Goal: Information Seeking & Learning: Find specific fact

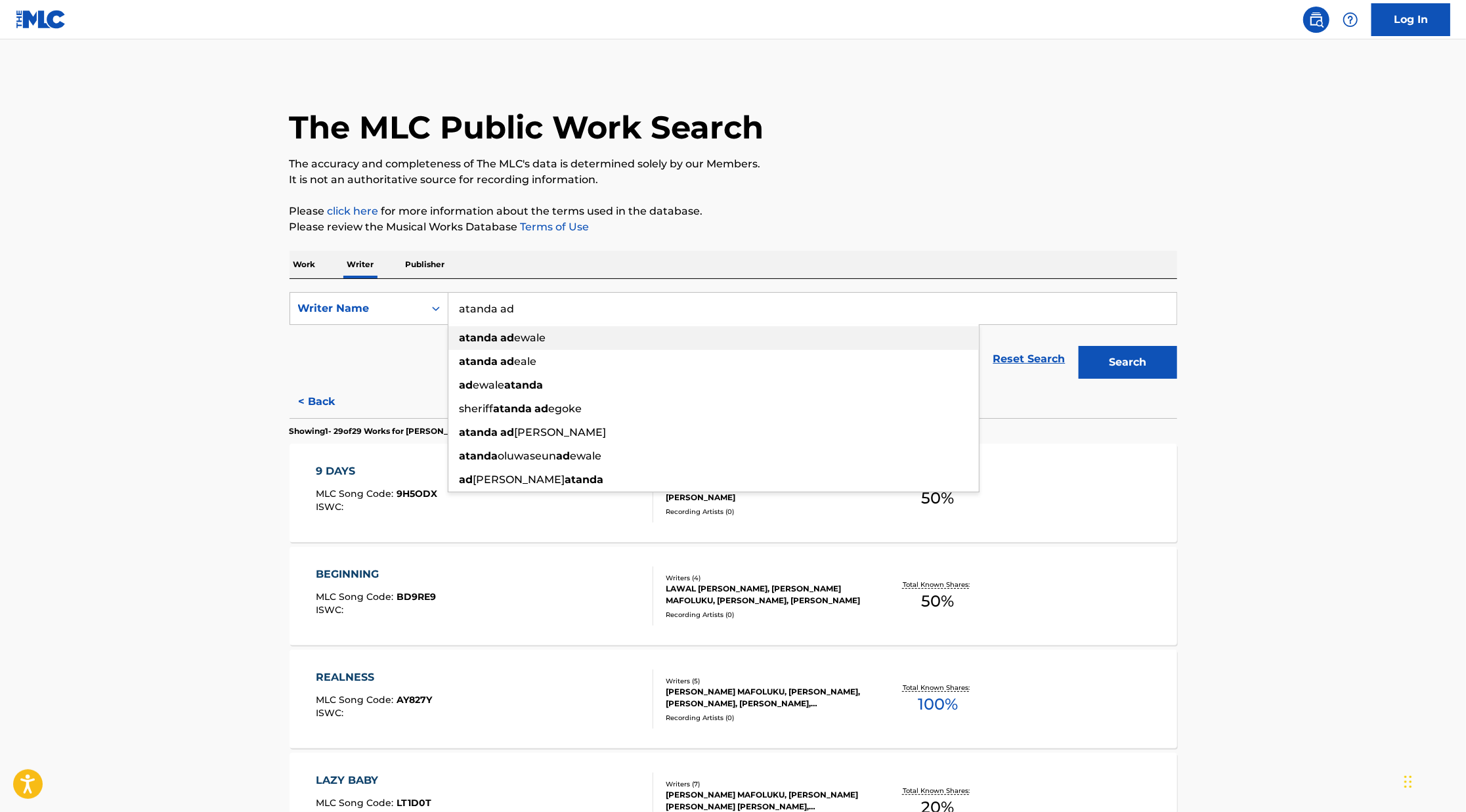
click at [485, 338] on strong "atanda" at bounding box center [478, 338] width 39 height 12
type input "[PERSON_NAME]"
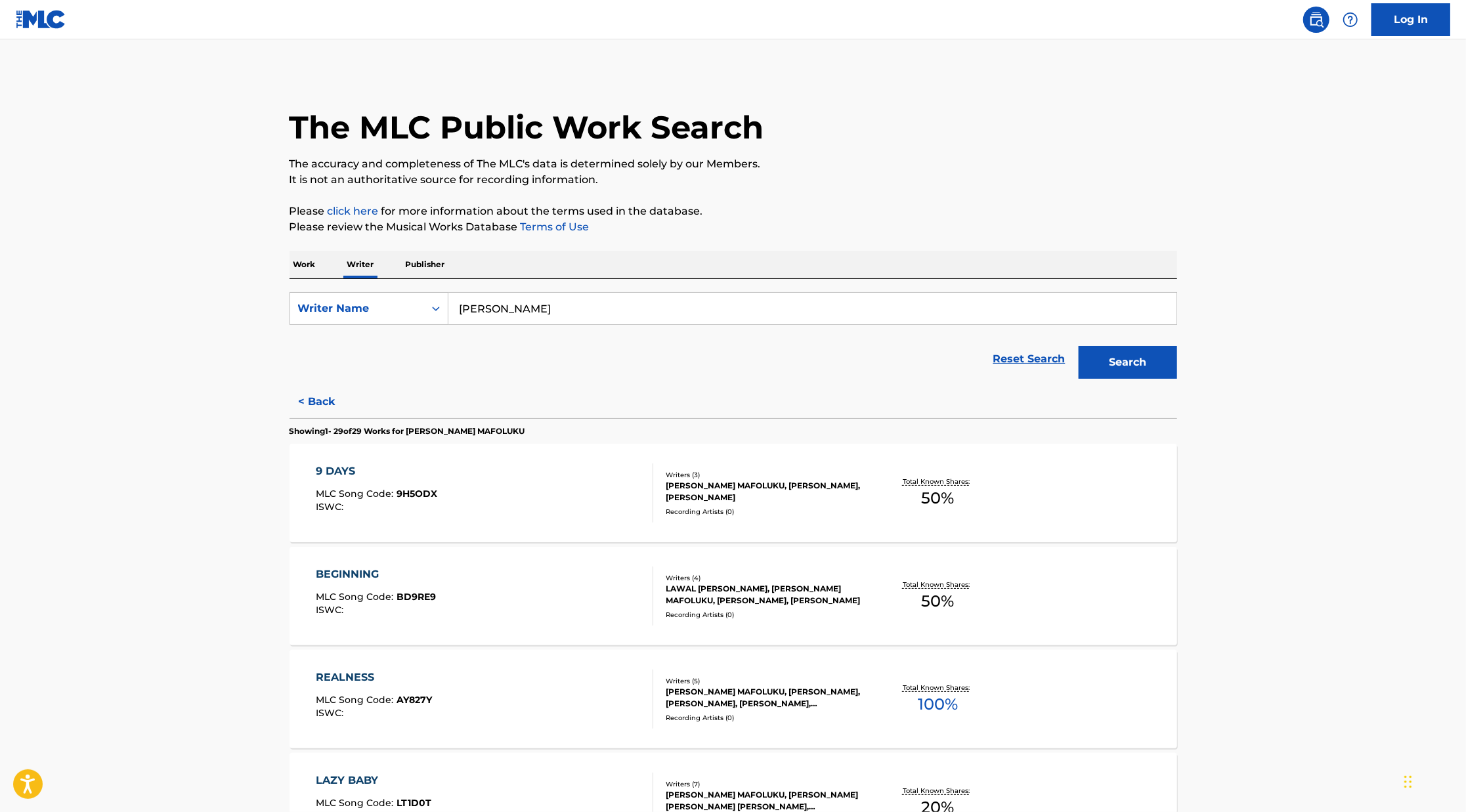
click at [1168, 363] on button "Search" at bounding box center [1128, 362] width 98 height 32
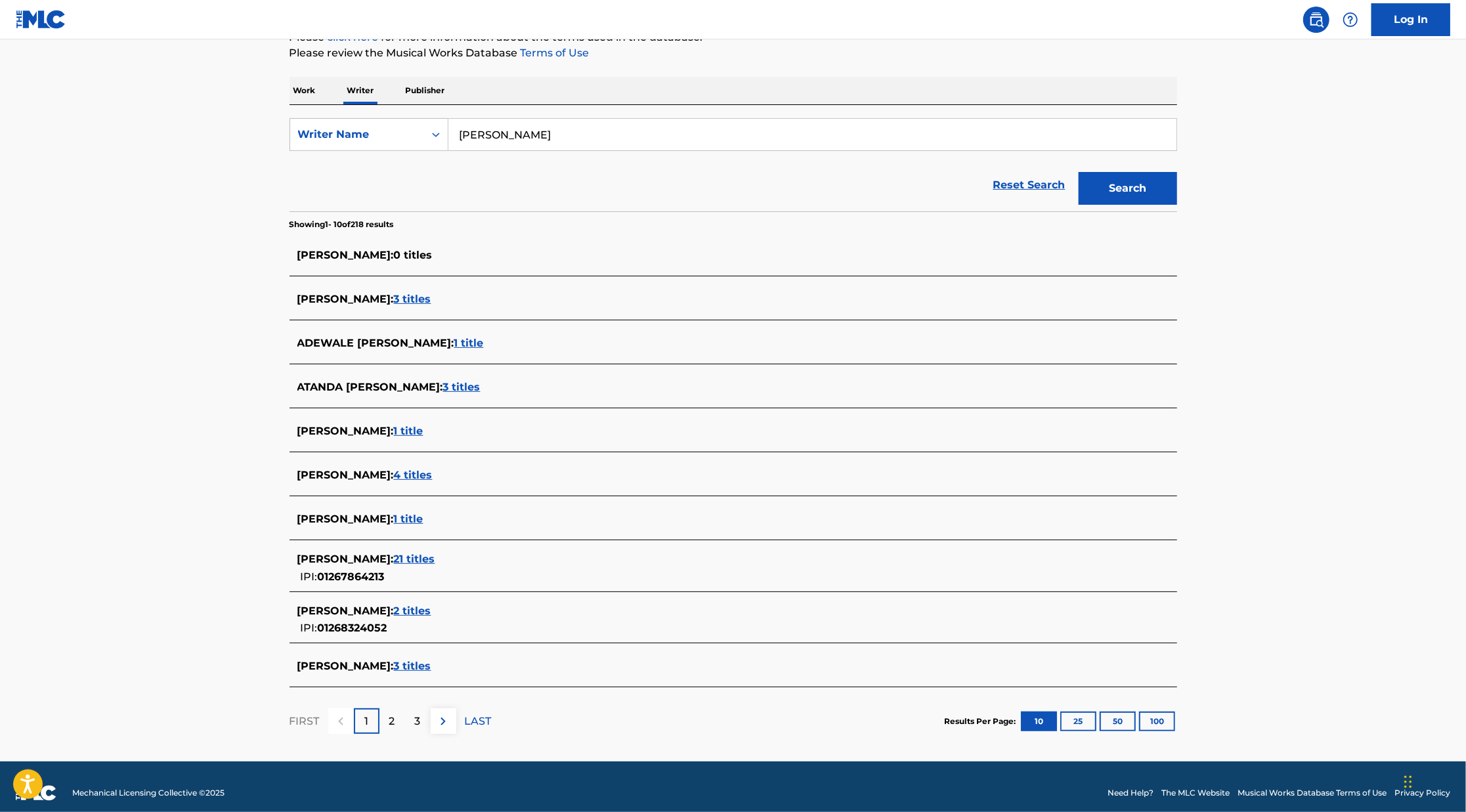
scroll to position [185, 0]
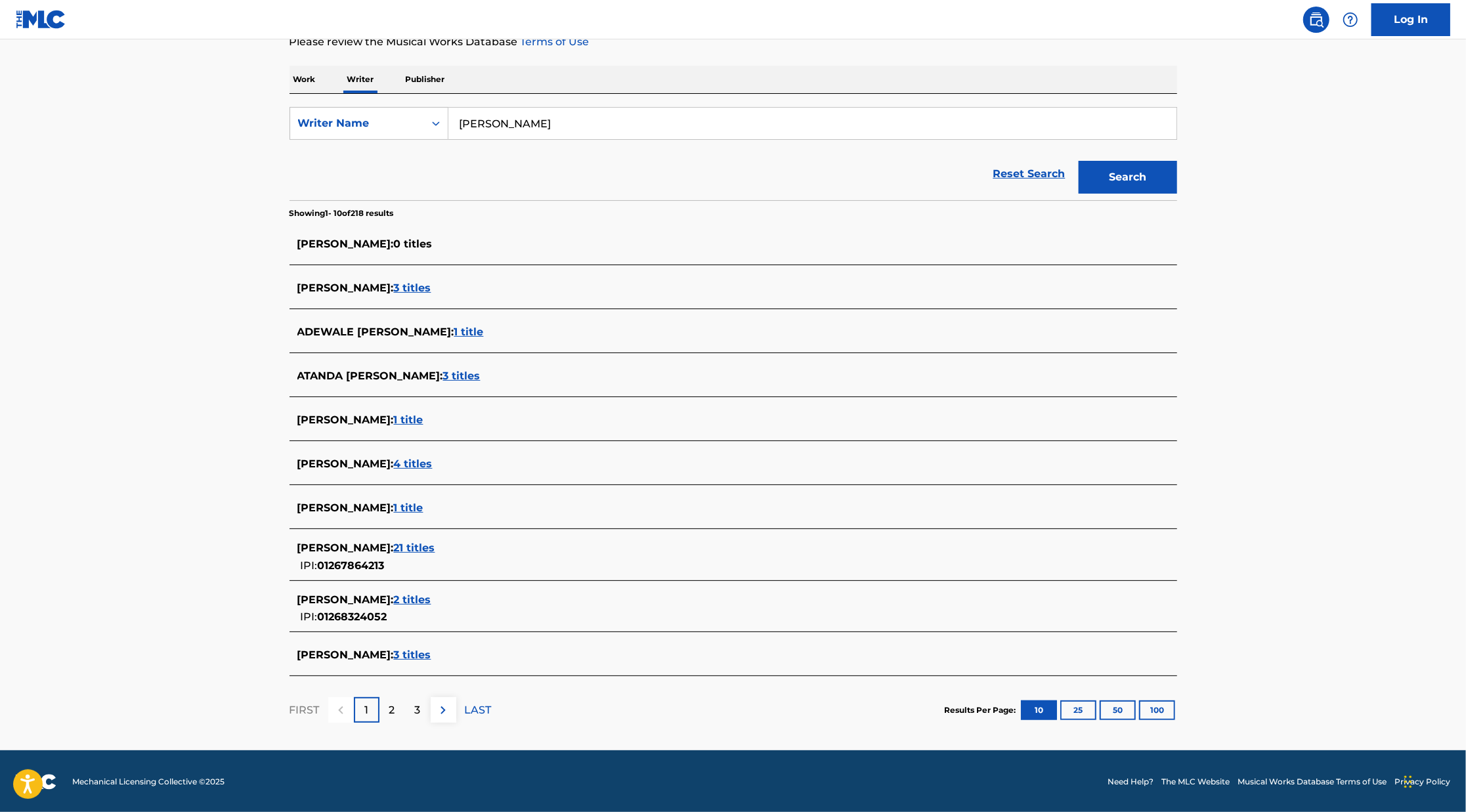
click at [431, 598] on span "2 titles" at bounding box center [413, 600] width 38 height 12
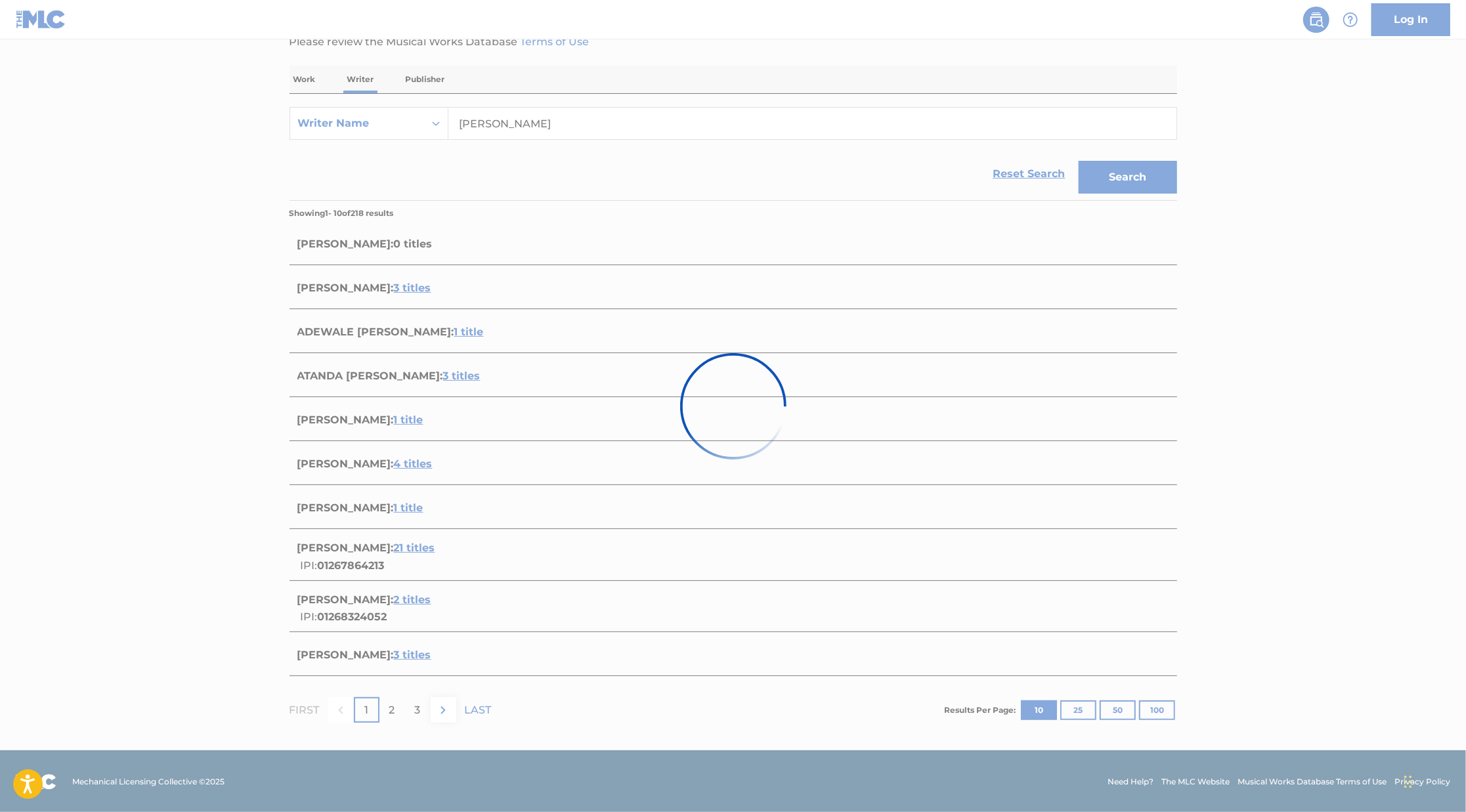
scroll to position [0, 0]
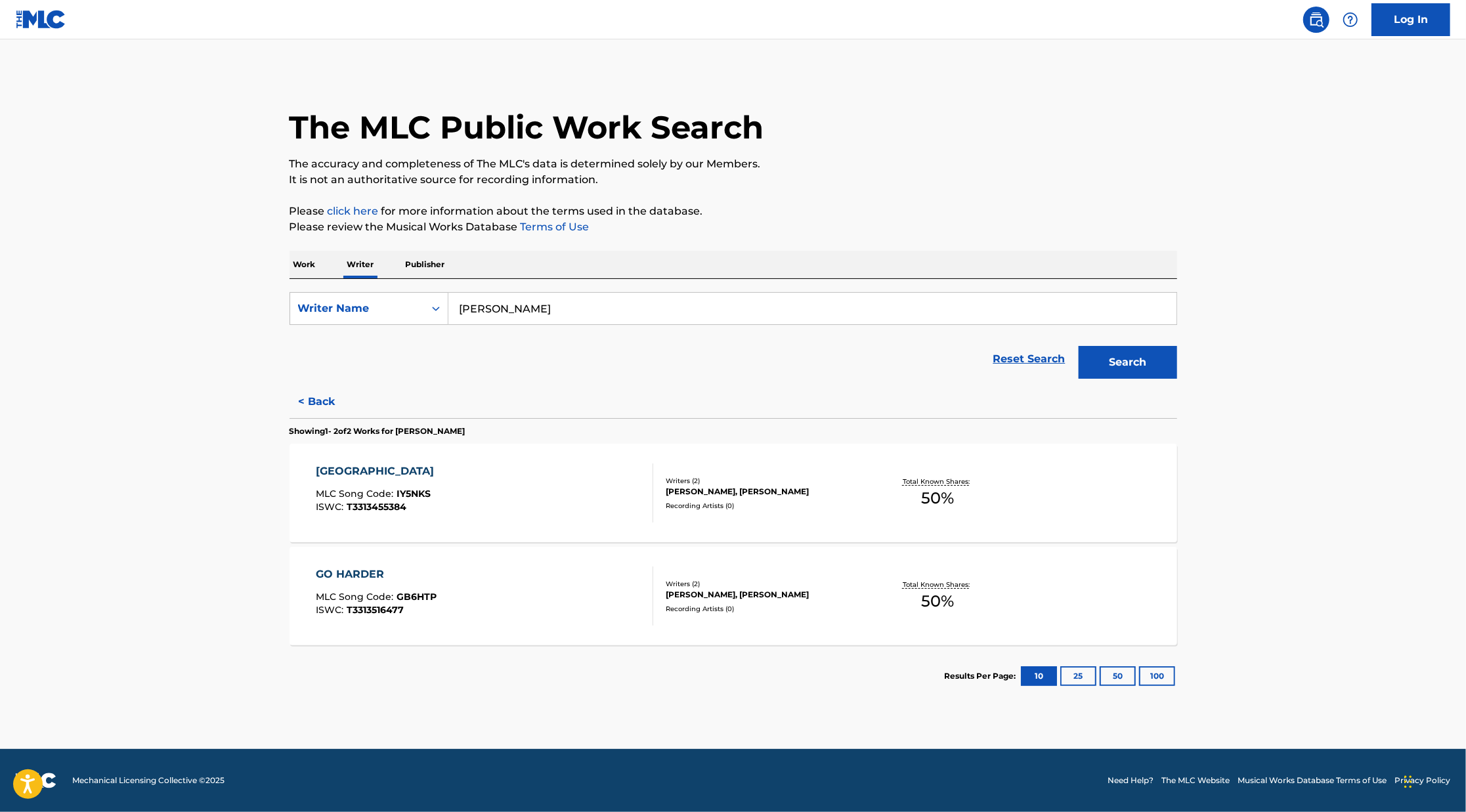
click at [329, 399] on button "< Back" at bounding box center [329, 401] width 79 height 32
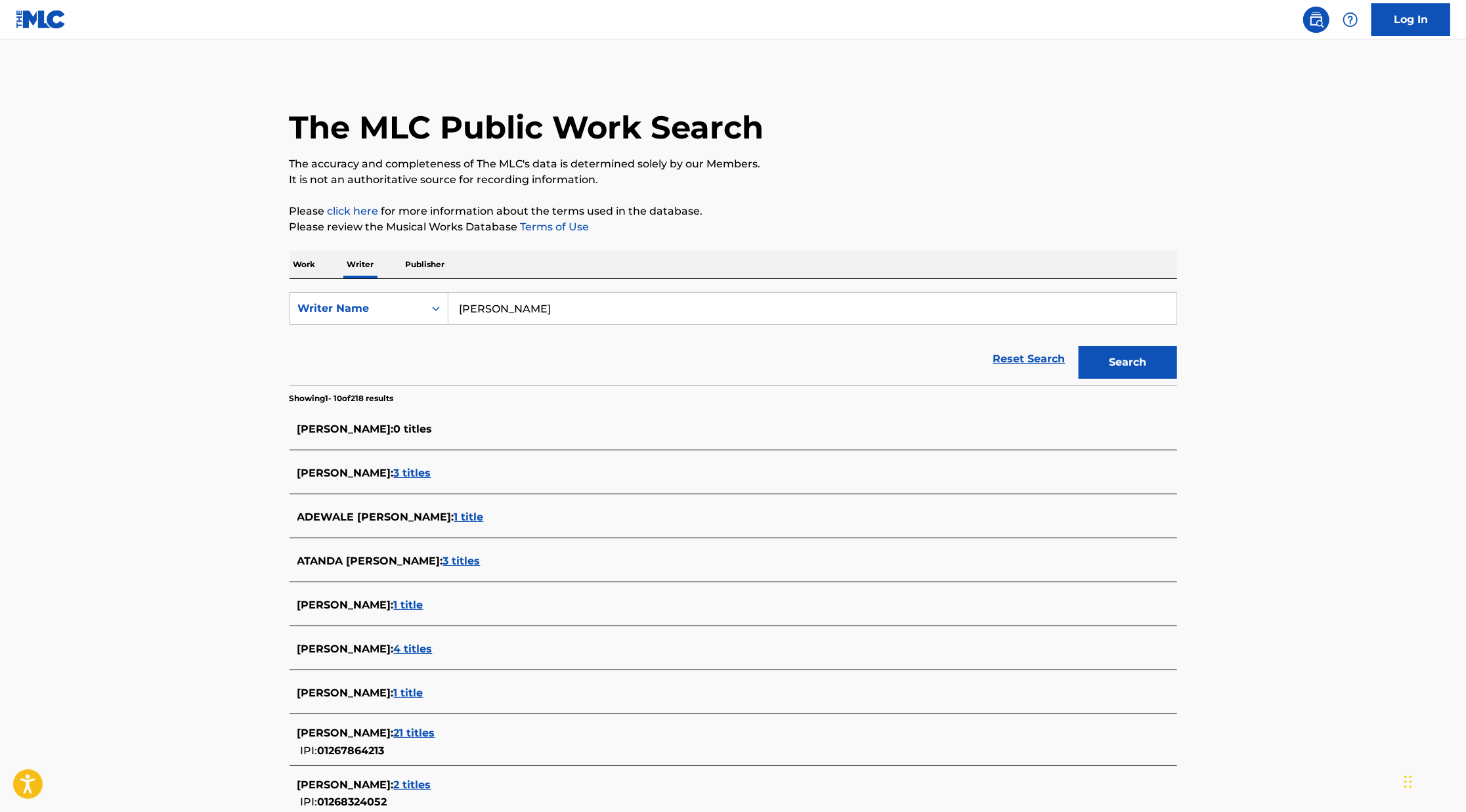
click at [480, 559] on span "3 titles" at bounding box center [462, 561] width 38 height 12
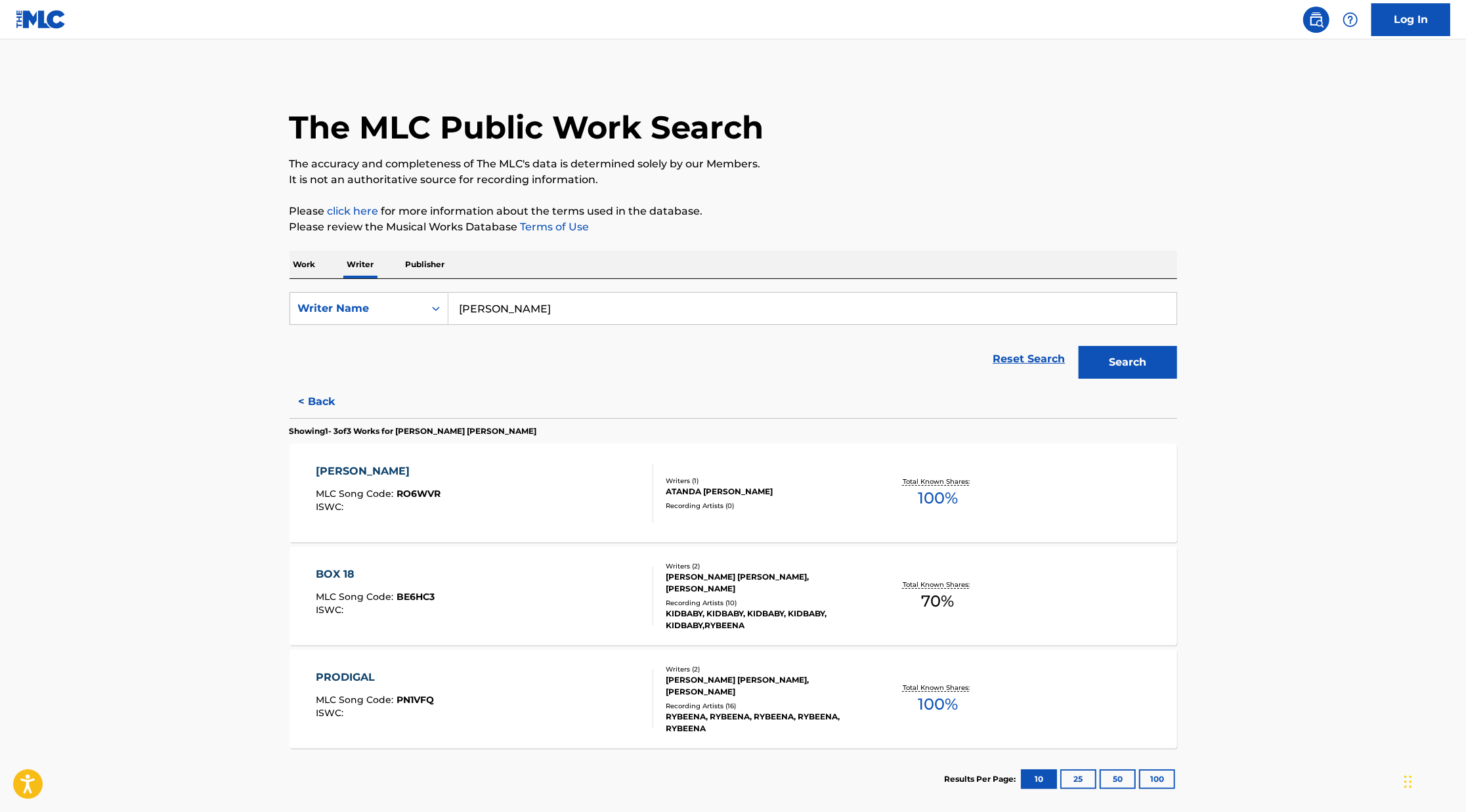
click at [707, 579] on div "[PERSON_NAME] [PERSON_NAME], [PERSON_NAME]" at bounding box center [765, 583] width 198 height 24
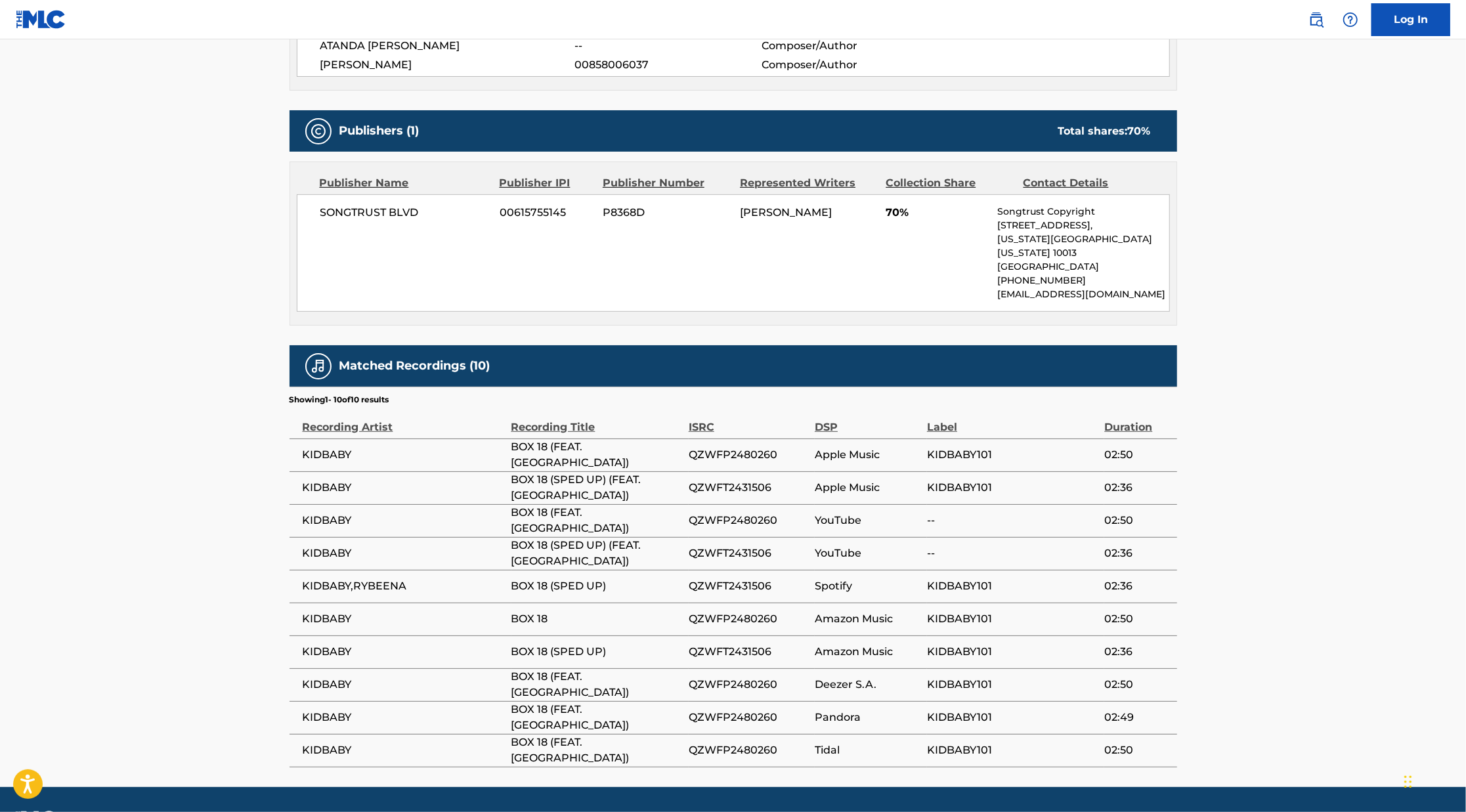
scroll to position [533, 0]
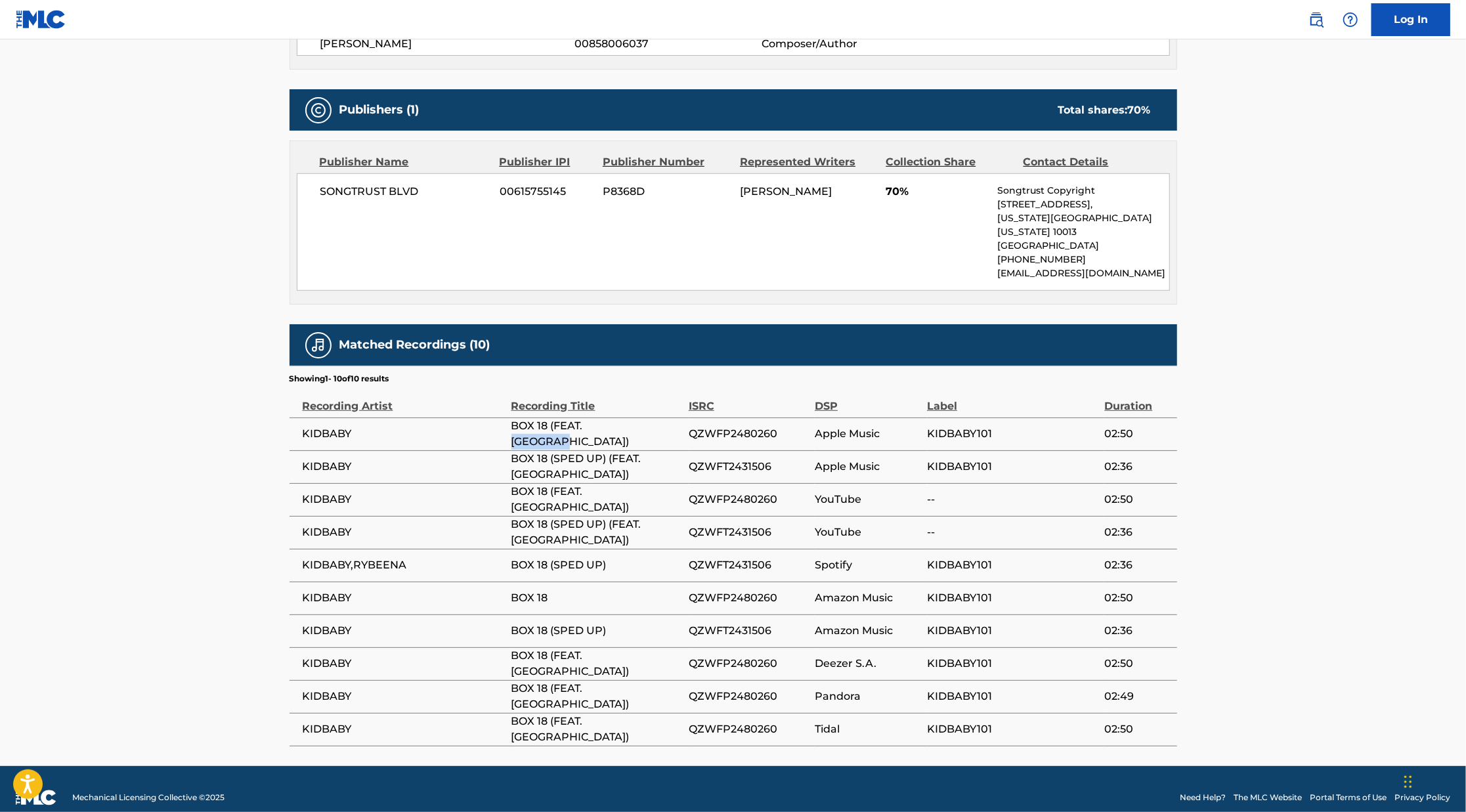
drag, startPoint x: 590, startPoint y: 419, endPoint x: 653, endPoint y: 420, distance: 63.0
click at [653, 420] on span "BOX 18 (FEAT. [GEOGRAPHIC_DATA])" at bounding box center [597, 434] width 170 height 32
copy span "RYBEENA)"
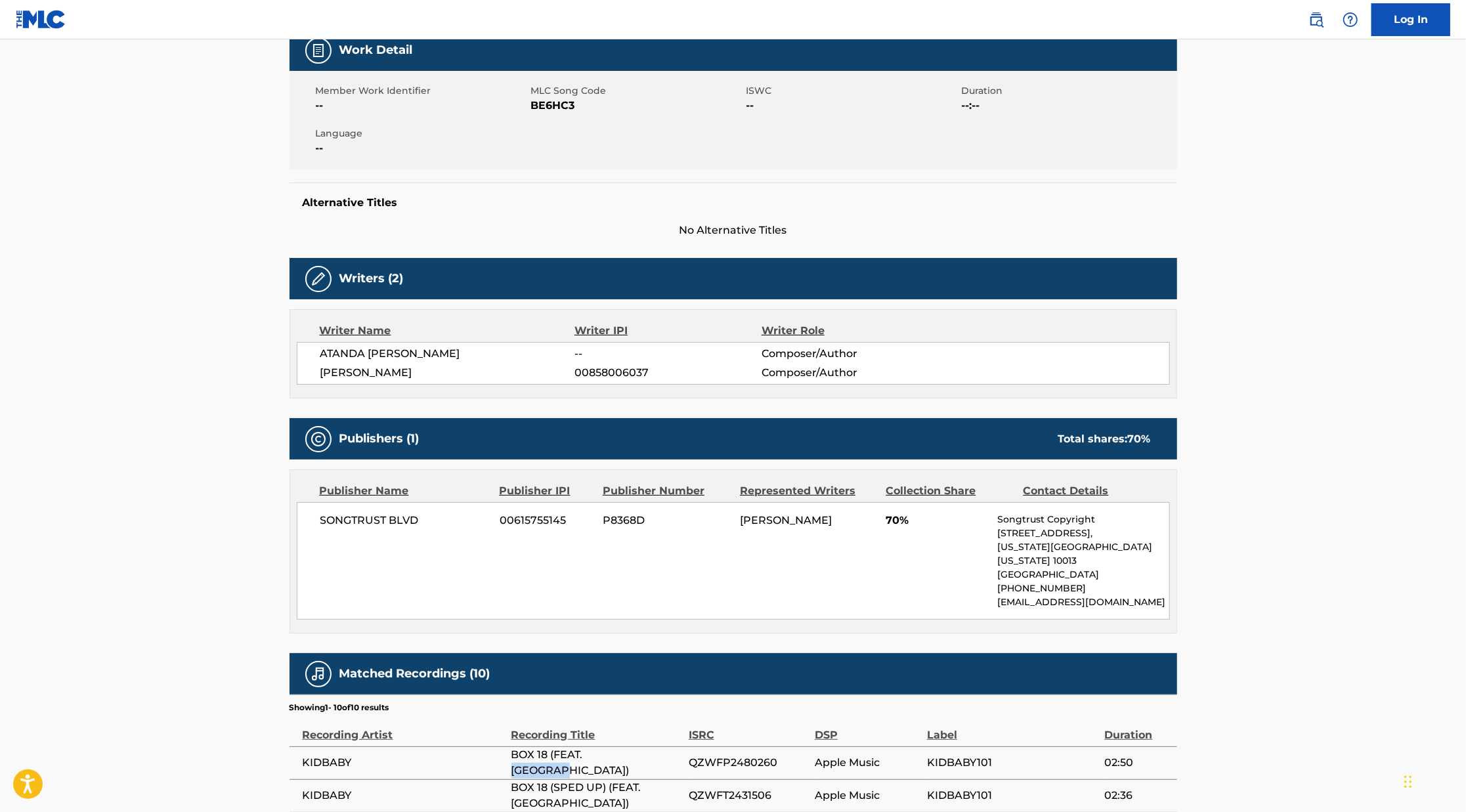
scroll to position [0, 0]
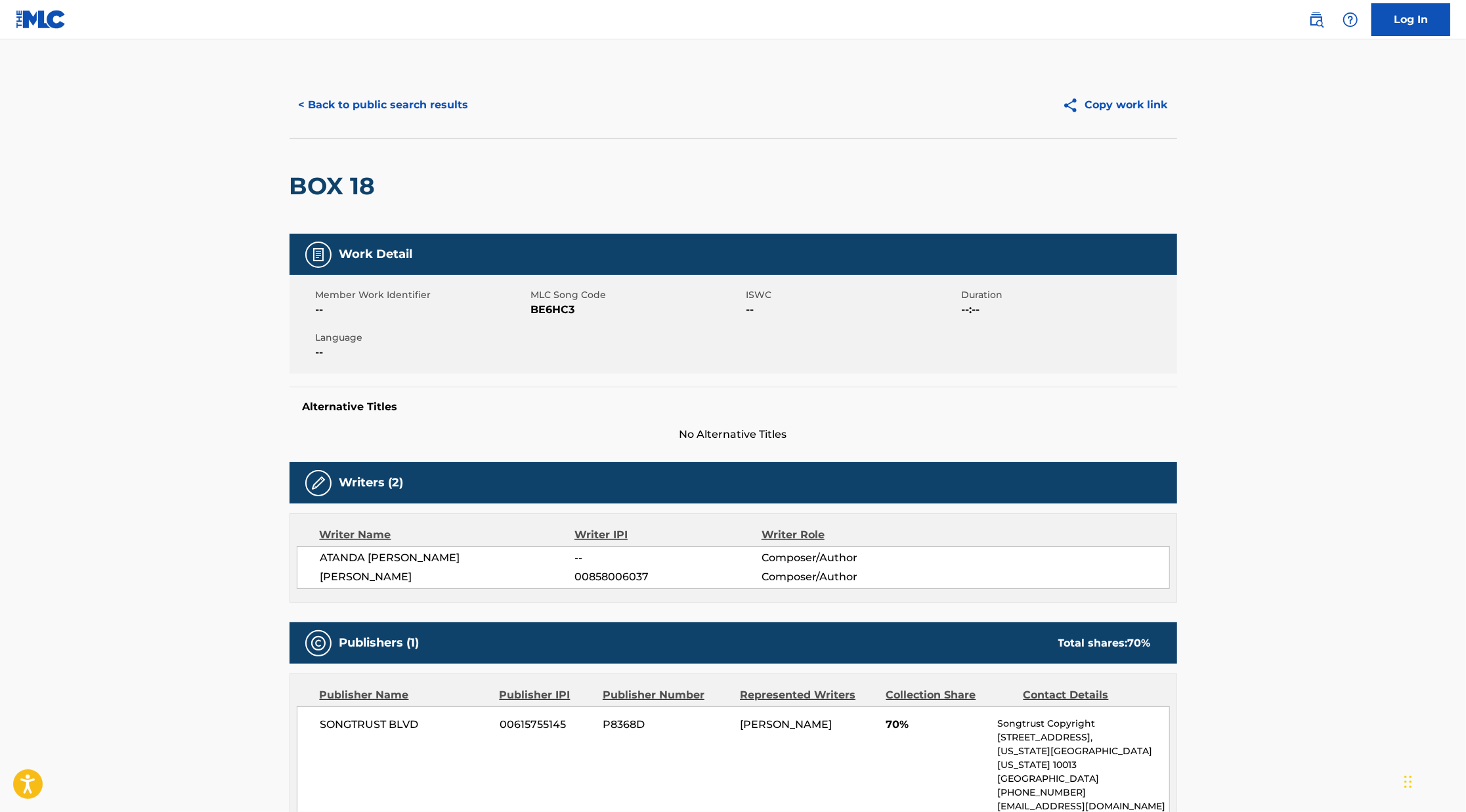
click at [382, 103] on button "< Back to public search results" at bounding box center [384, 104] width 189 height 32
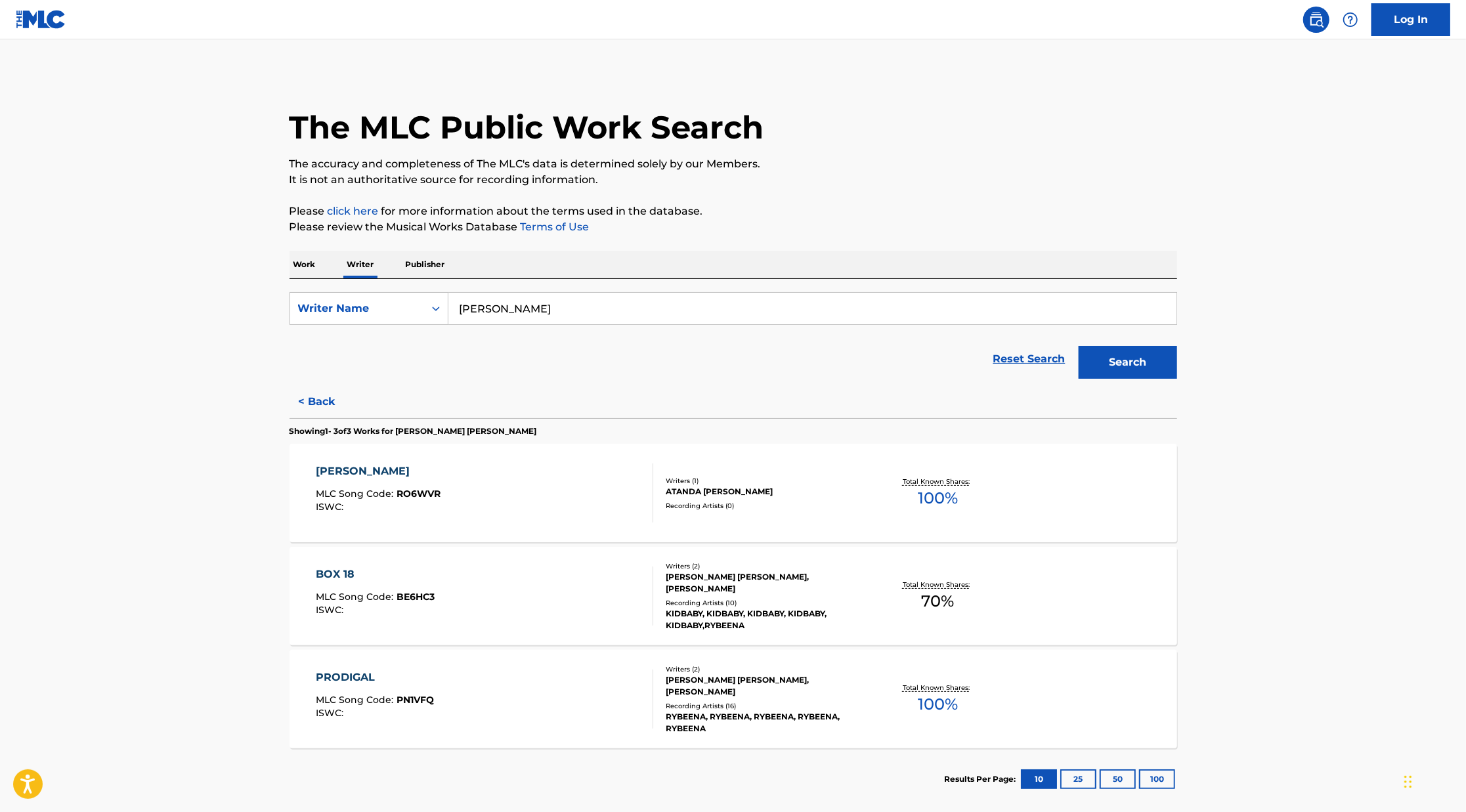
click at [492, 313] on input "[PERSON_NAME]" at bounding box center [812, 309] width 728 height 32
paste input "RYBEENA)"
click at [1079, 346] on button "Search" at bounding box center [1128, 362] width 98 height 32
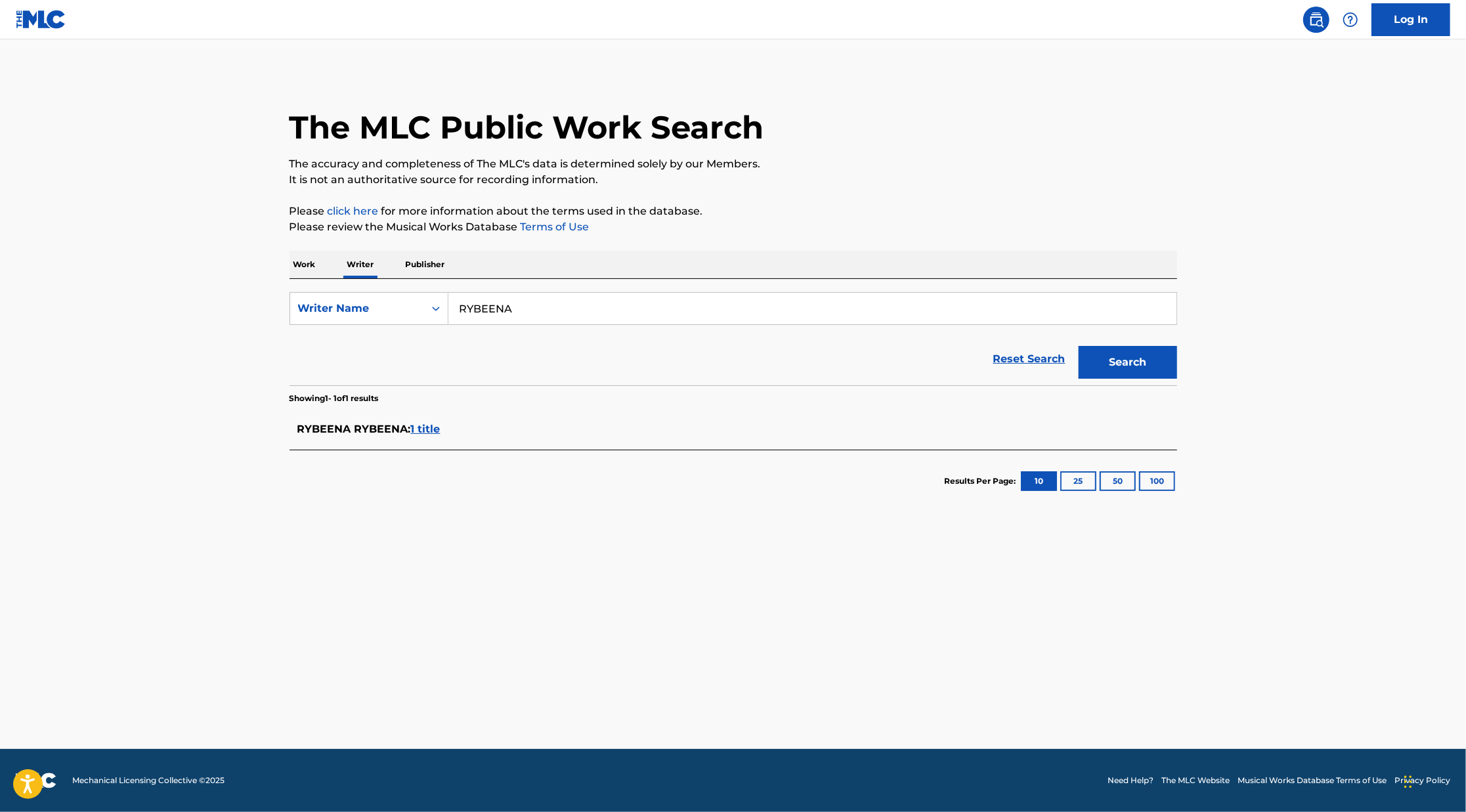
type input "RYBEENA"
click at [1079, 346] on button "Search" at bounding box center [1128, 362] width 98 height 32
click at [428, 436] on div "RYBEENA RYBEENA : 1 title" at bounding box center [716, 429] width 837 height 16
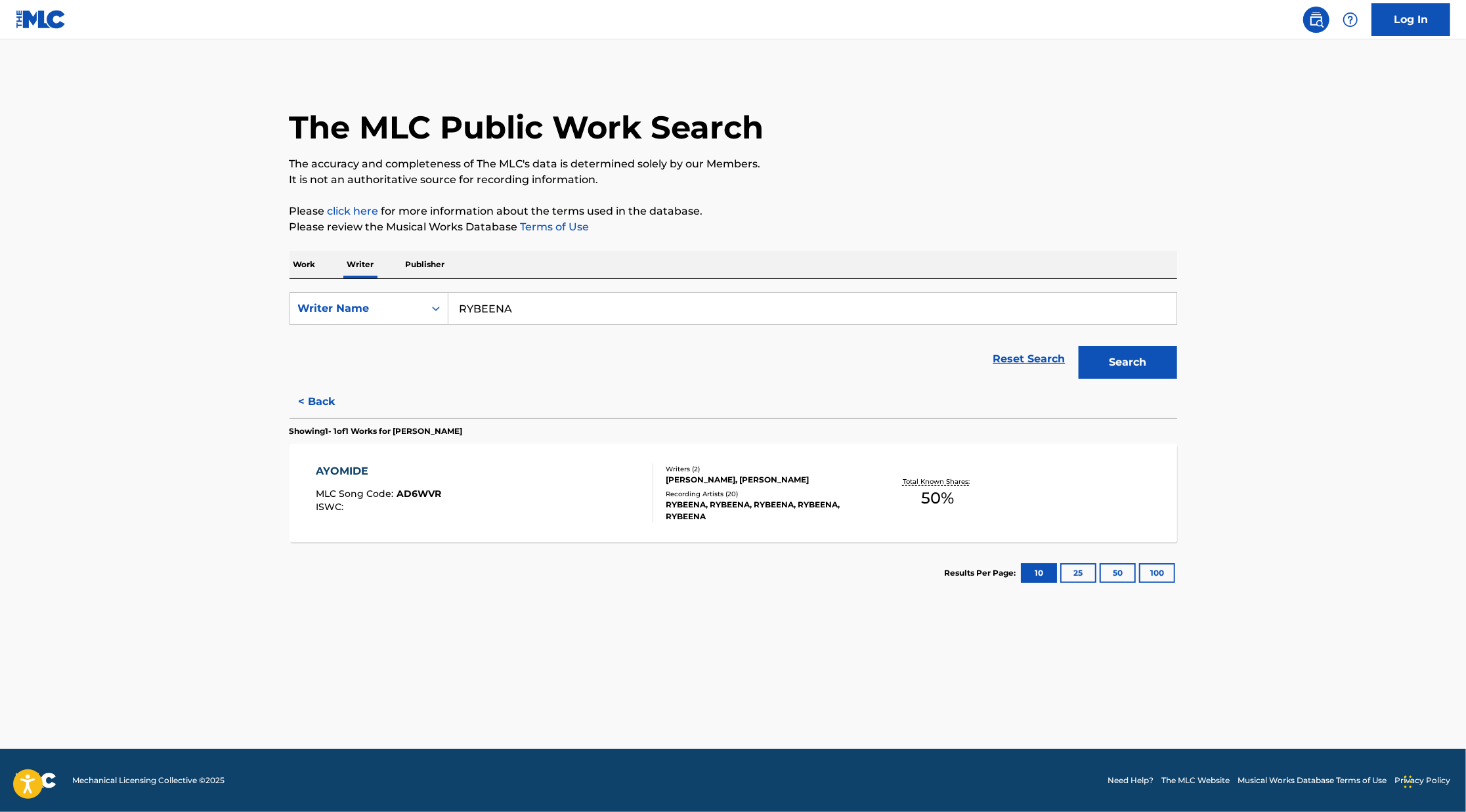
click at [756, 480] on div "[PERSON_NAME], [PERSON_NAME]" at bounding box center [765, 479] width 198 height 11
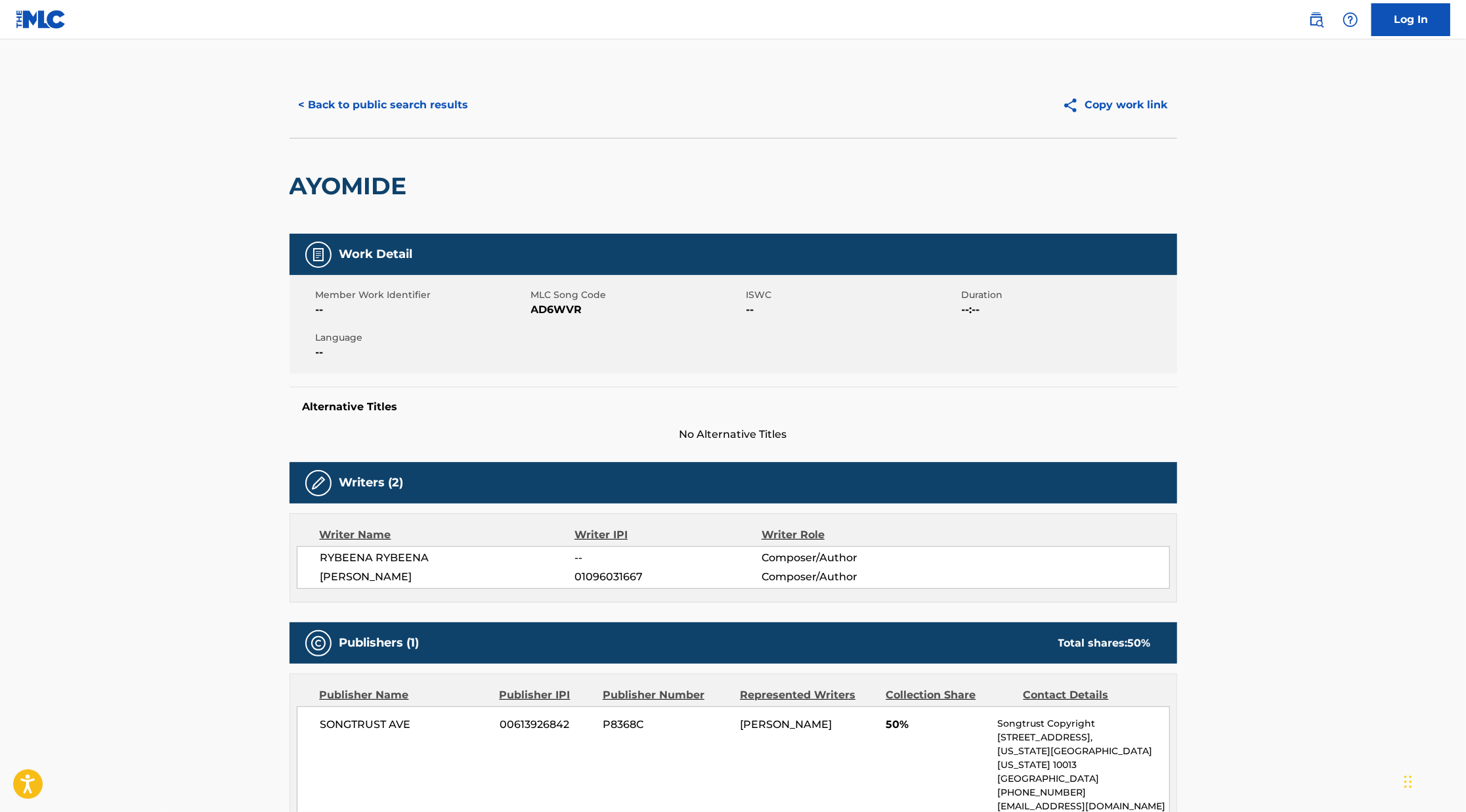
click at [461, 110] on button "< Back to public search results" at bounding box center [384, 104] width 189 height 32
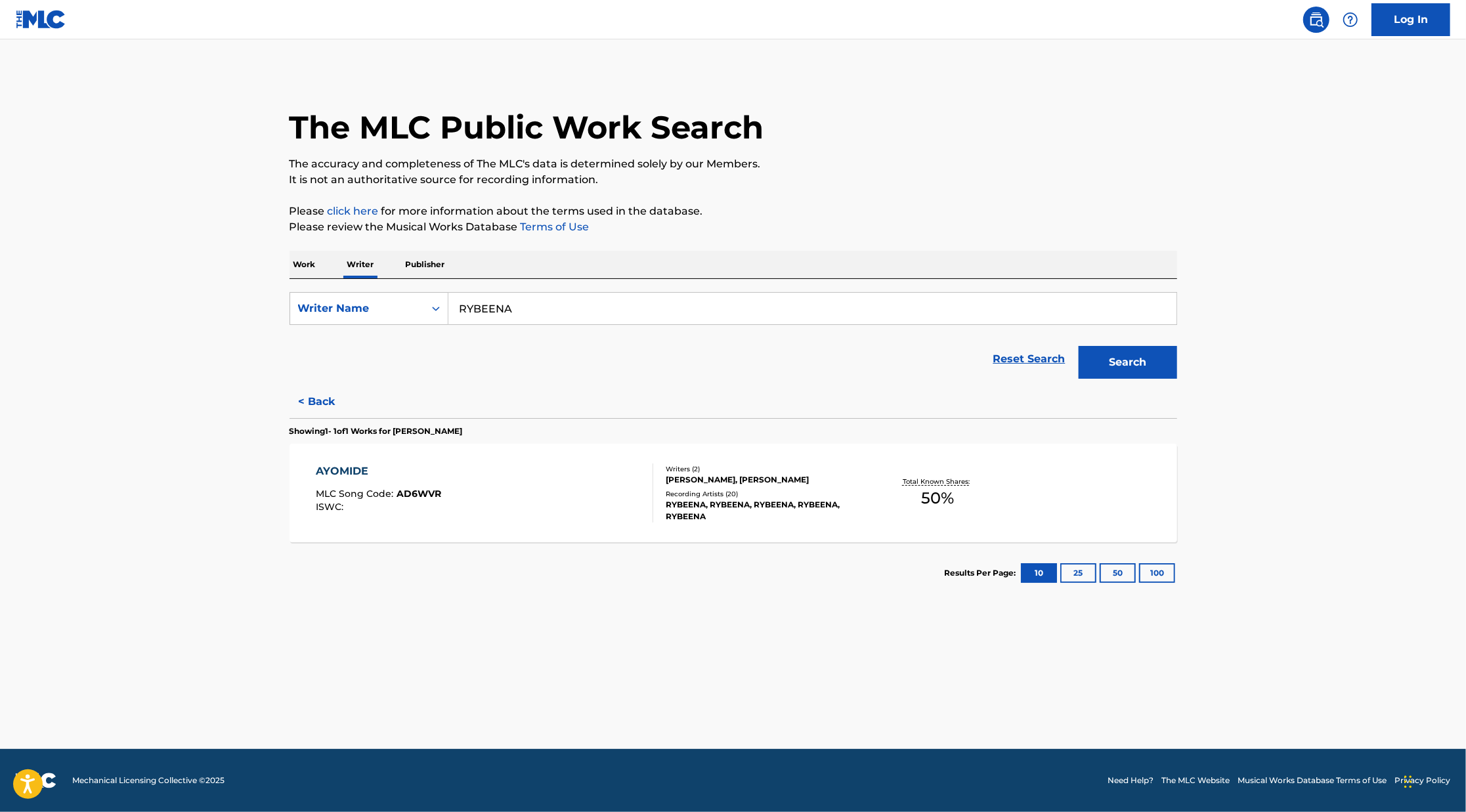
click at [327, 261] on div "Work Writer Publisher" at bounding box center [733, 264] width 888 height 27
click at [305, 269] on p "Work" at bounding box center [305, 264] width 30 height 27
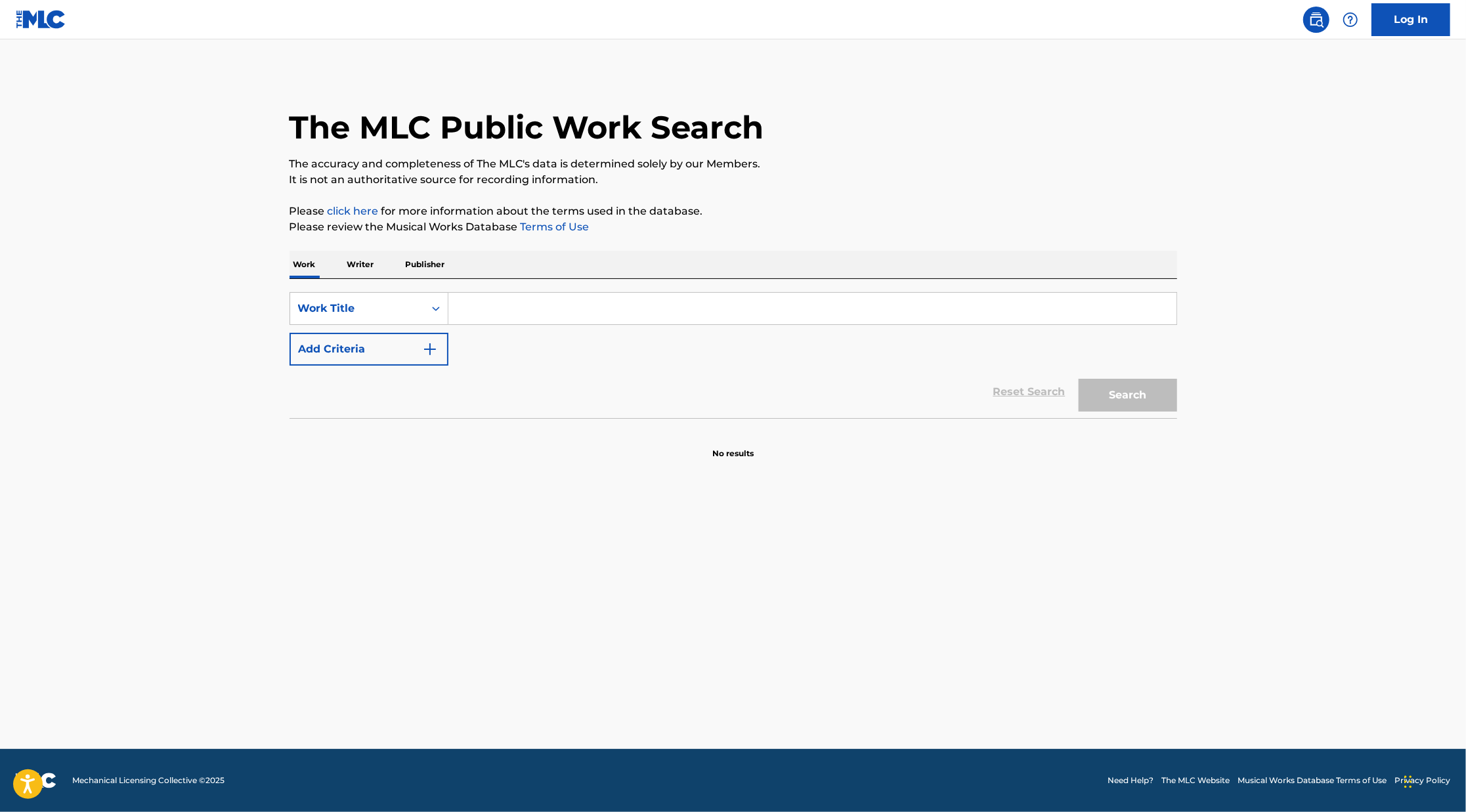
click at [430, 350] on img "Search Form" at bounding box center [430, 349] width 16 height 16
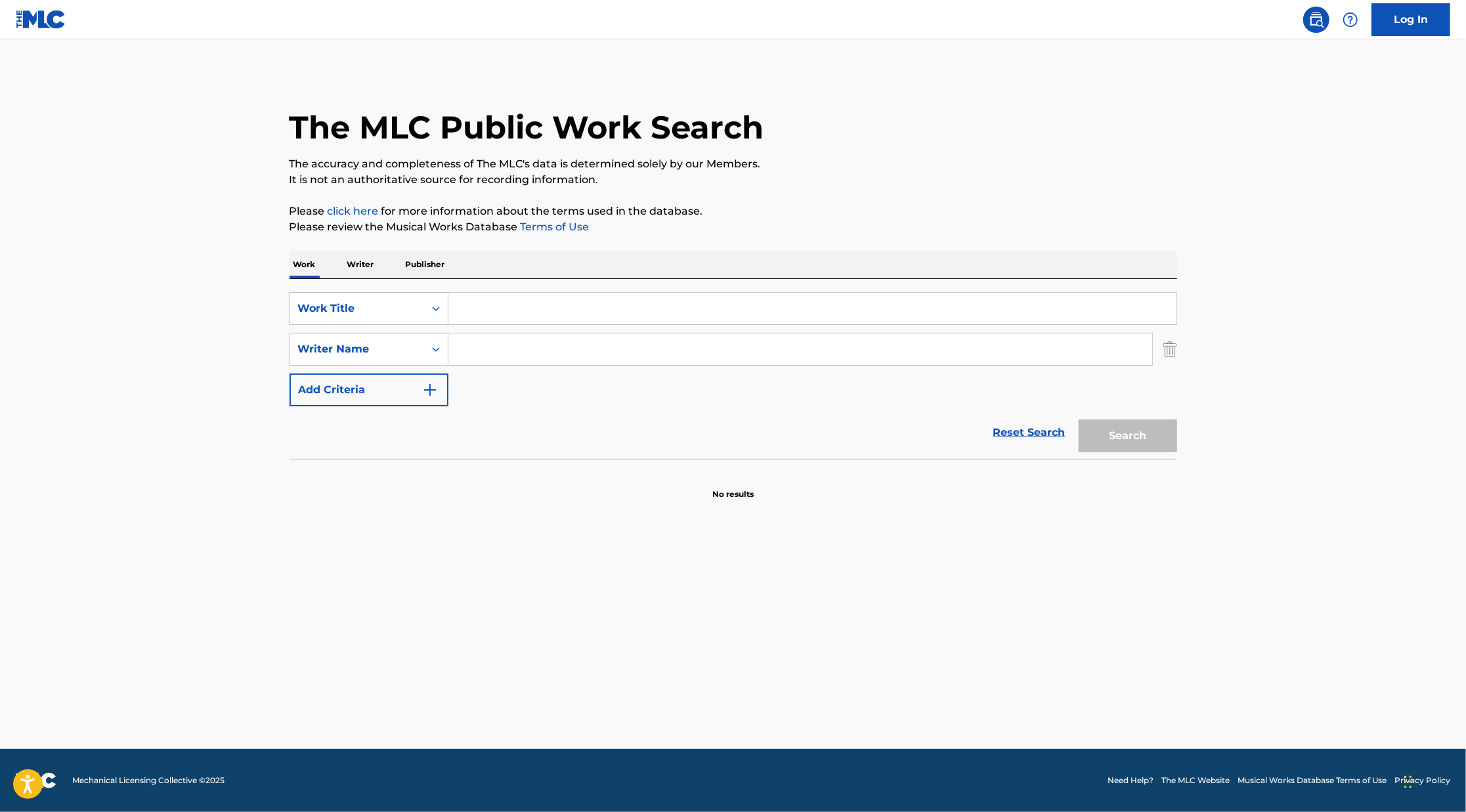
click at [467, 318] on input "Search Form" at bounding box center [812, 309] width 728 height 32
type input "[PERSON_NAME]"
click at [453, 356] on input "Search Form" at bounding box center [801, 349] width 704 height 32
drag, startPoint x: 573, startPoint y: 318, endPoint x: 435, endPoint y: 313, distance: 138.1
click at [436, 313] on div "SearchWithCriteria522ace19-f6dc-421e-8c34-f7955b726edf Work Title [PERSON_NAME]" at bounding box center [733, 308] width 888 height 32
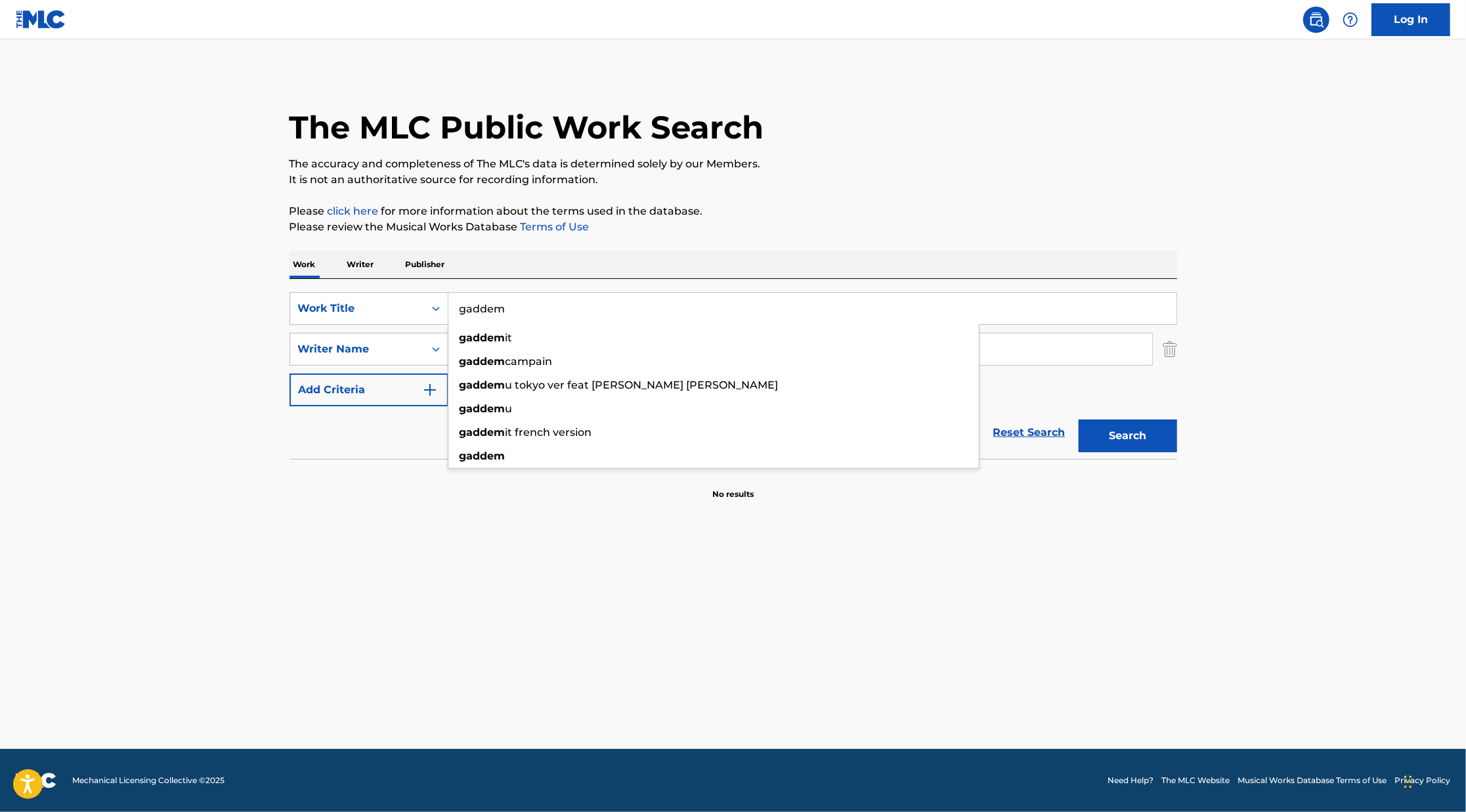
type input "gaddem"
click at [415, 413] on div "Reset Search Search" at bounding box center [733, 433] width 888 height 53
click at [486, 345] on input "Search Form" at bounding box center [801, 349] width 704 height 32
paste input "[PERSON_NAME]"
type input "[PERSON_NAME]"
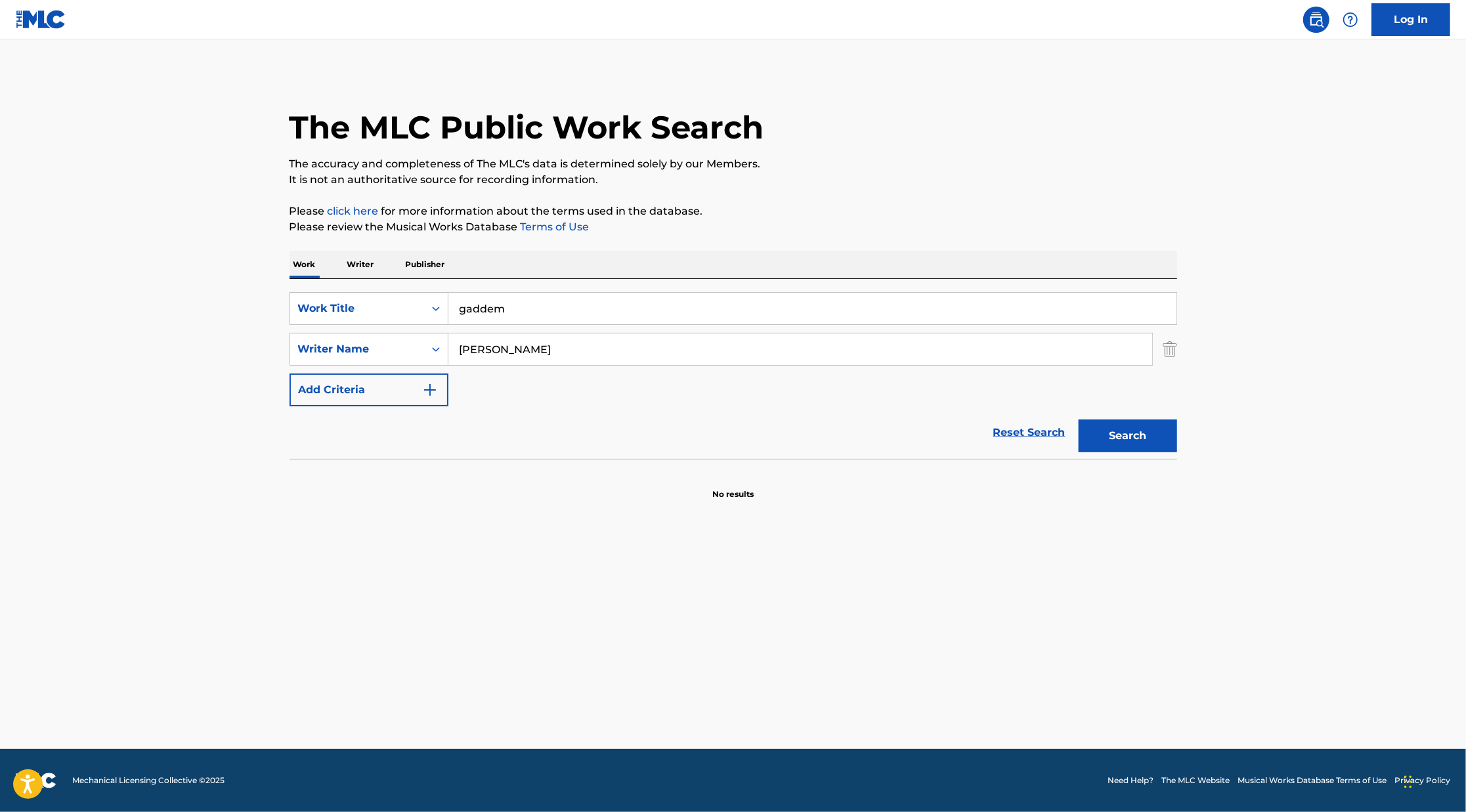
click at [1079, 420] on button "Search" at bounding box center [1128, 435] width 98 height 32
drag, startPoint x: 521, startPoint y: 314, endPoint x: 453, endPoint y: 311, distance: 68.1
click at [453, 311] on input "gaddem" at bounding box center [812, 309] width 728 height 32
click at [1079, 420] on button "Search" at bounding box center [1128, 435] width 98 height 32
click at [491, 307] on input "worldbest" at bounding box center [812, 309] width 728 height 32
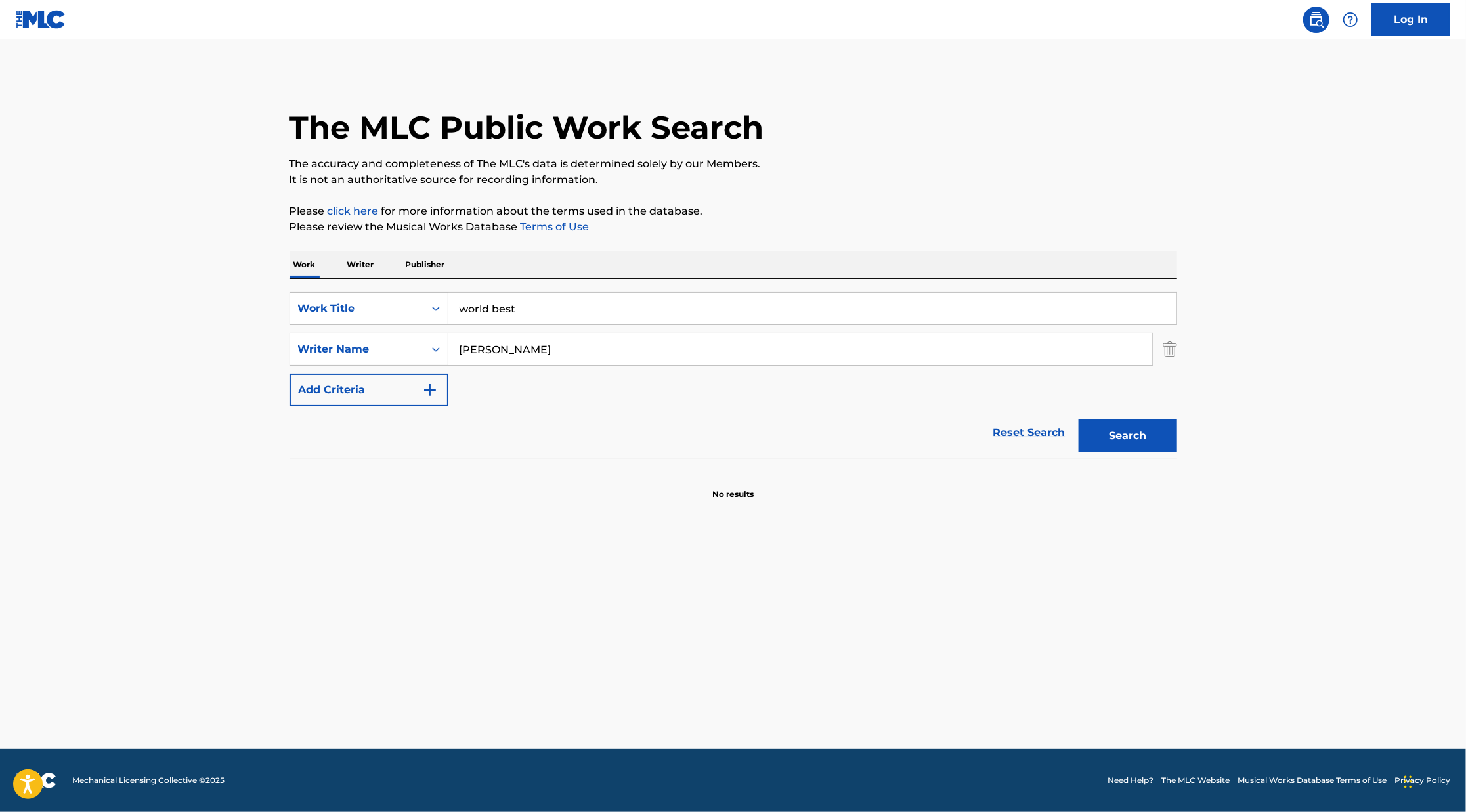
type input "world best"
click at [1079, 420] on button "Search" at bounding box center [1128, 435] width 98 height 32
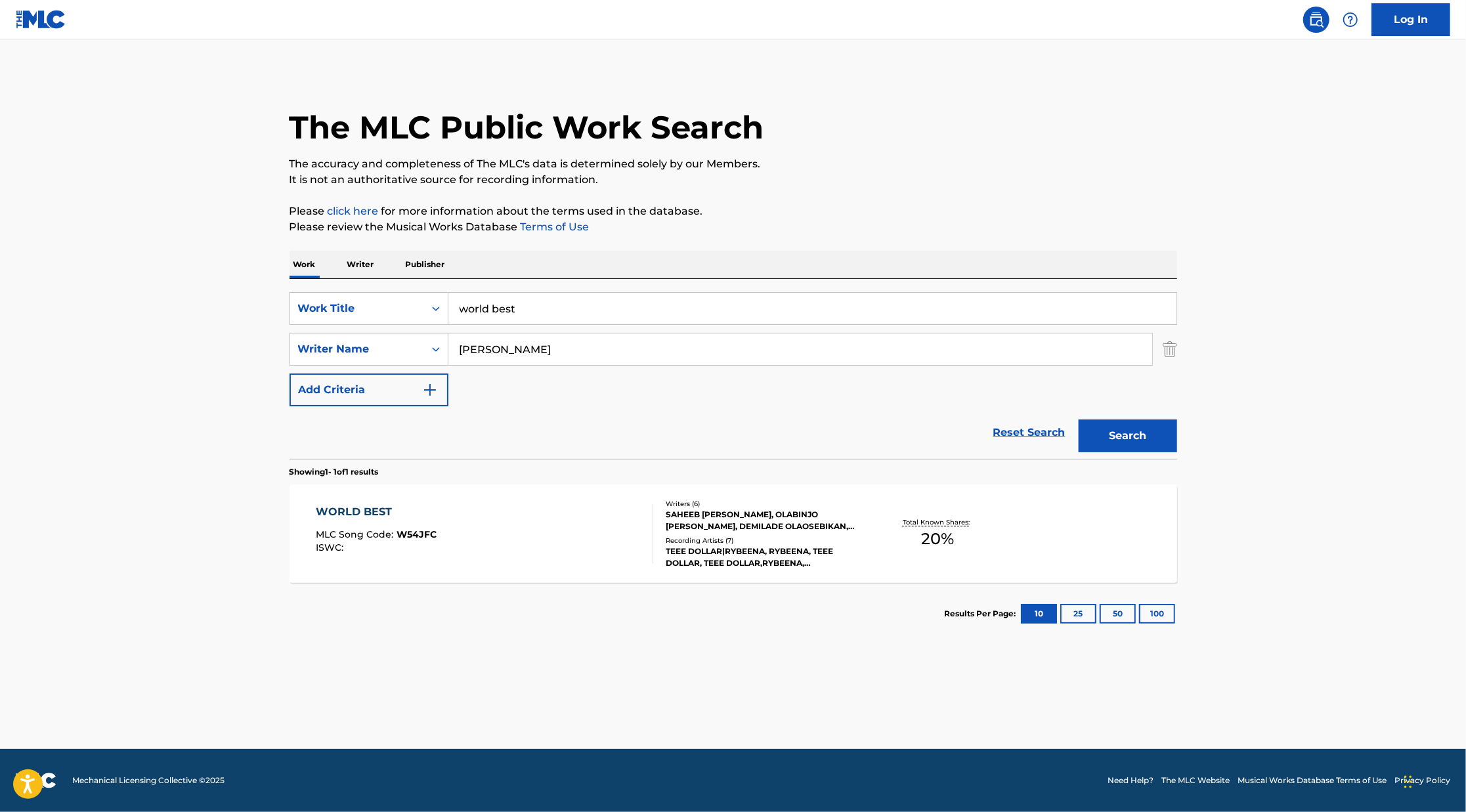
click at [540, 792] on footer "Mechanical Licensing Collective © 2025 Need Help? The MLC Website Musical Works…" at bounding box center [733, 780] width 1466 height 63
click at [662, 540] on div "Writers ( 6 ) [PERSON_NAME], [PERSON_NAME], DEMILADE OLAOSEBIKAN, [PERSON_NAME]…" at bounding box center [758, 534] width 211 height 70
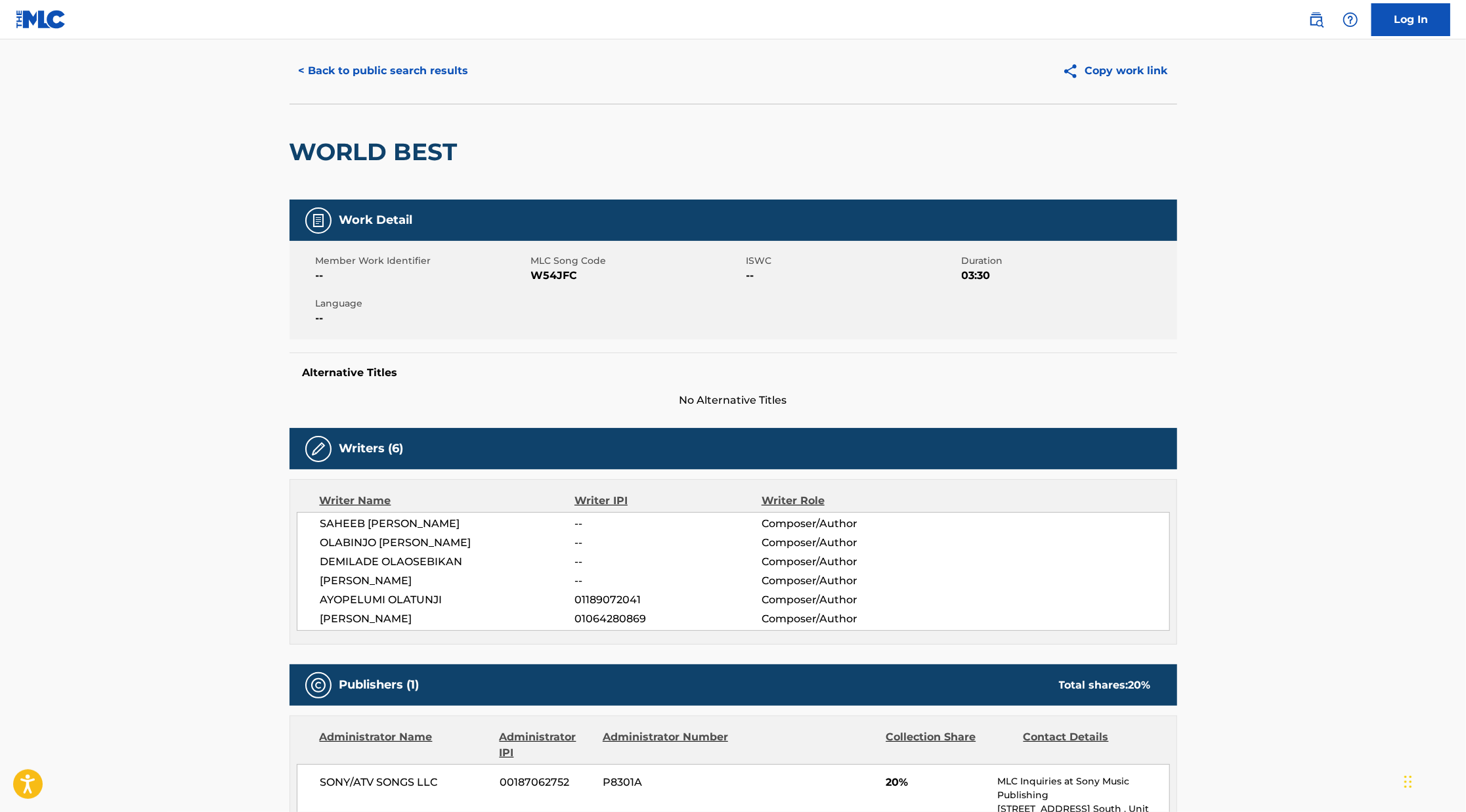
scroll to position [17, 0]
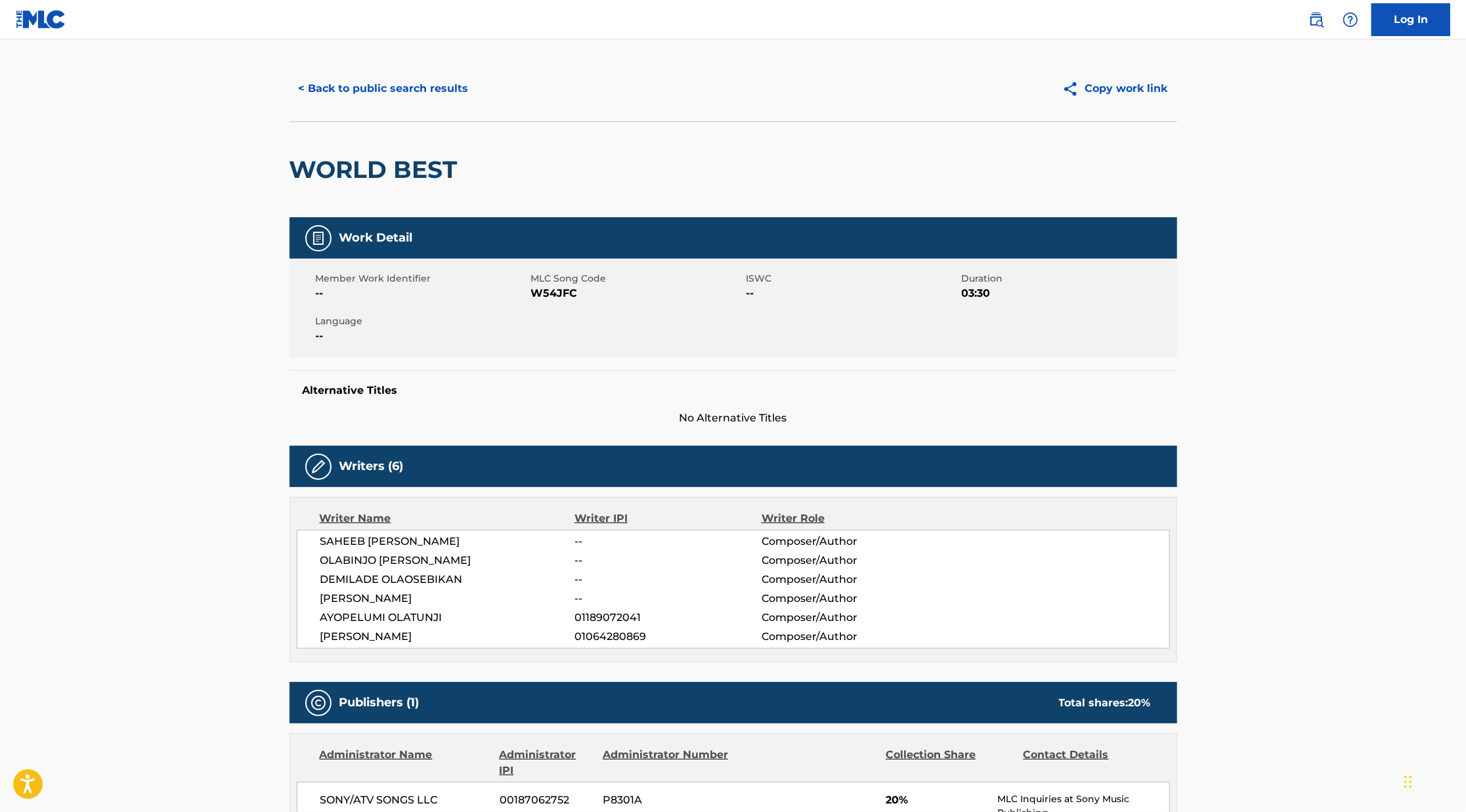
click at [369, 86] on button "< Back to public search results" at bounding box center [384, 88] width 189 height 32
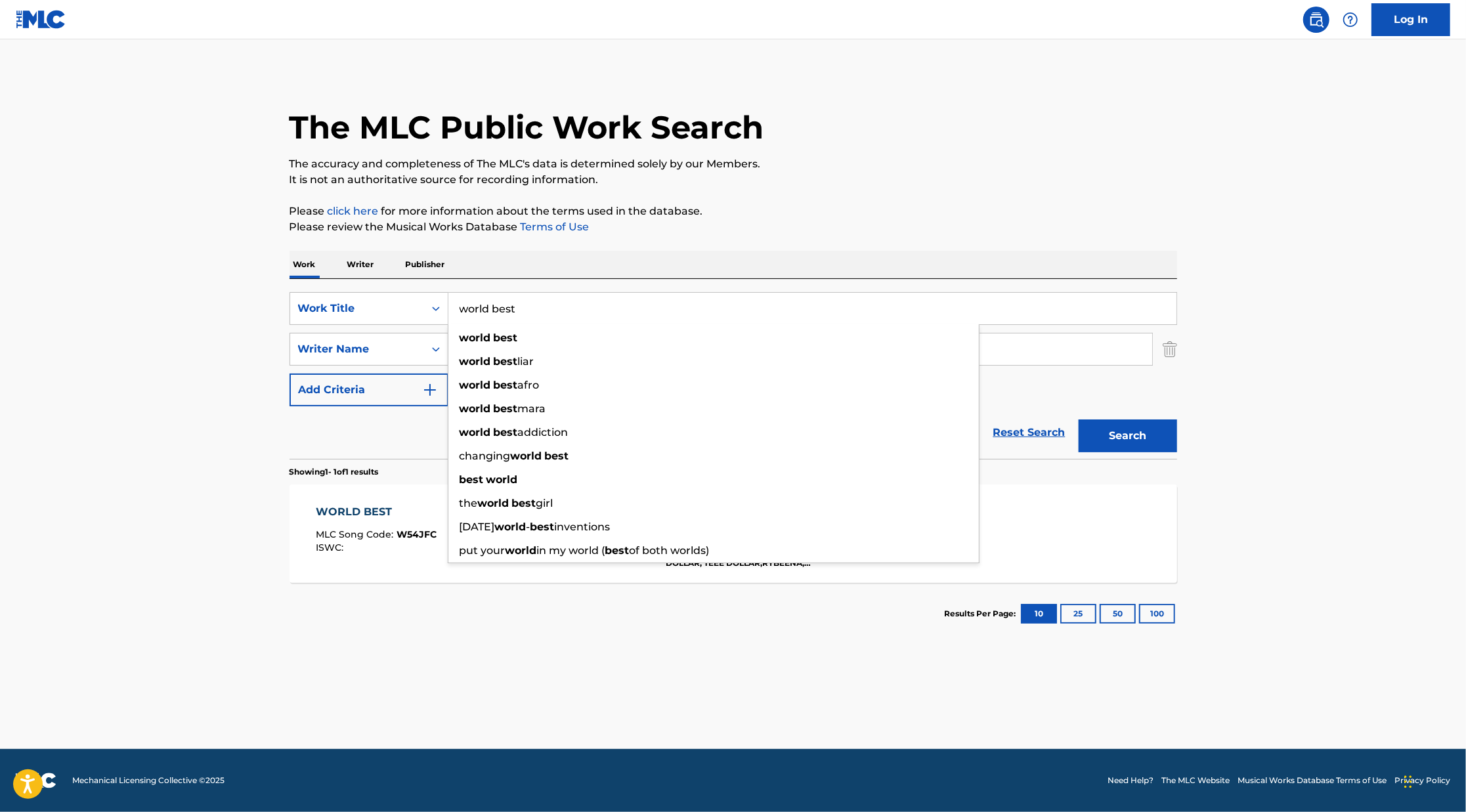
click at [536, 305] on input "world best" at bounding box center [812, 309] width 728 height 32
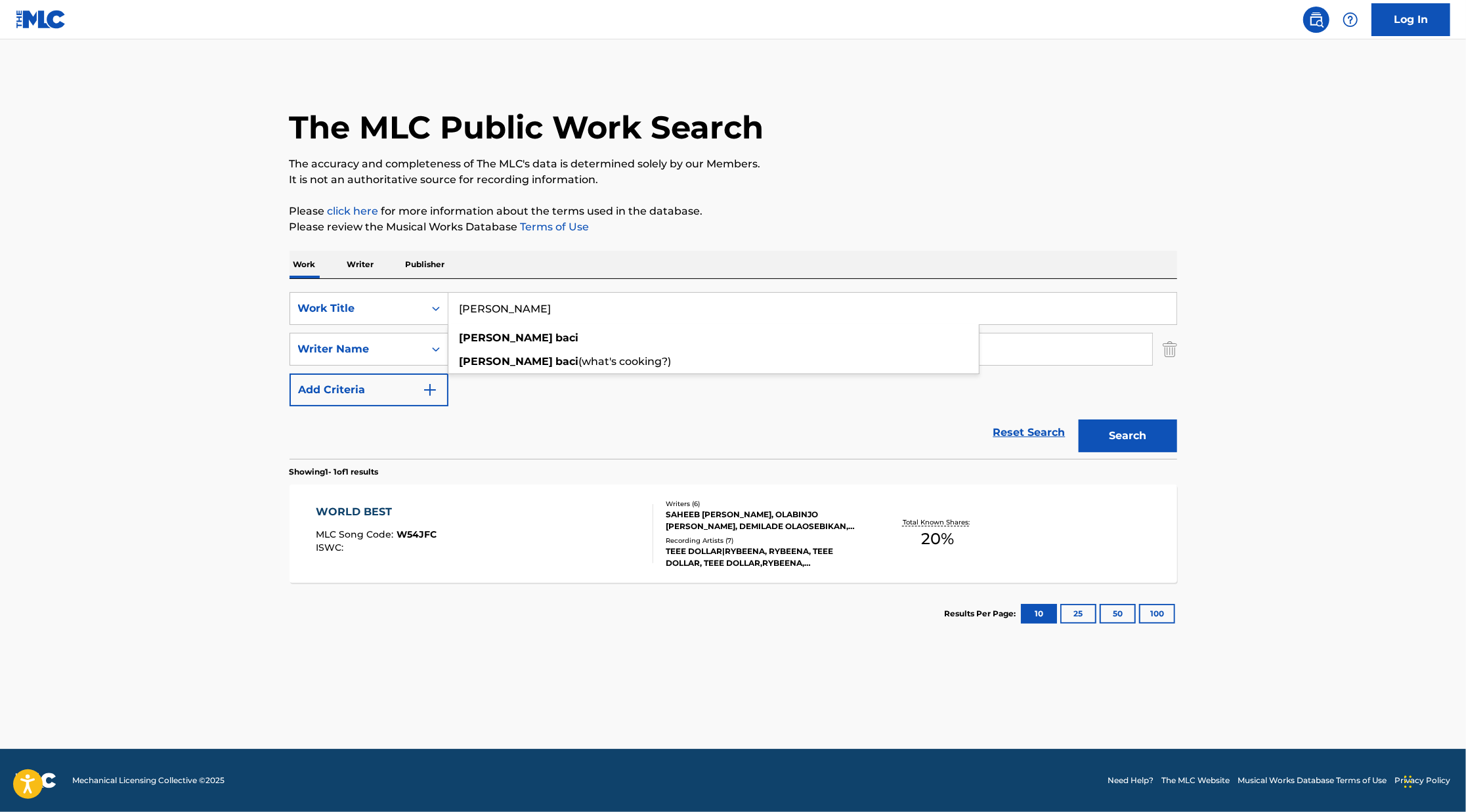
click at [1079, 420] on button "Search" at bounding box center [1128, 435] width 98 height 32
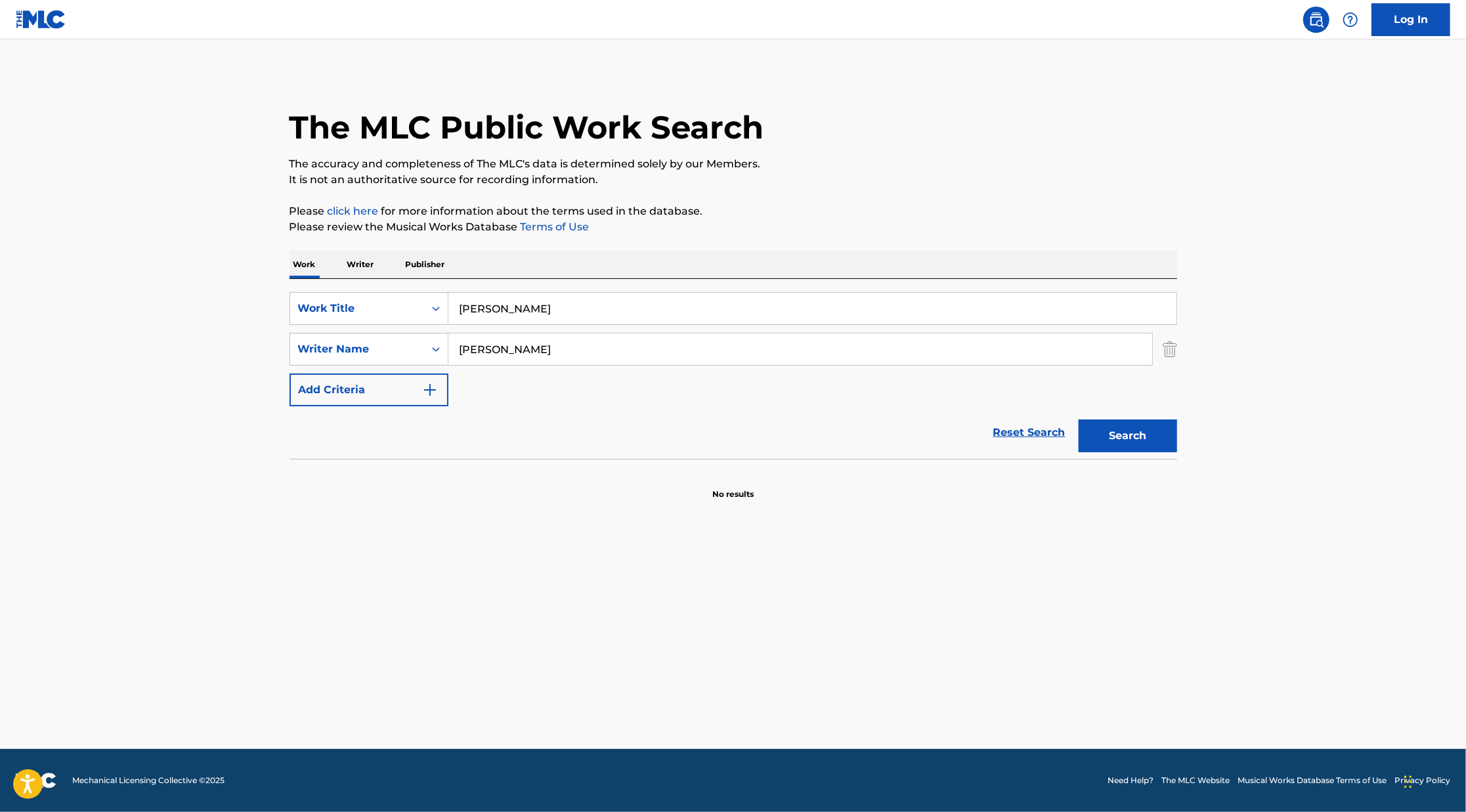
click at [490, 304] on input "[PERSON_NAME]" at bounding box center [812, 309] width 728 height 32
click at [1079, 420] on button "Search" at bounding box center [1128, 435] width 98 height 32
drag, startPoint x: 510, startPoint y: 311, endPoint x: 447, endPoint y: 303, distance: 63.5
click at [447, 303] on div "SearchWithCriteria522ace19-f6dc-421e-8c34-f7955b726edf Work Title [PERSON_NAME]…" at bounding box center [733, 308] width 888 height 32
click at [1079, 420] on button "Search" at bounding box center [1128, 435] width 98 height 32
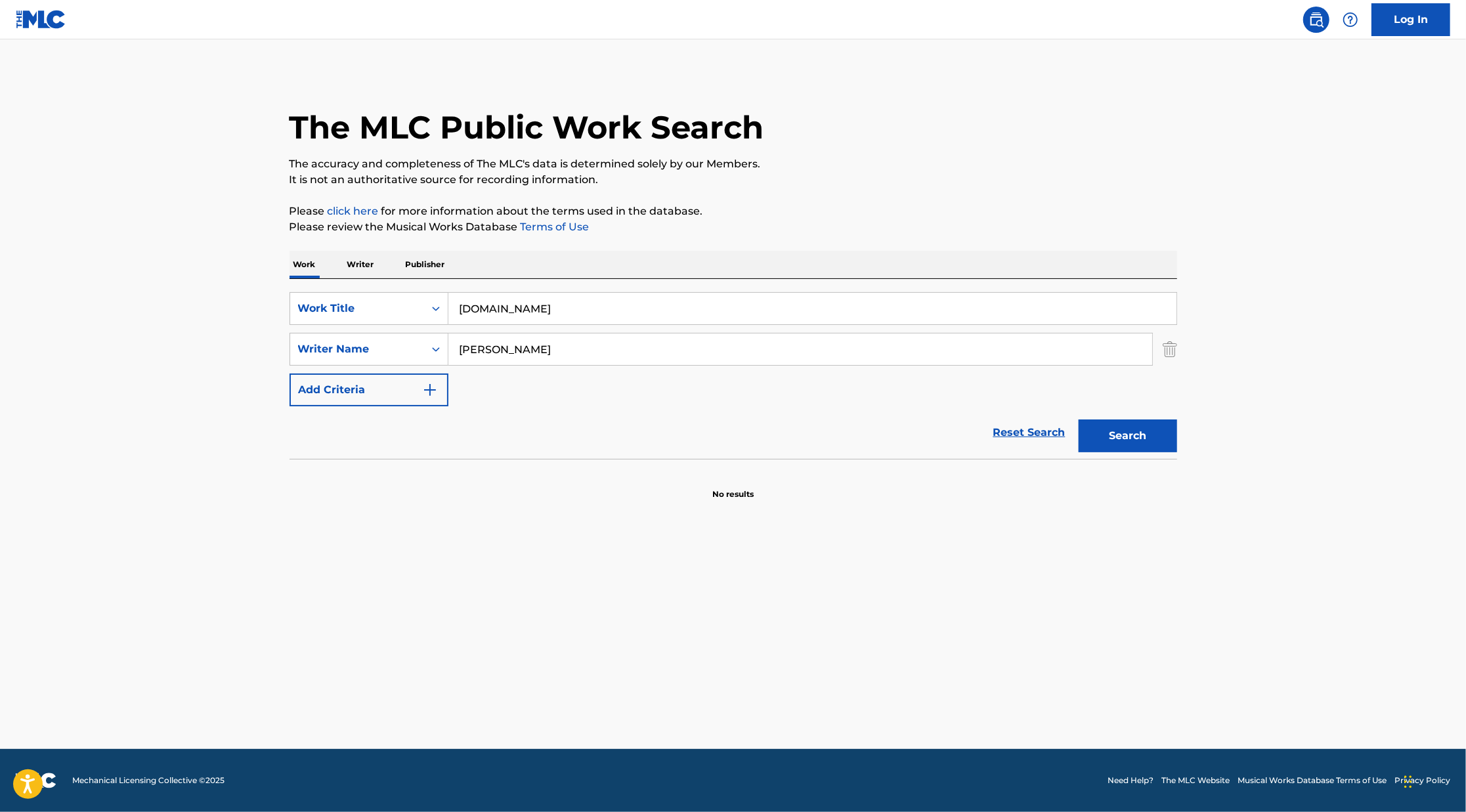
click at [515, 287] on div "SearchWithCriteria522ace19-f6dc-421e-8c34-f7955b726edf Work Title [DOMAIN_NAME]…" at bounding box center [733, 369] width 888 height 180
click at [514, 298] on input "[DOMAIN_NAME]" at bounding box center [812, 309] width 728 height 32
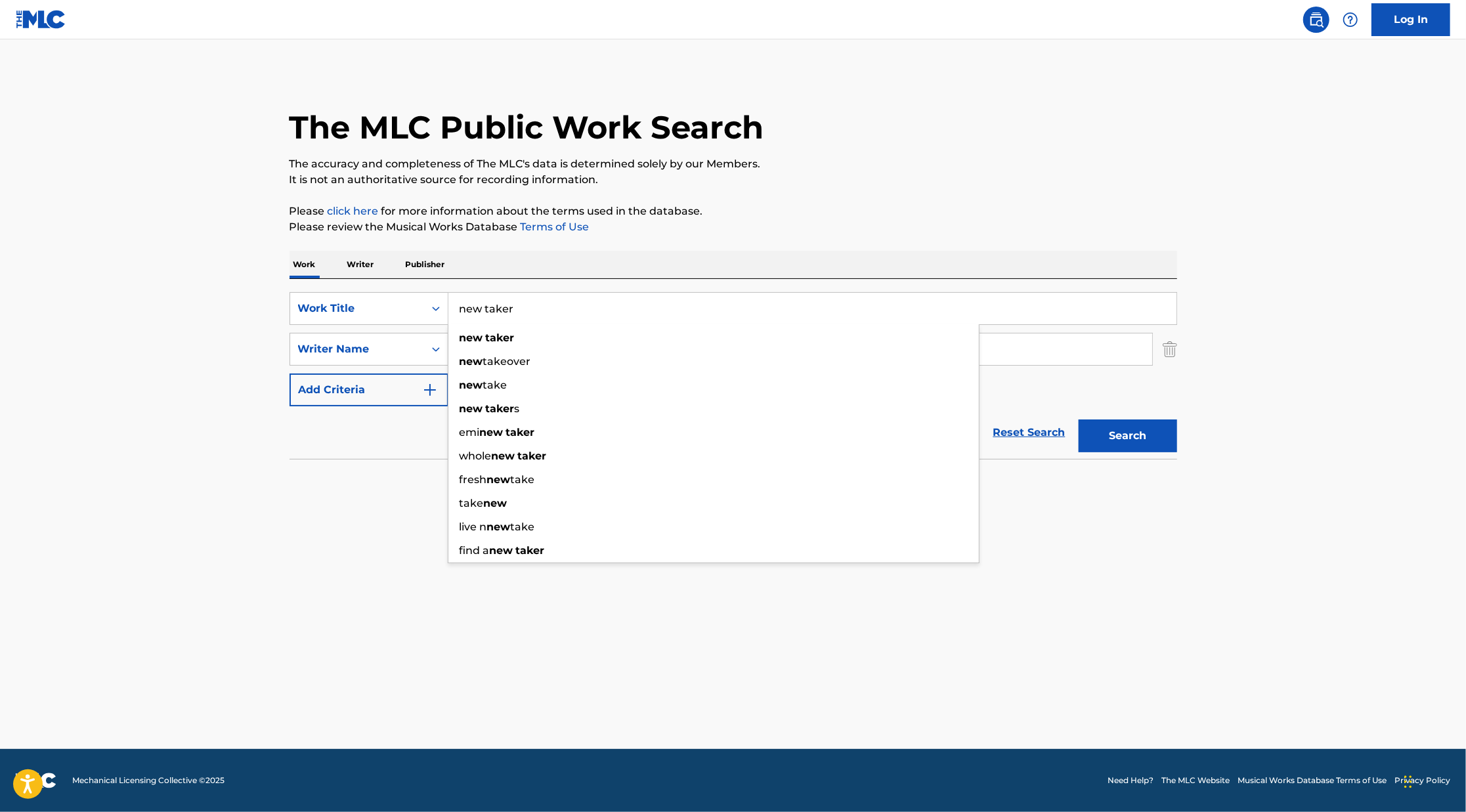
type input "new taker"
click at [1079, 420] on button "Search" at bounding box center [1128, 435] width 98 height 32
click at [780, 509] on main "The MLC Public Work Search The accuracy and completeness of The MLC's data is d…" at bounding box center [733, 394] width 1466 height 709
click at [369, 255] on p "Writer" at bounding box center [361, 264] width 35 height 27
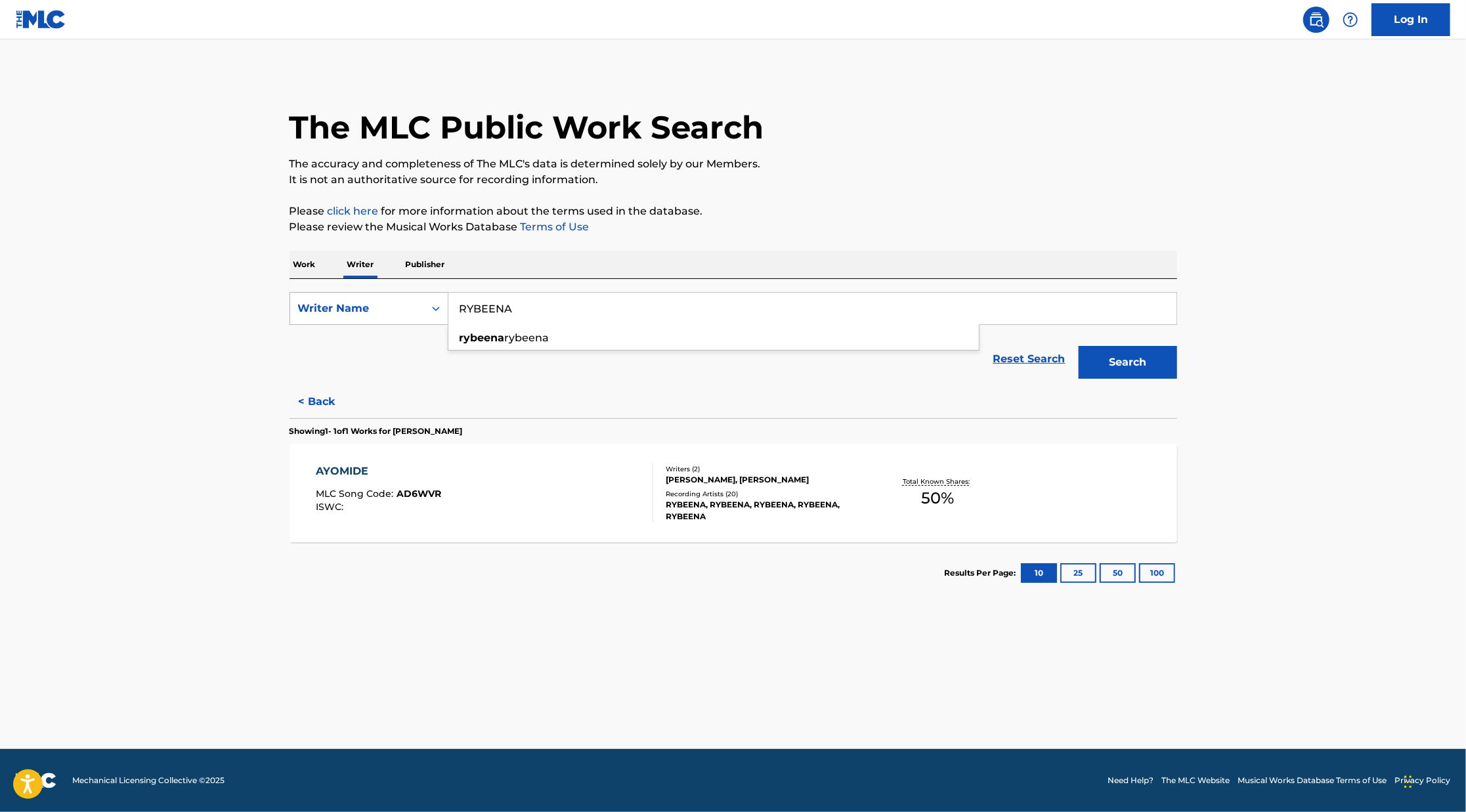
drag, startPoint x: 522, startPoint y: 303, endPoint x: 364, endPoint y: 317, distance: 158.6
click at [364, 317] on div "SearchWithCriteriabc8b2130-88b0-452d-bc3d-796dddcc3ae6 Writer Name [PERSON_NAME]" at bounding box center [733, 308] width 888 height 32
paste input "[PERSON_NAME]"
paste input "Search Form"
type input "[PERSON_NAME]"
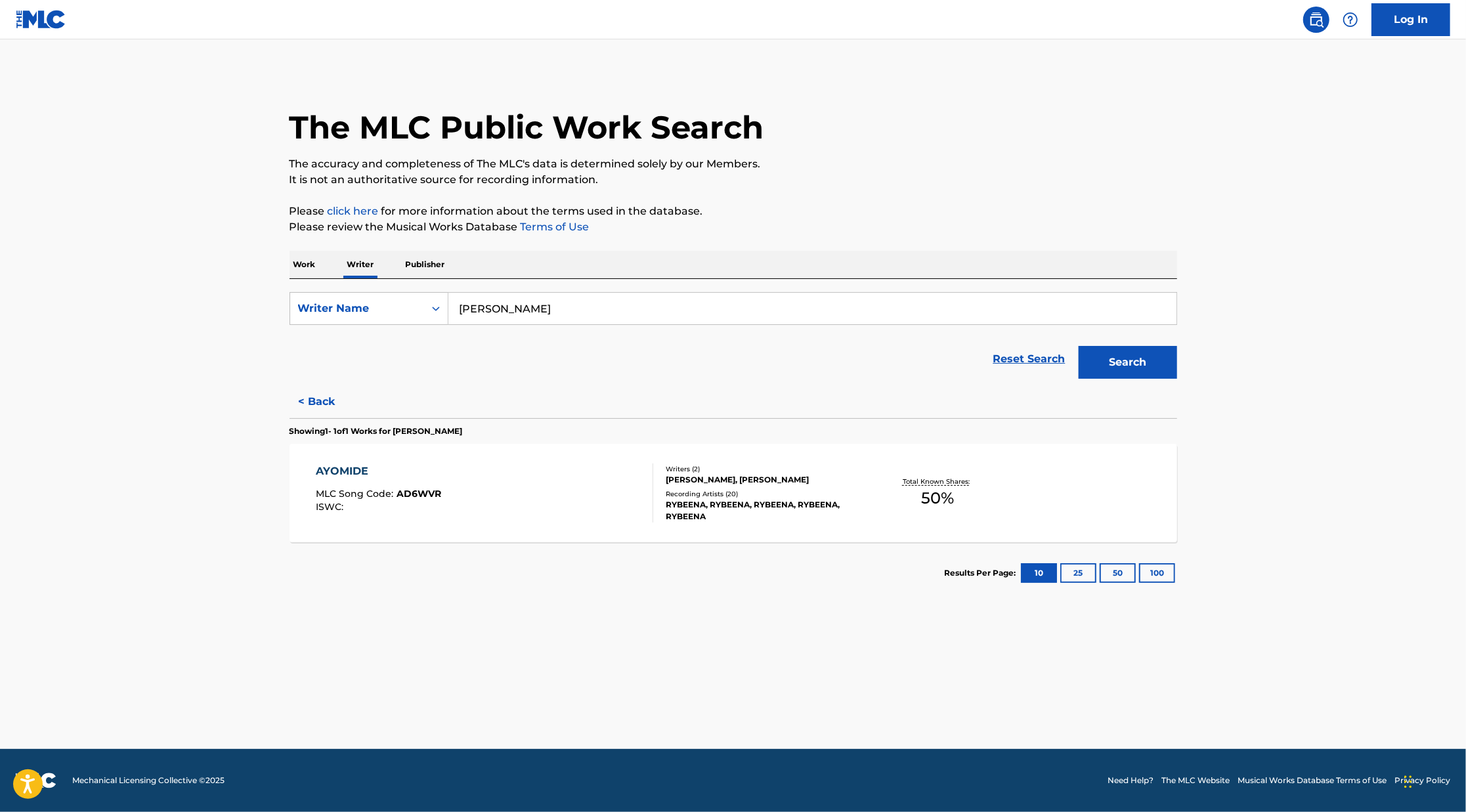
click at [1079, 346] on button "Search" at bounding box center [1128, 362] width 98 height 32
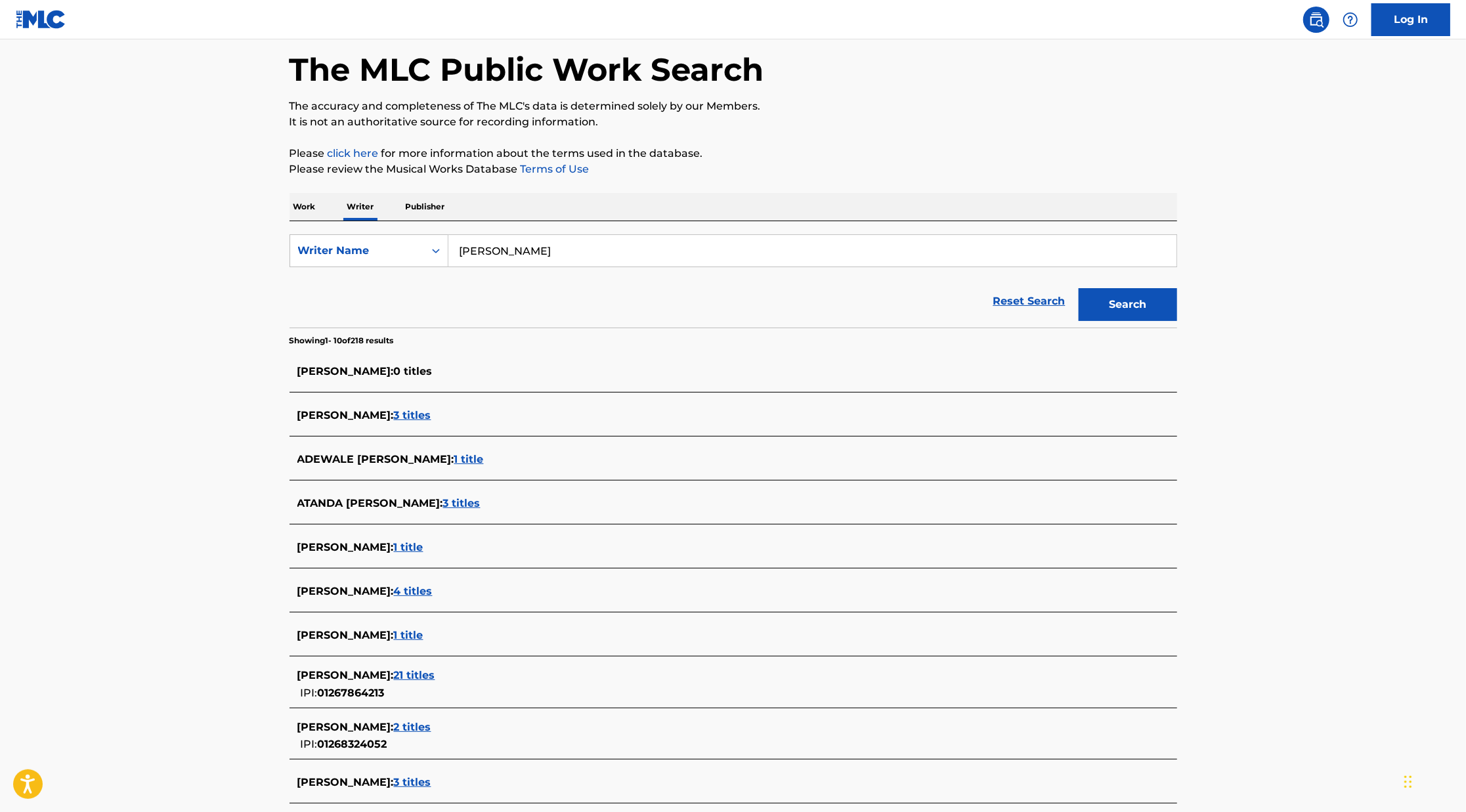
scroll to position [72, 0]
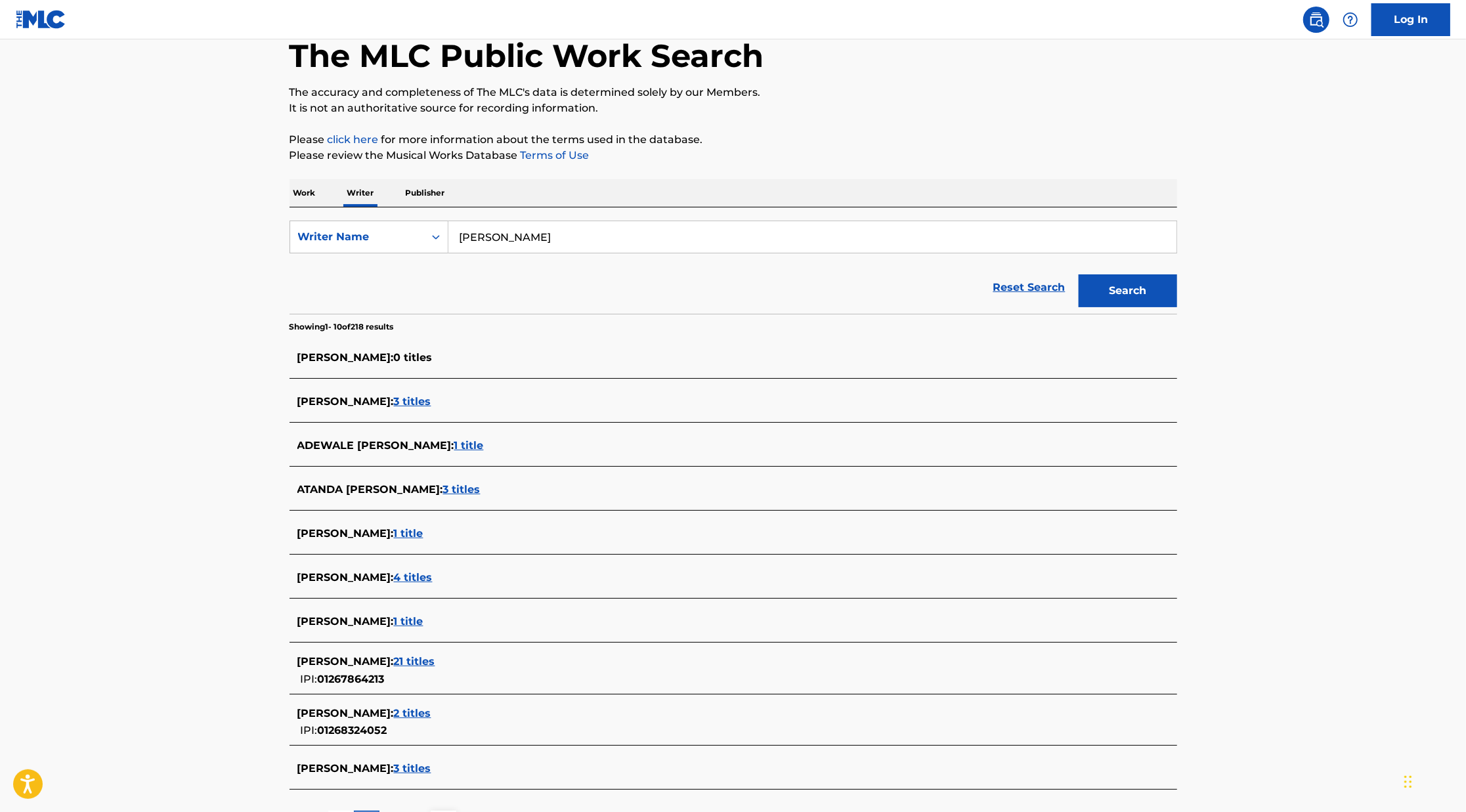
click at [430, 402] on span "3 titles" at bounding box center [413, 401] width 38 height 12
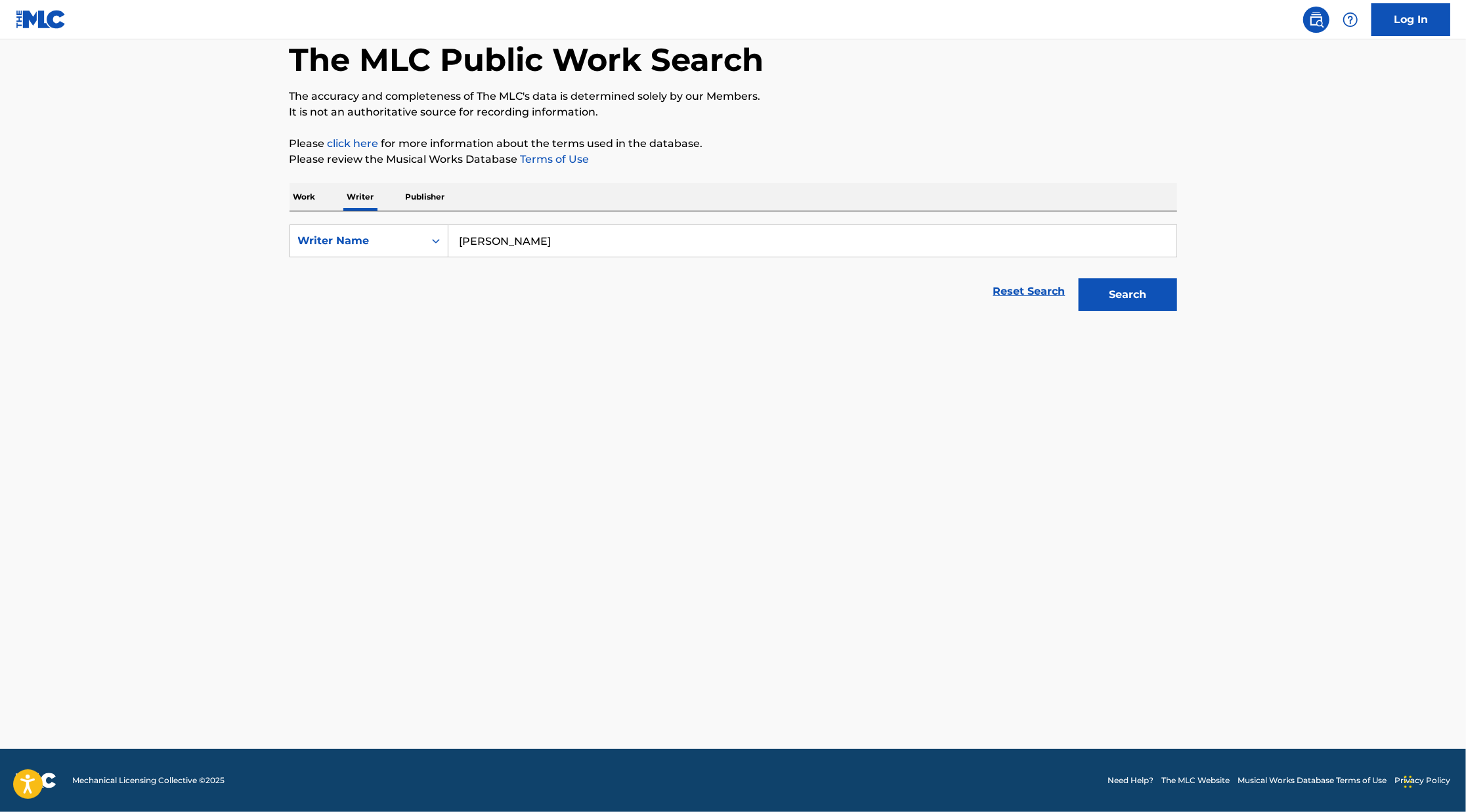
scroll to position [67, 0]
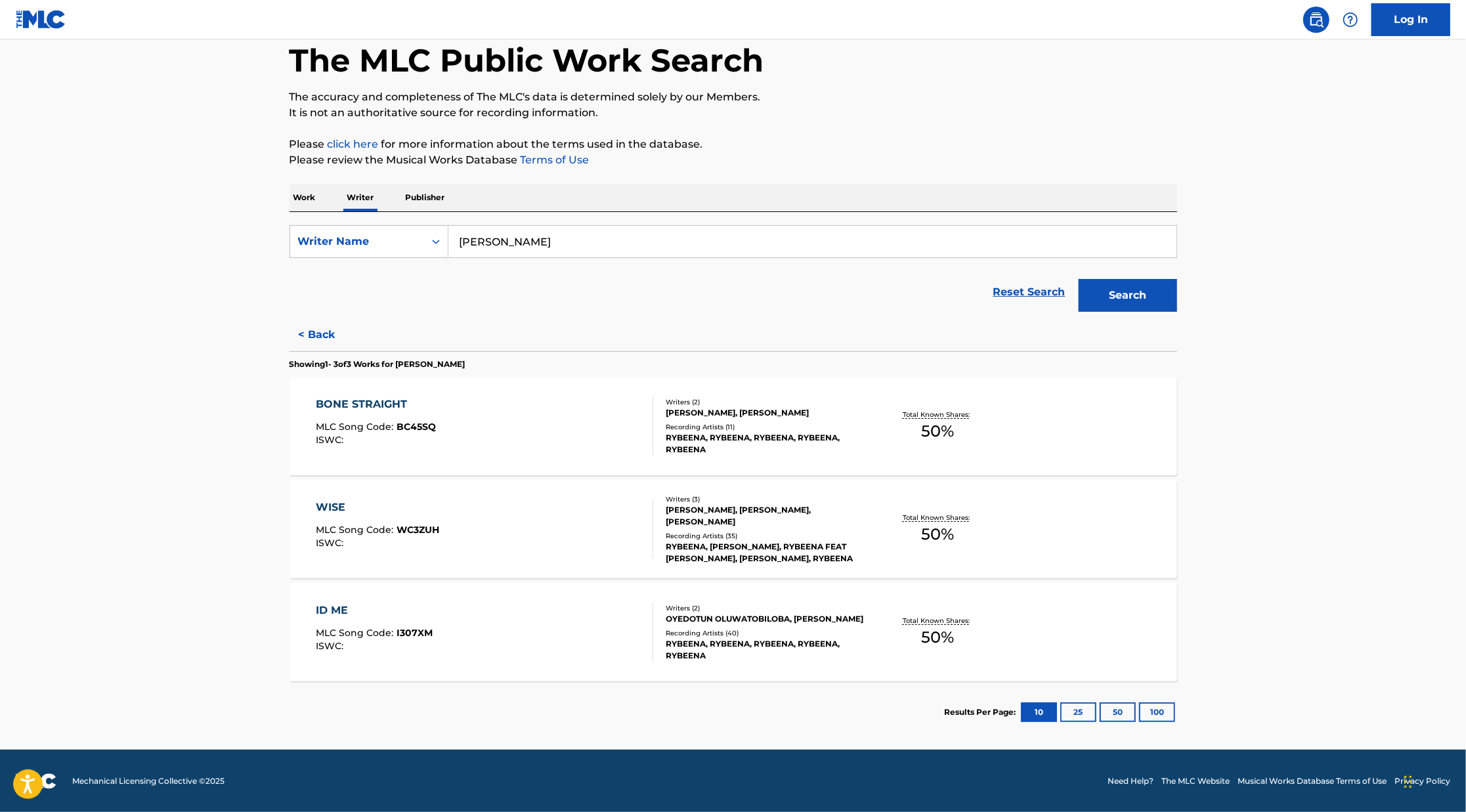
click at [704, 407] on div "[PERSON_NAME], [PERSON_NAME]" at bounding box center [765, 413] width 198 height 11
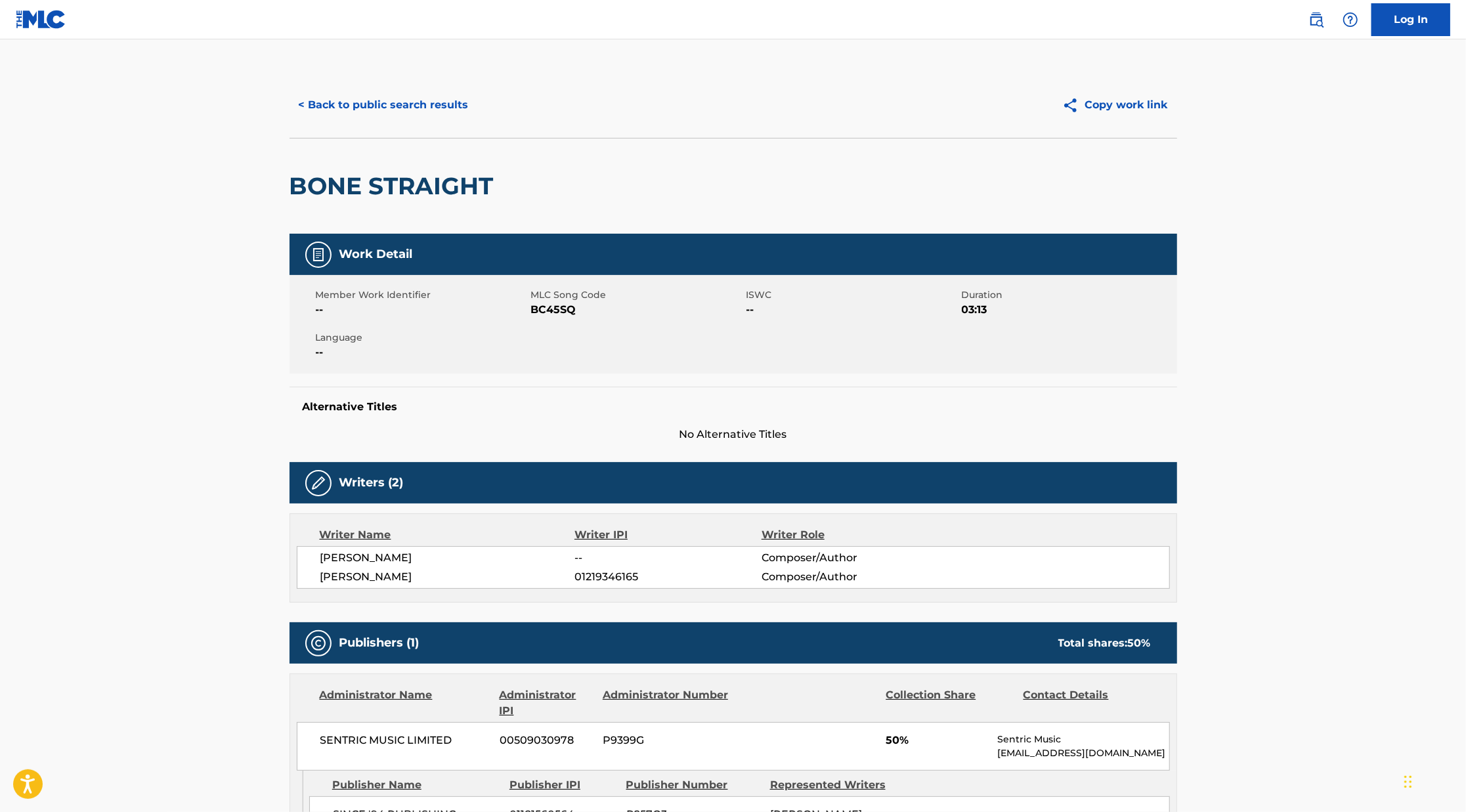
click at [399, 106] on button "< Back to public search results" at bounding box center [384, 104] width 189 height 32
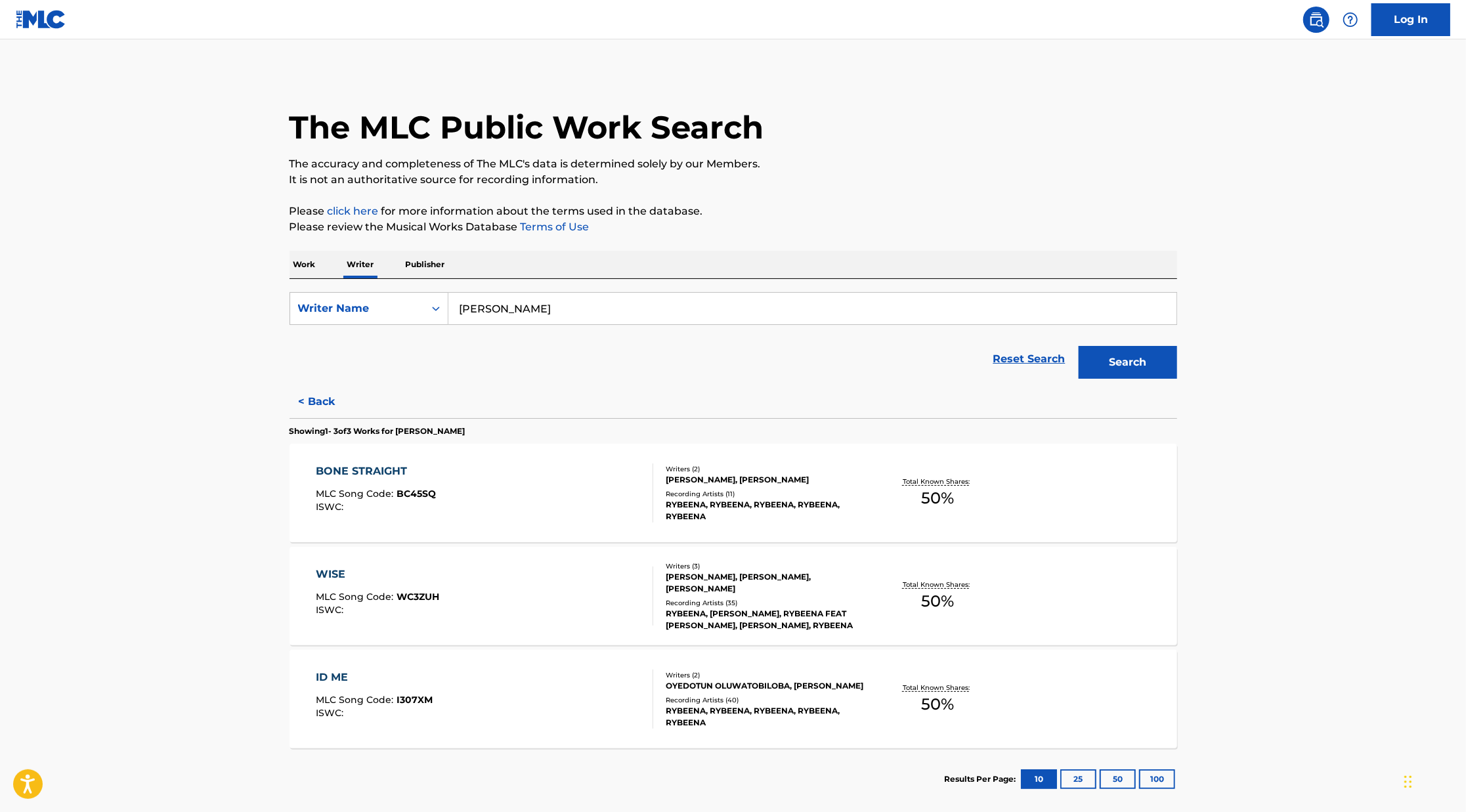
click at [808, 604] on div "Recording Artists ( 35 )" at bounding box center [765, 602] width 198 height 10
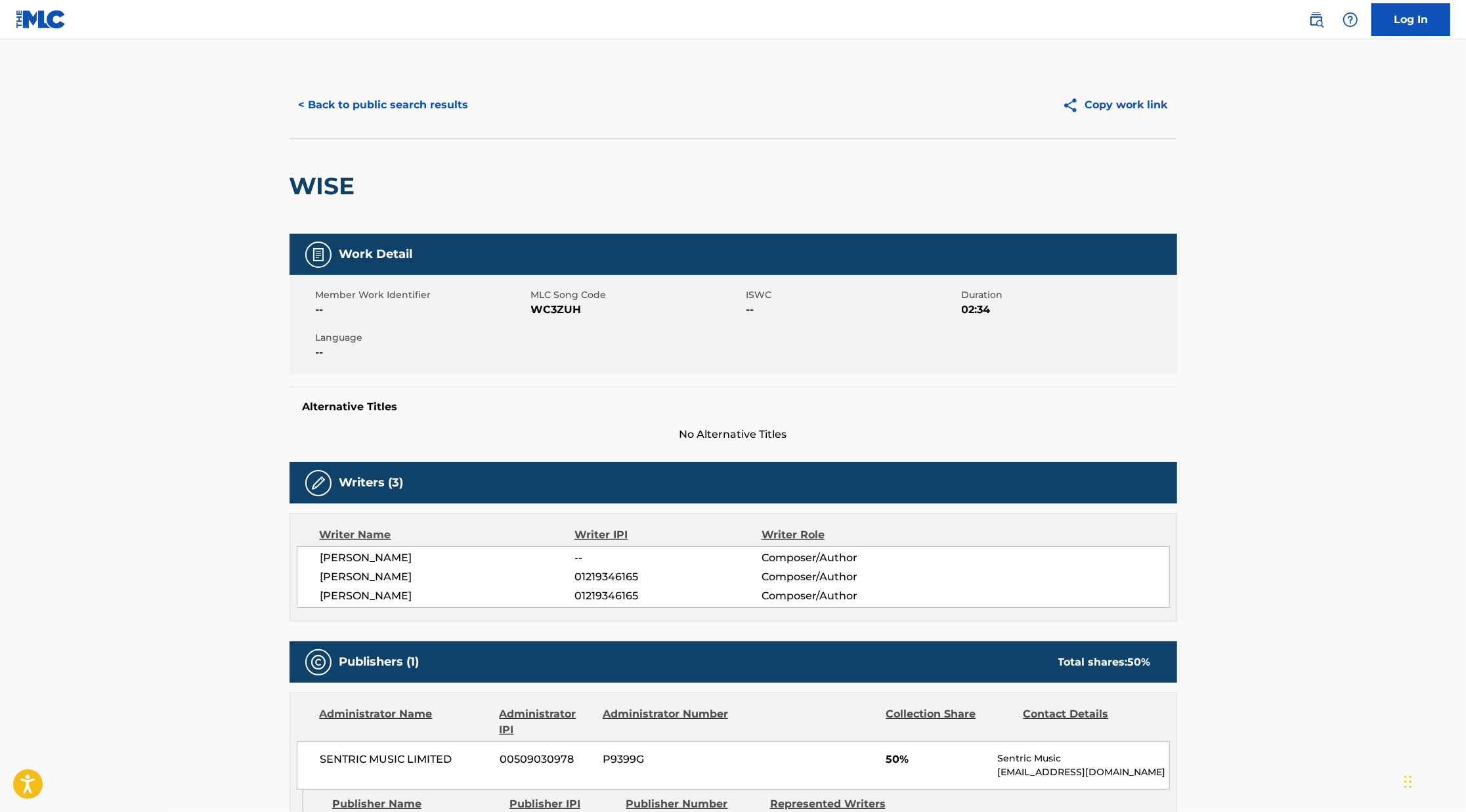
click at [391, 108] on button "< Back to public search results" at bounding box center [384, 104] width 189 height 32
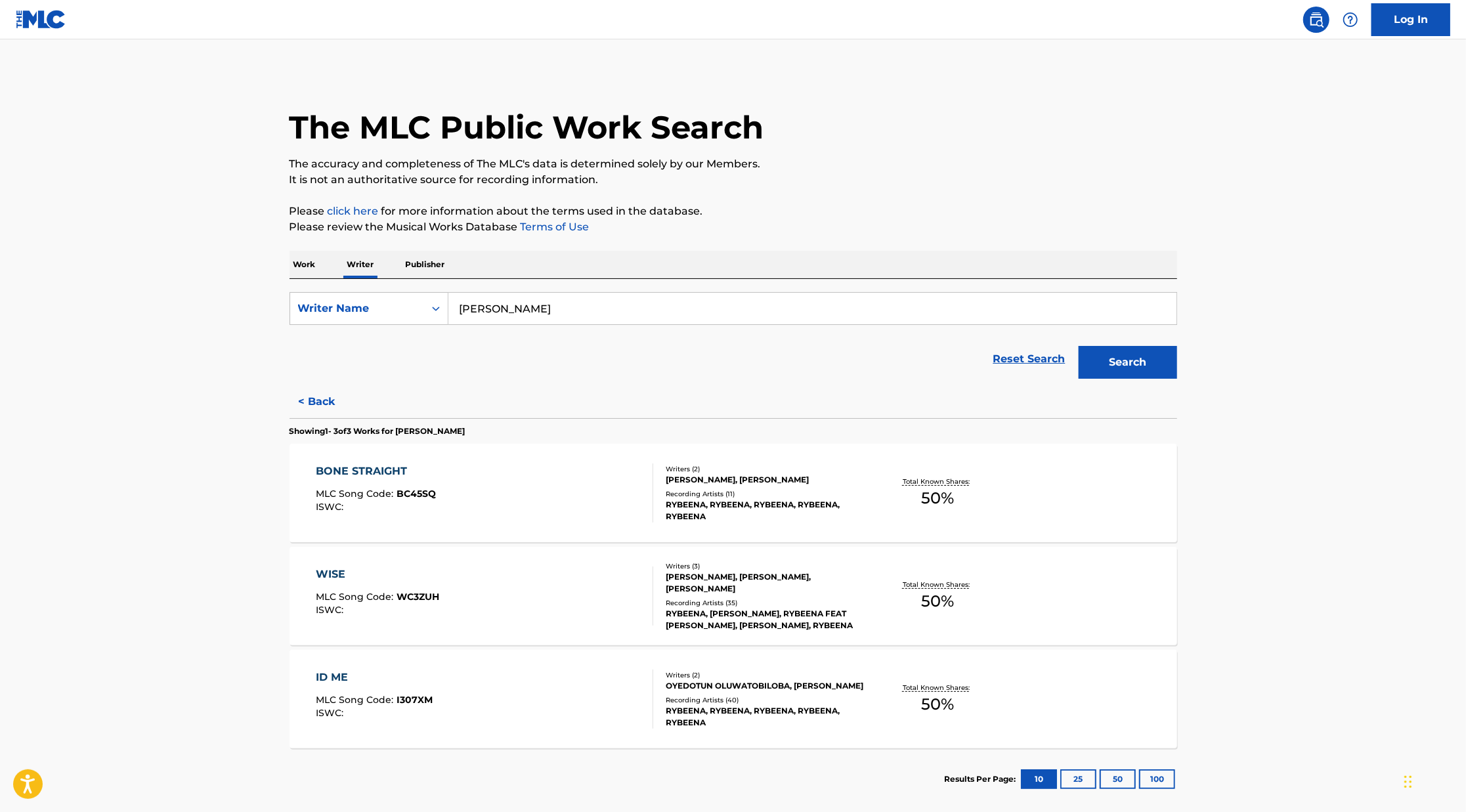
click at [737, 671] on div "Writers ( 2 )" at bounding box center [765, 675] width 198 height 10
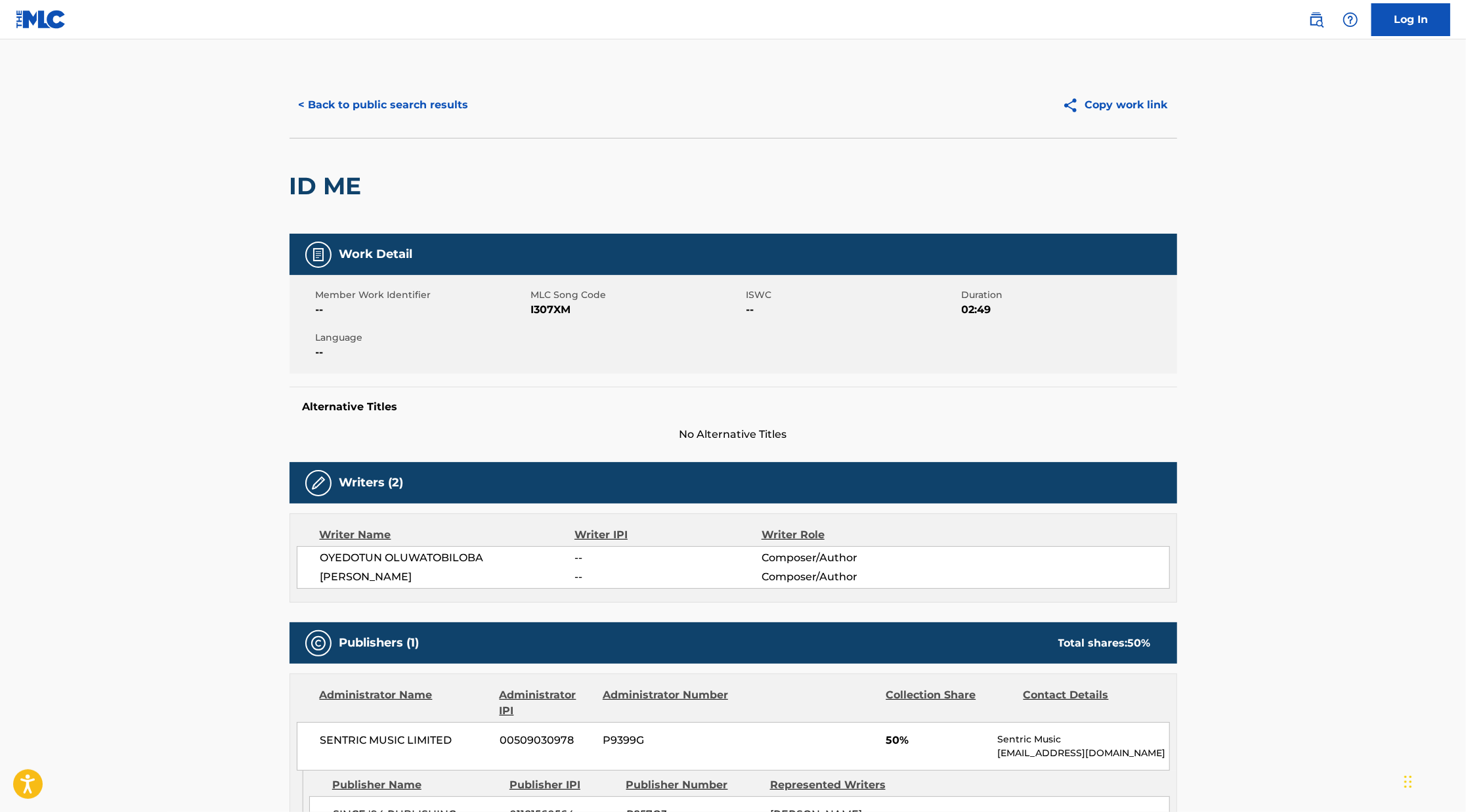
click at [345, 104] on button "< Back to public search results" at bounding box center [384, 104] width 189 height 32
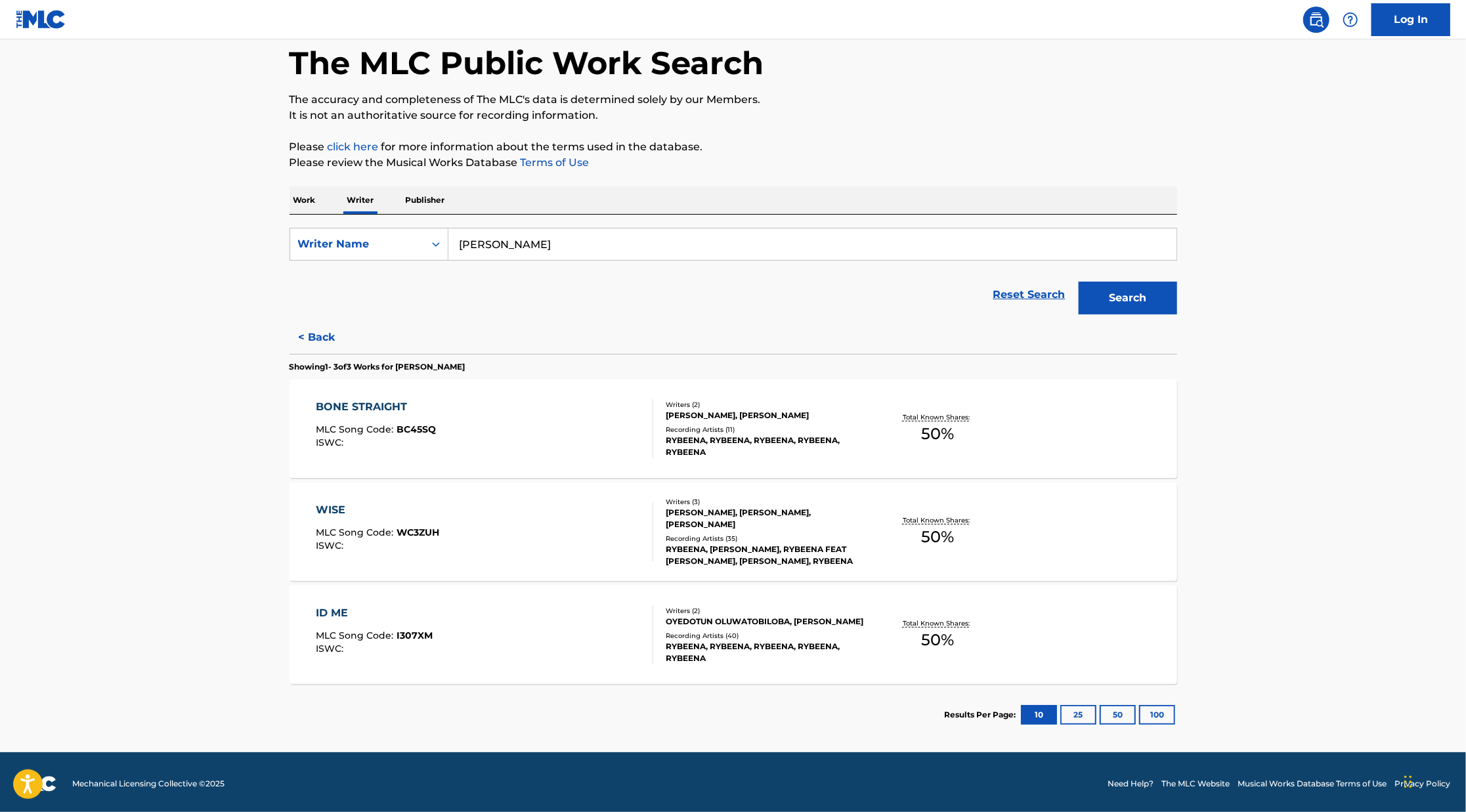
scroll to position [67, 0]
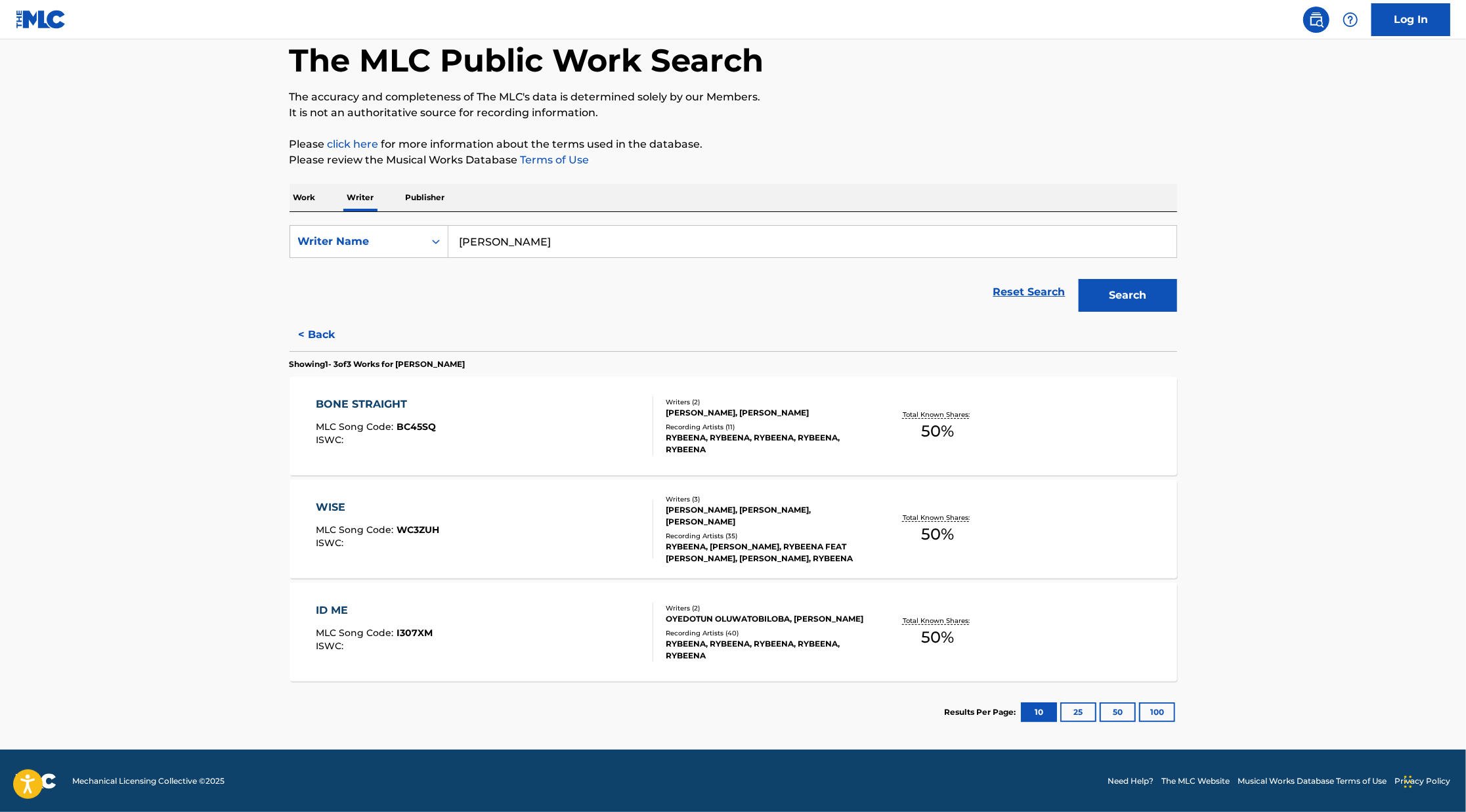
click at [335, 337] on button "< Back" at bounding box center [329, 334] width 79 height 32
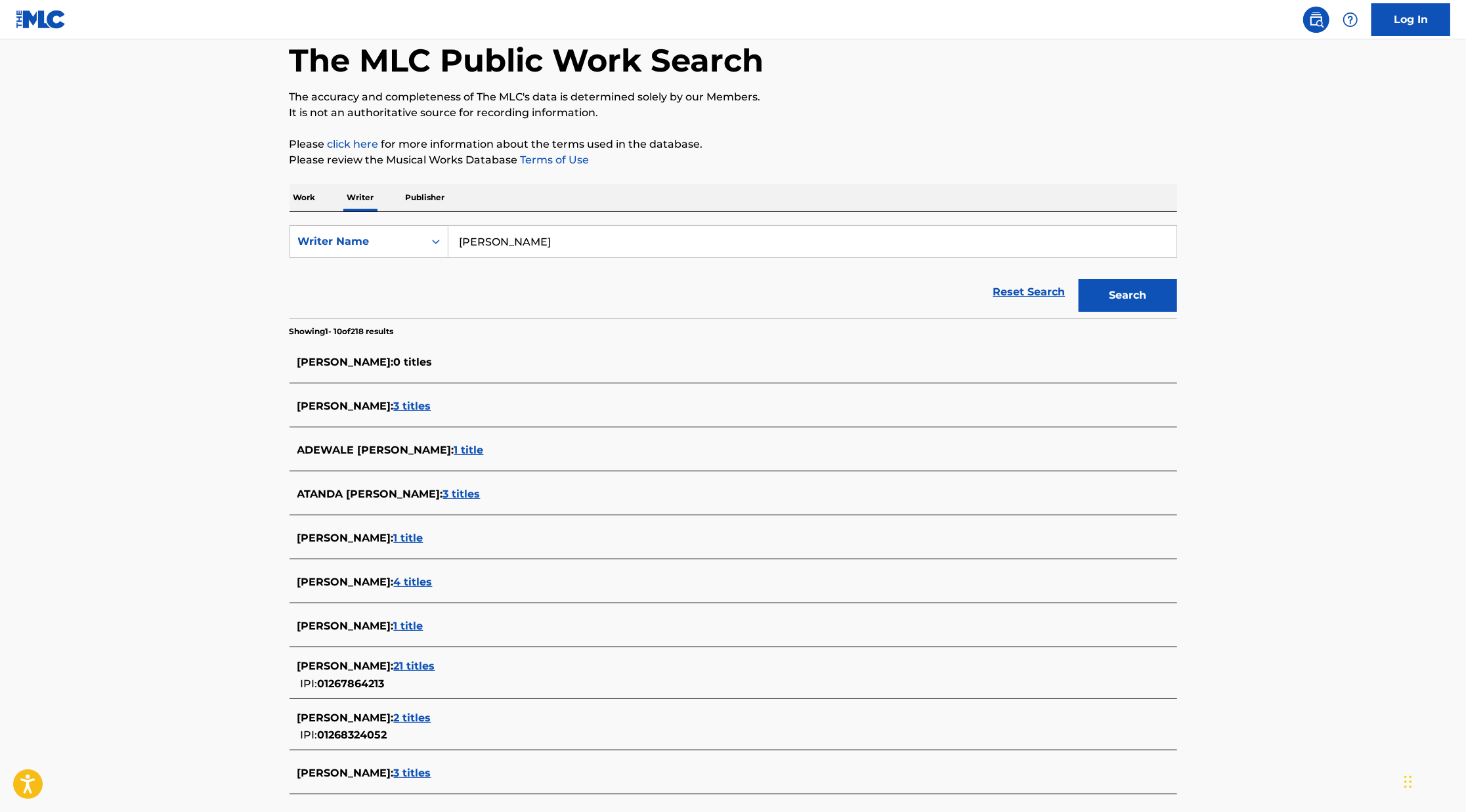
click at [493, 456] on div "ADEWALE [PERSON_NAME] : 1 title" at bounding box center [716, 450] width 837 height 16
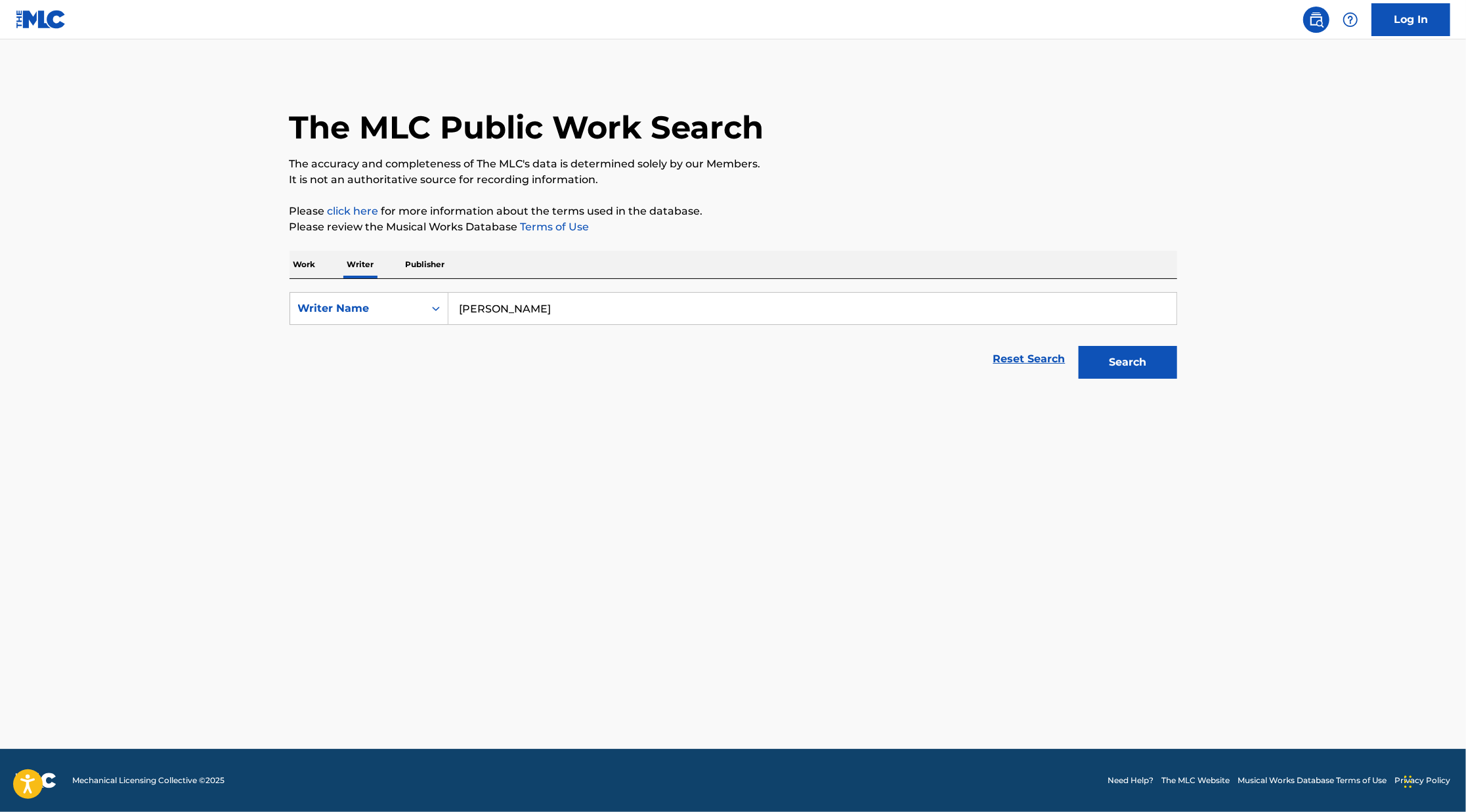
scroll to position [0, 0]
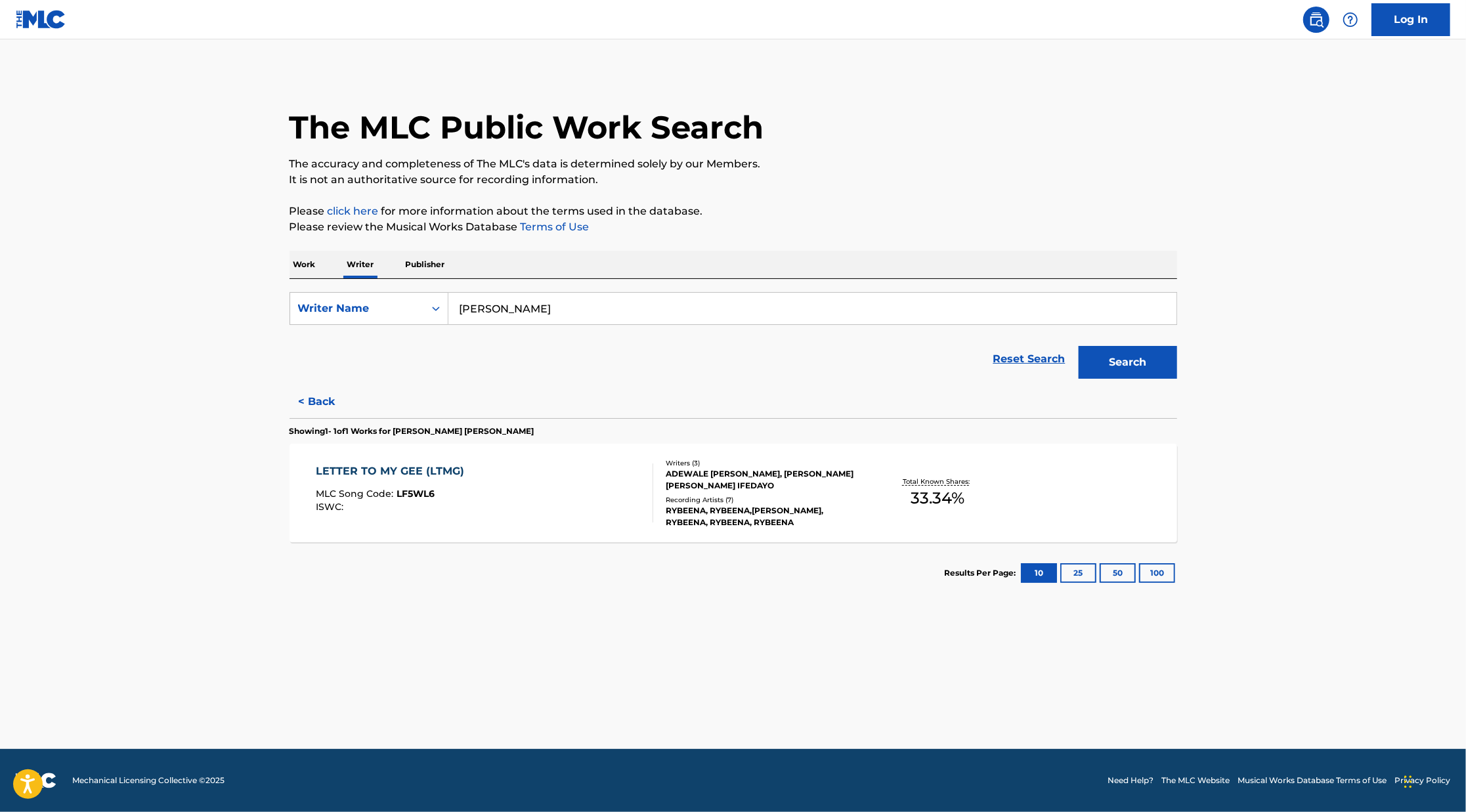
click at [602, 529] on div "LETTER TO MY GEE (LTMG) MLC Song Code : LF5WL6 ISWC : Writers ( 3 ) [PERSON_NAM…" at bounding box center [733, 493] width 888 height 98
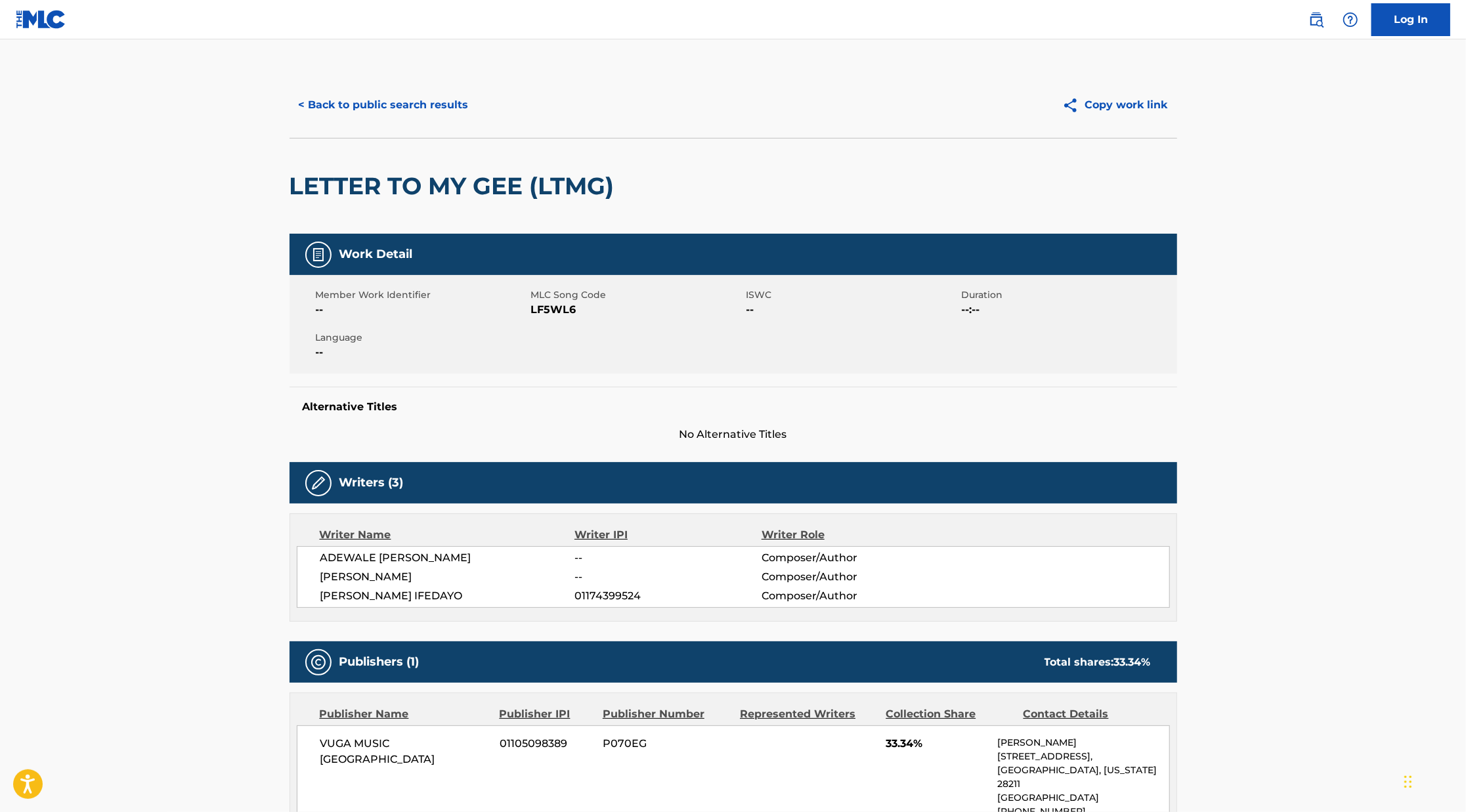
click at [399, 104] on button "< Back to public search results" at bounding box center [384, 104] width 189 height 32
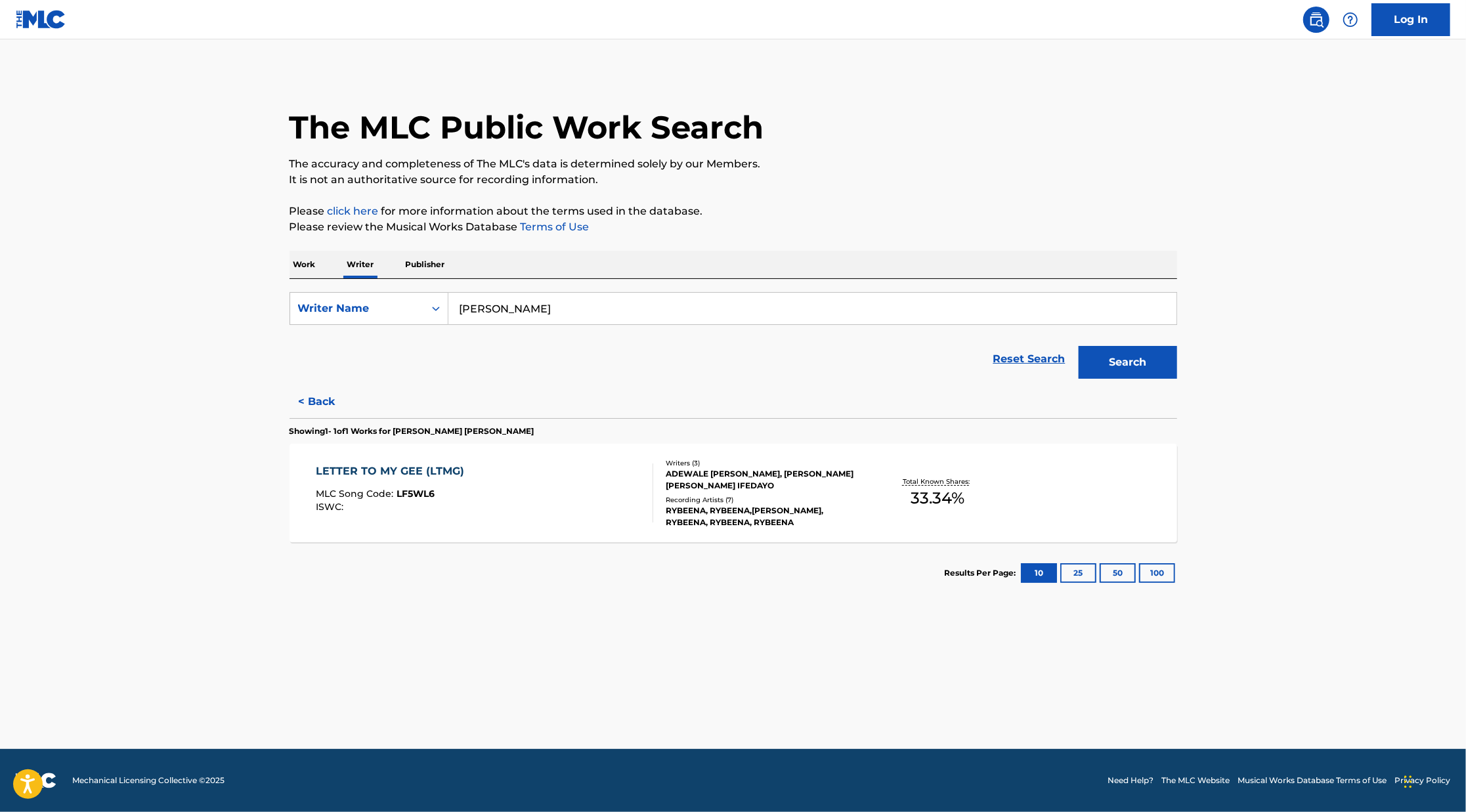
click at [1125, 361] on button "Search" at bounding box center [1128, 362] width 98 height 32
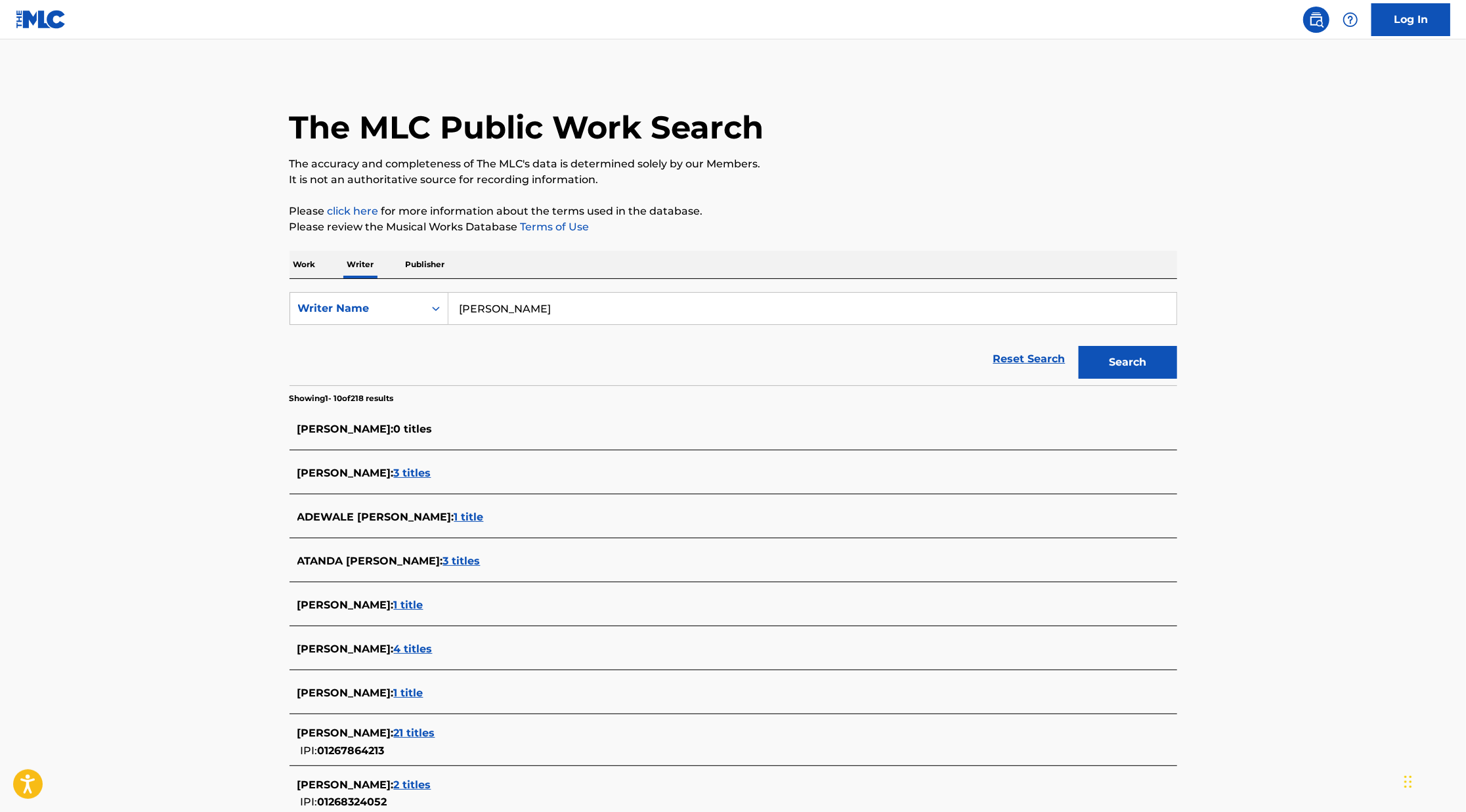
click at [423, 648] on span "4 titles" at bounding box center [413, 649] width 39 height 12
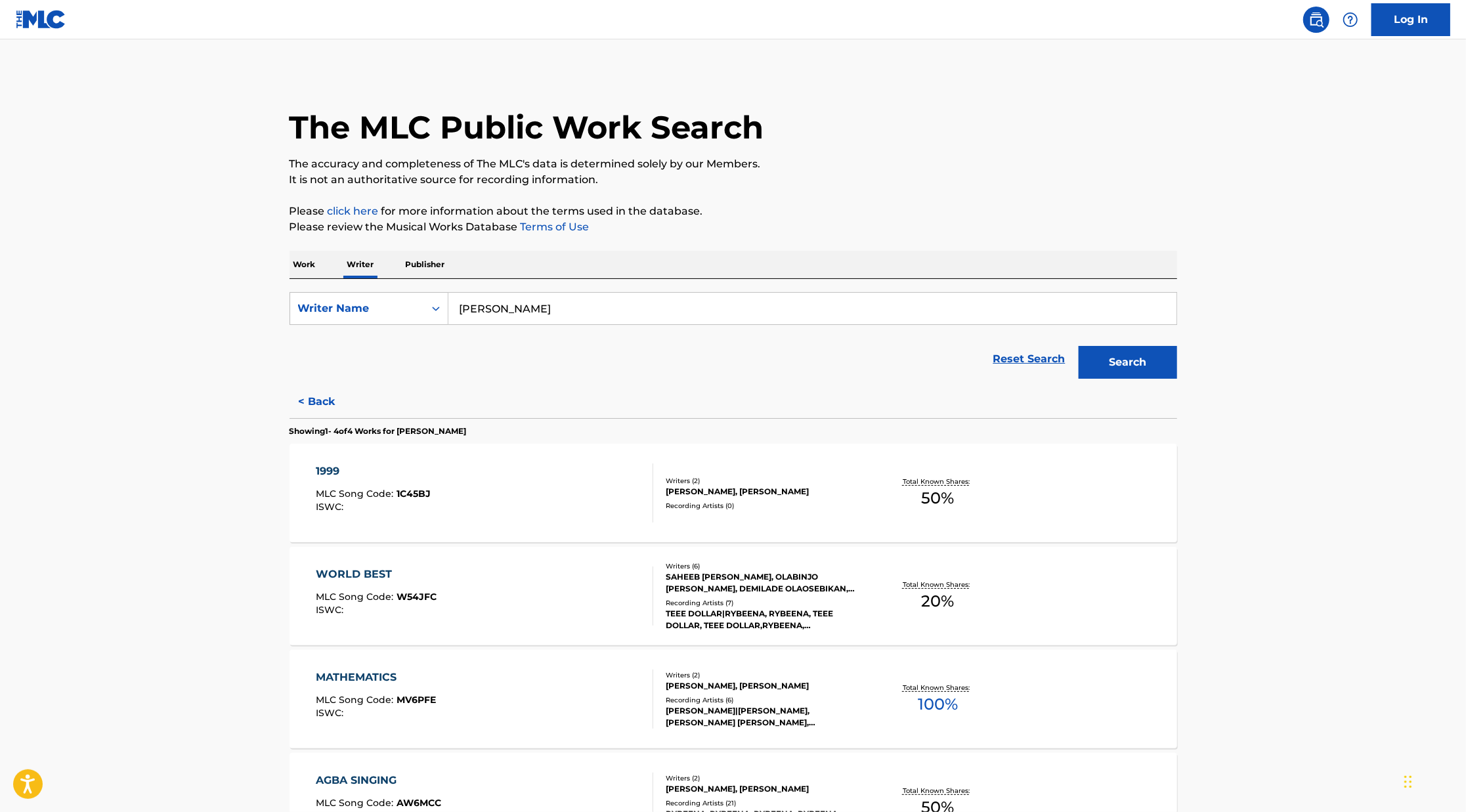
click at [720, 535] on div "1999 MLC Song Code : 1C45BJ ISWC : Writers ( 2 ) [PERSON_NAME], [PERSON_NAME] R…" at bounding box center [733, 493] width 888 height 98
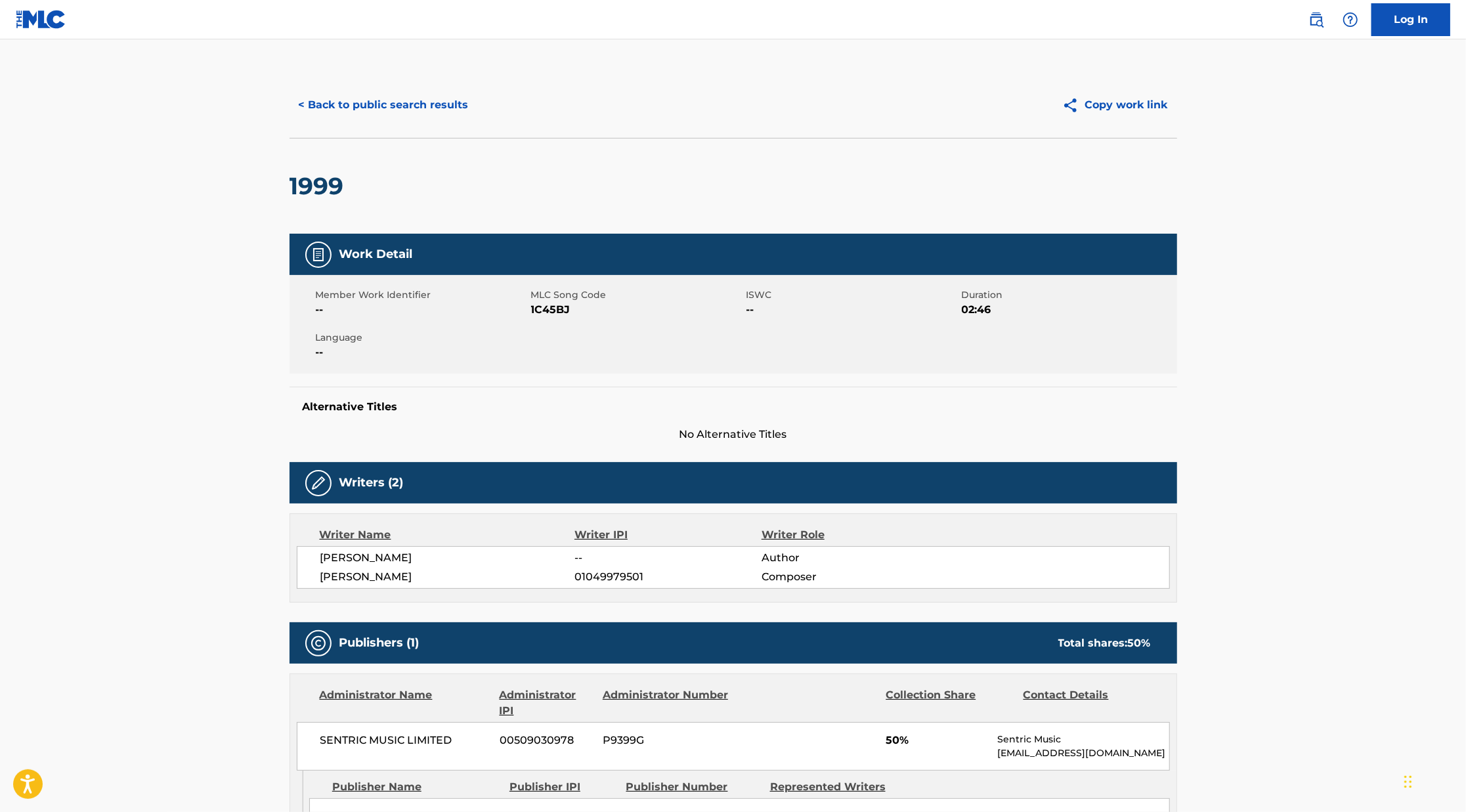
click at [347, 104] on button "< Back to public search results" at bounding box center [384, 104] width 189 height 32
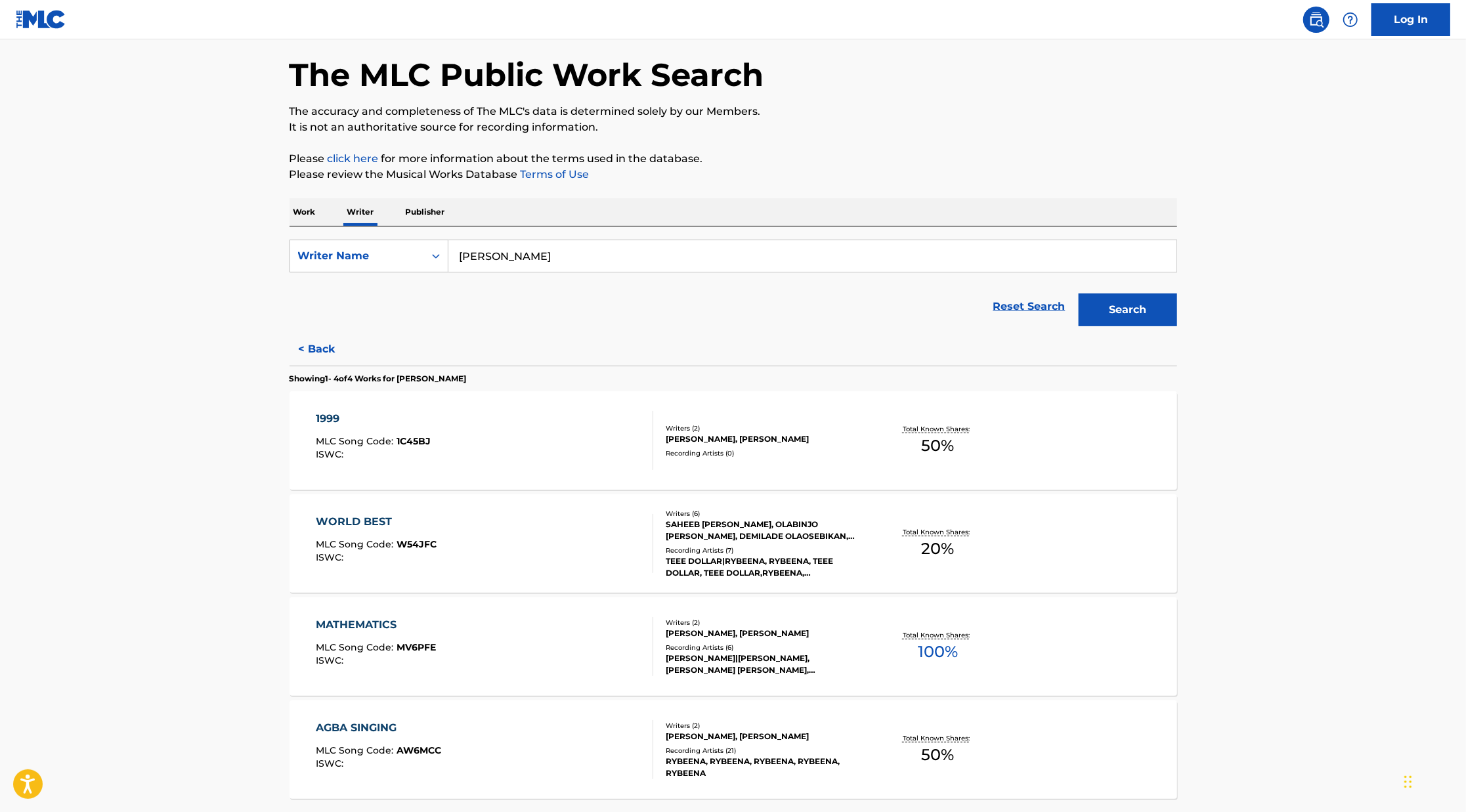
scroll to position [170, 0]
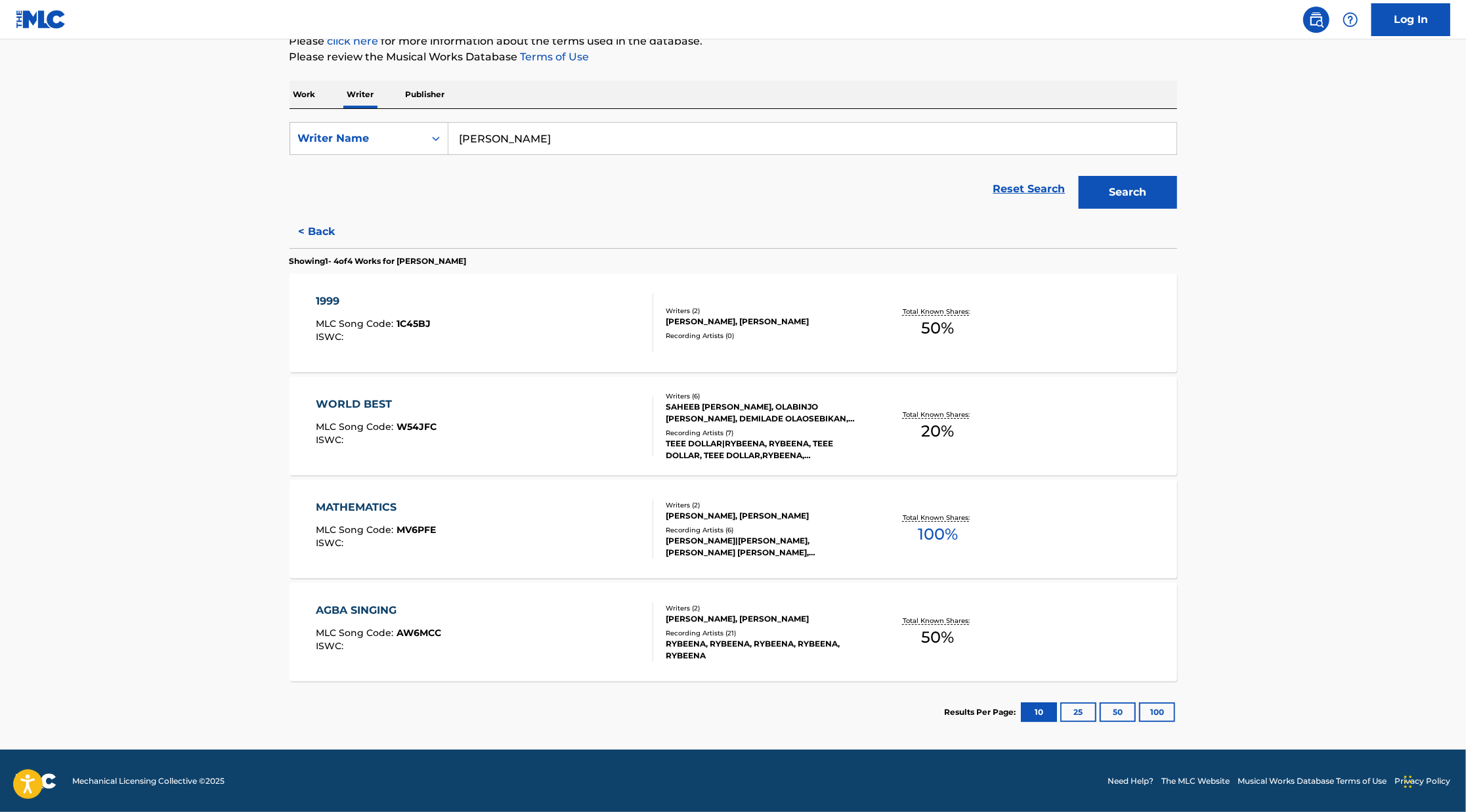
click at [718, 527] on div "Recording Artists ( 6 )" at bounding box center [765, 529] width 198 height 10
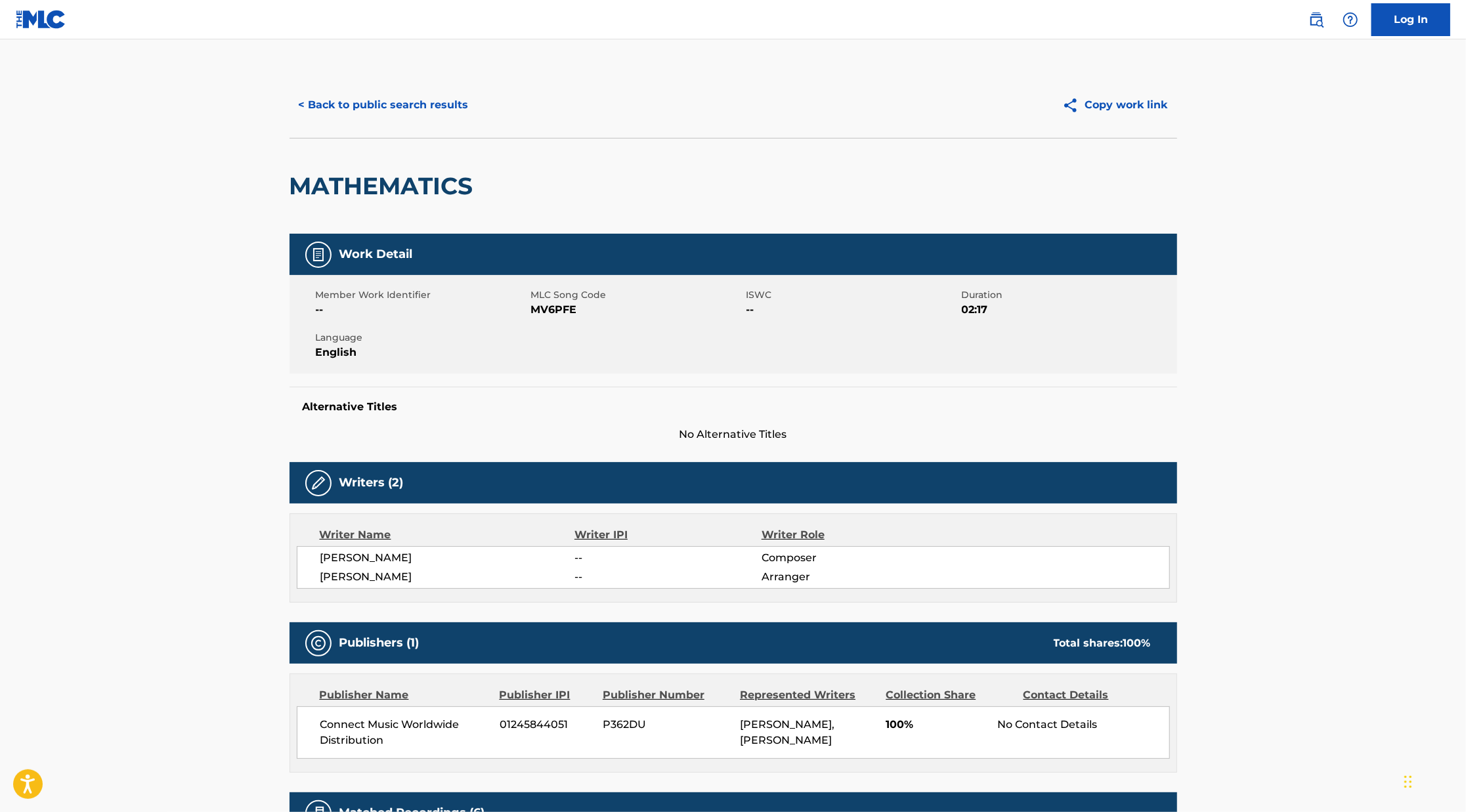
click at [421, 108] on button "< Back to public search results" at bounding box center [384, 104] width 189 height 32
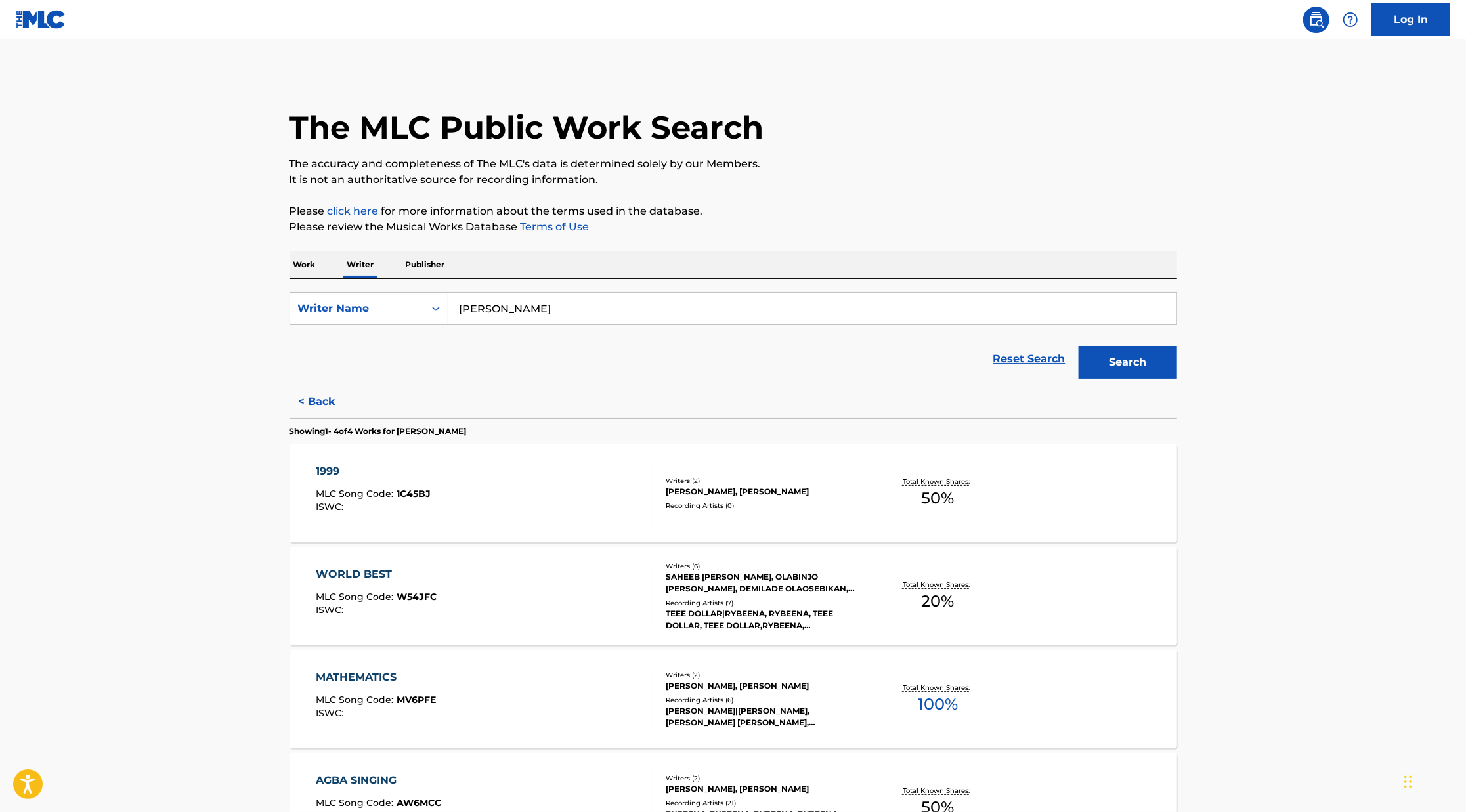
scroll to position [170, 0]
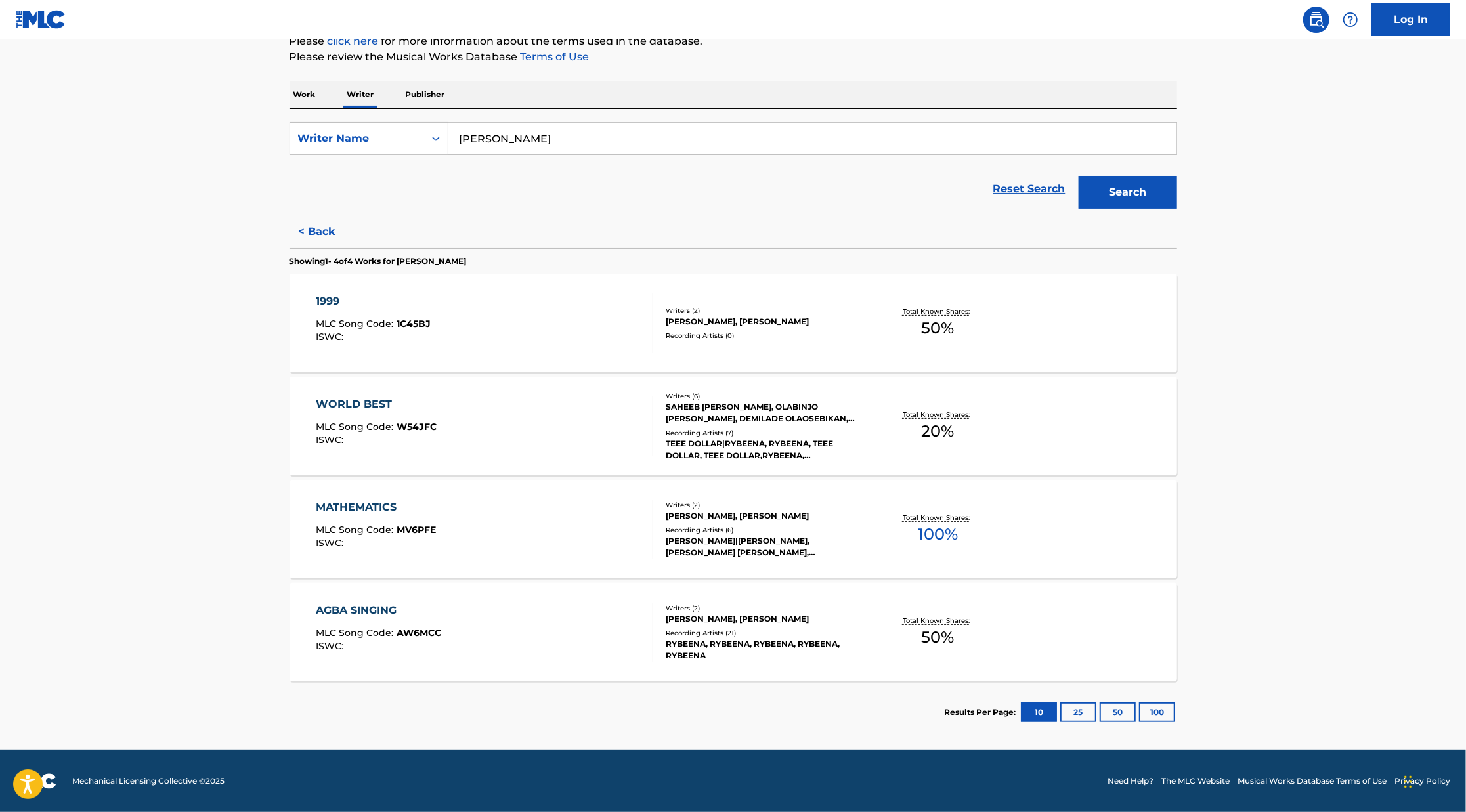
click at [725, 615] on div "[PERSON_NAME], [PERSON_NAME]" at bounding box center [765, 618] width 198 height 11
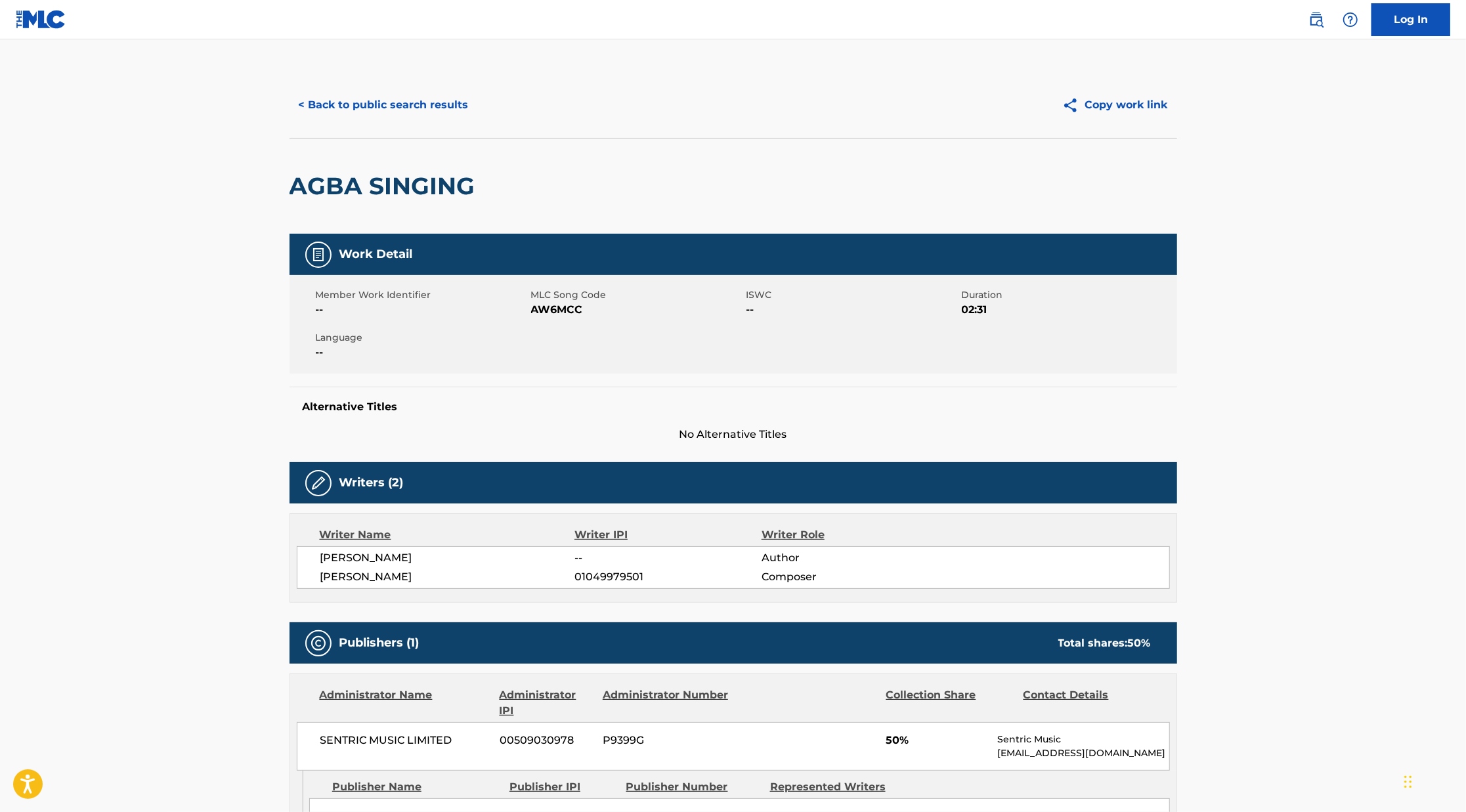
click at [428, 108] on button "< Back to public search results" at bounding box center [384, 104] width 189 height 32
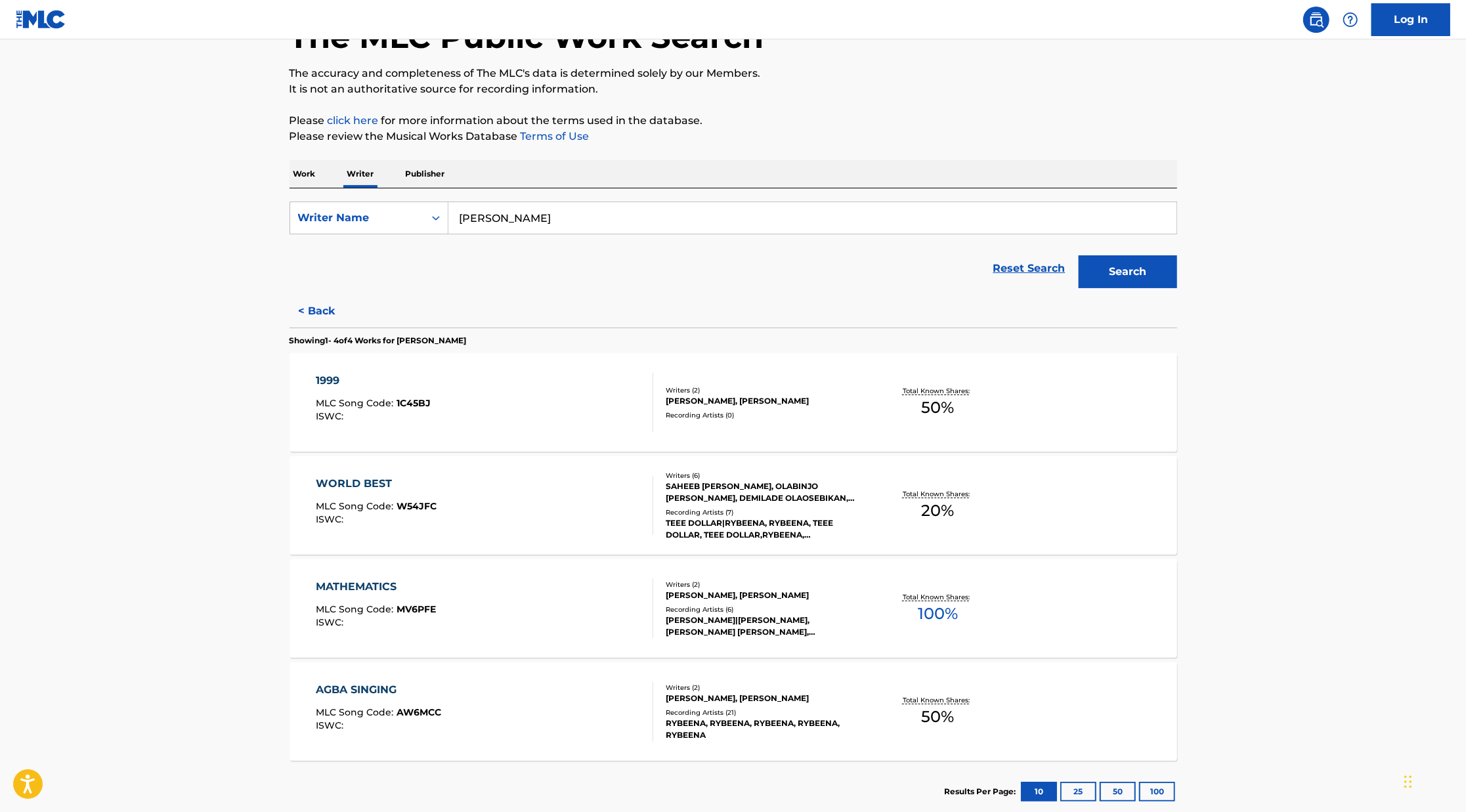
scroll to position [170, 0]
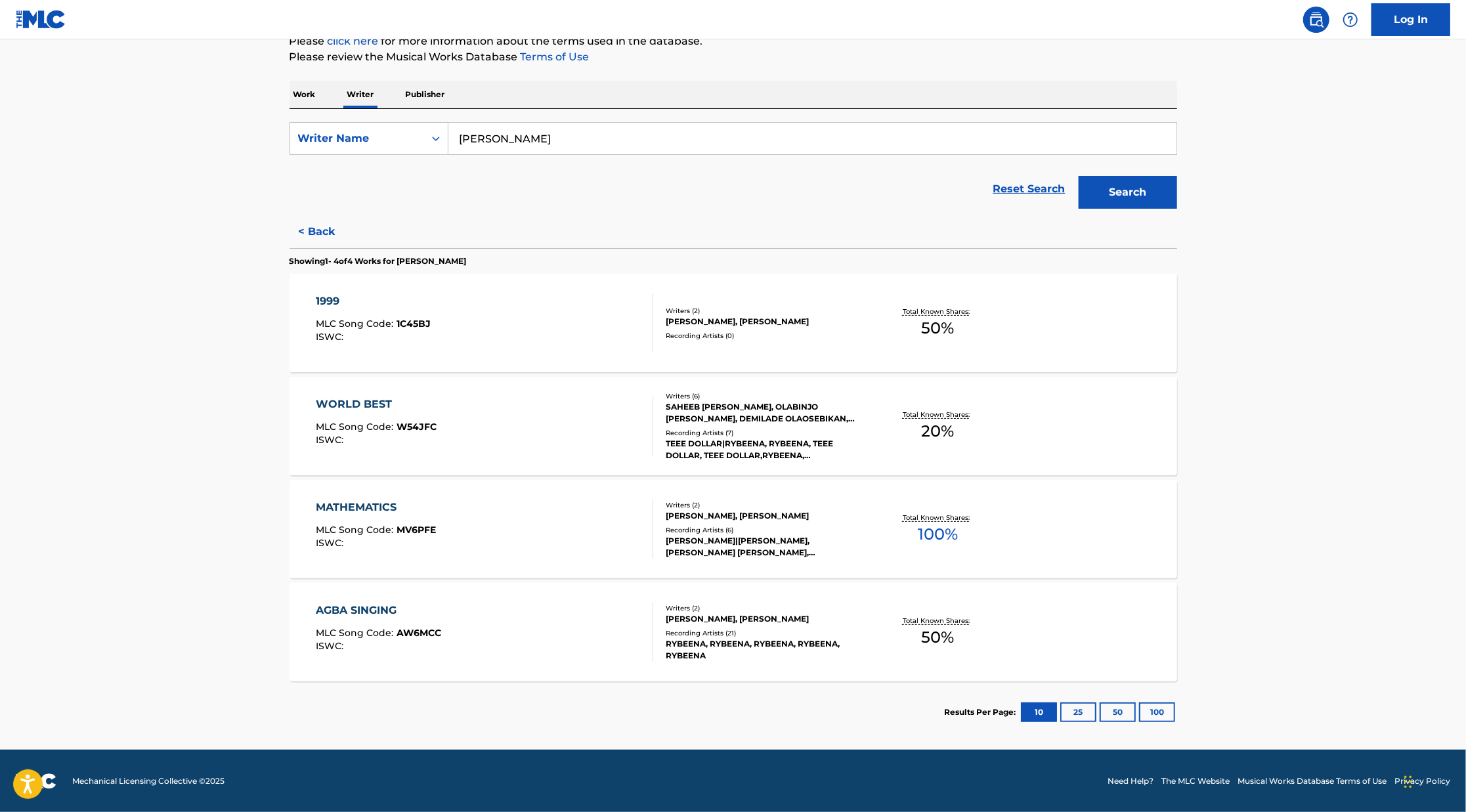
click at [1160, 715] on button "100" at bounding box center [1156, 712] width 36 height 19
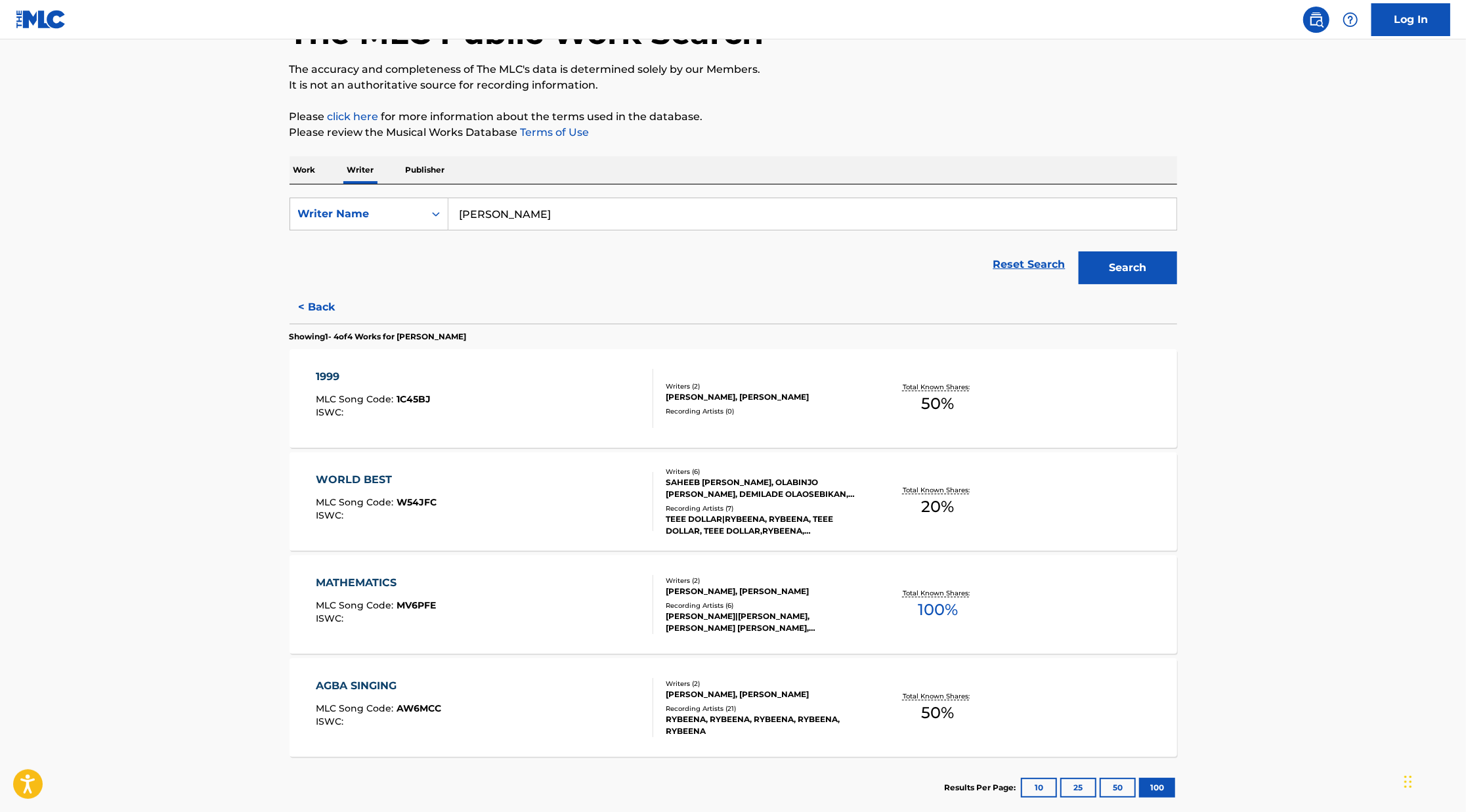
scroll to position [0, 0]
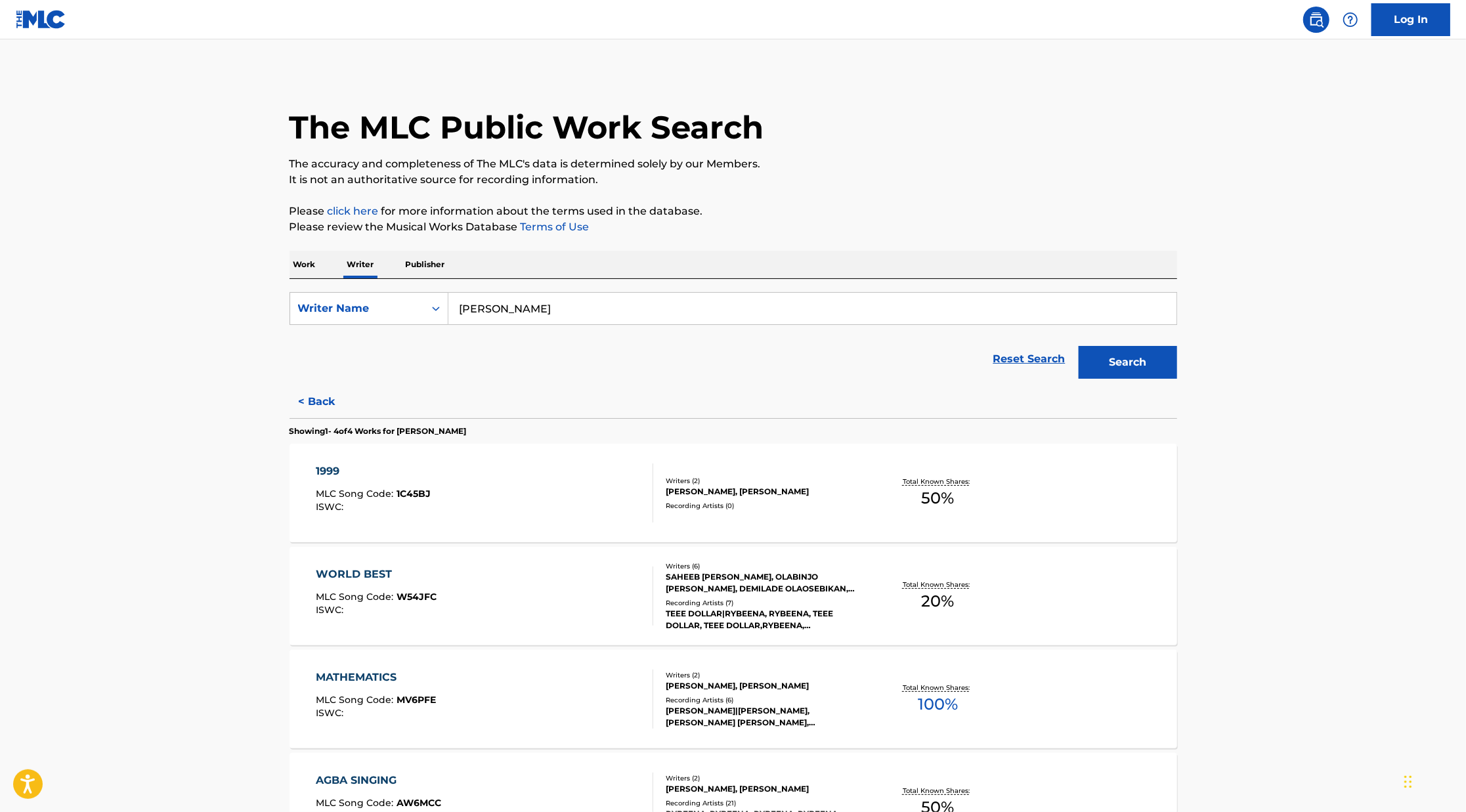
click at [332, 394] on button "< Back" at bounding box center [329, 401] width 79 height 32
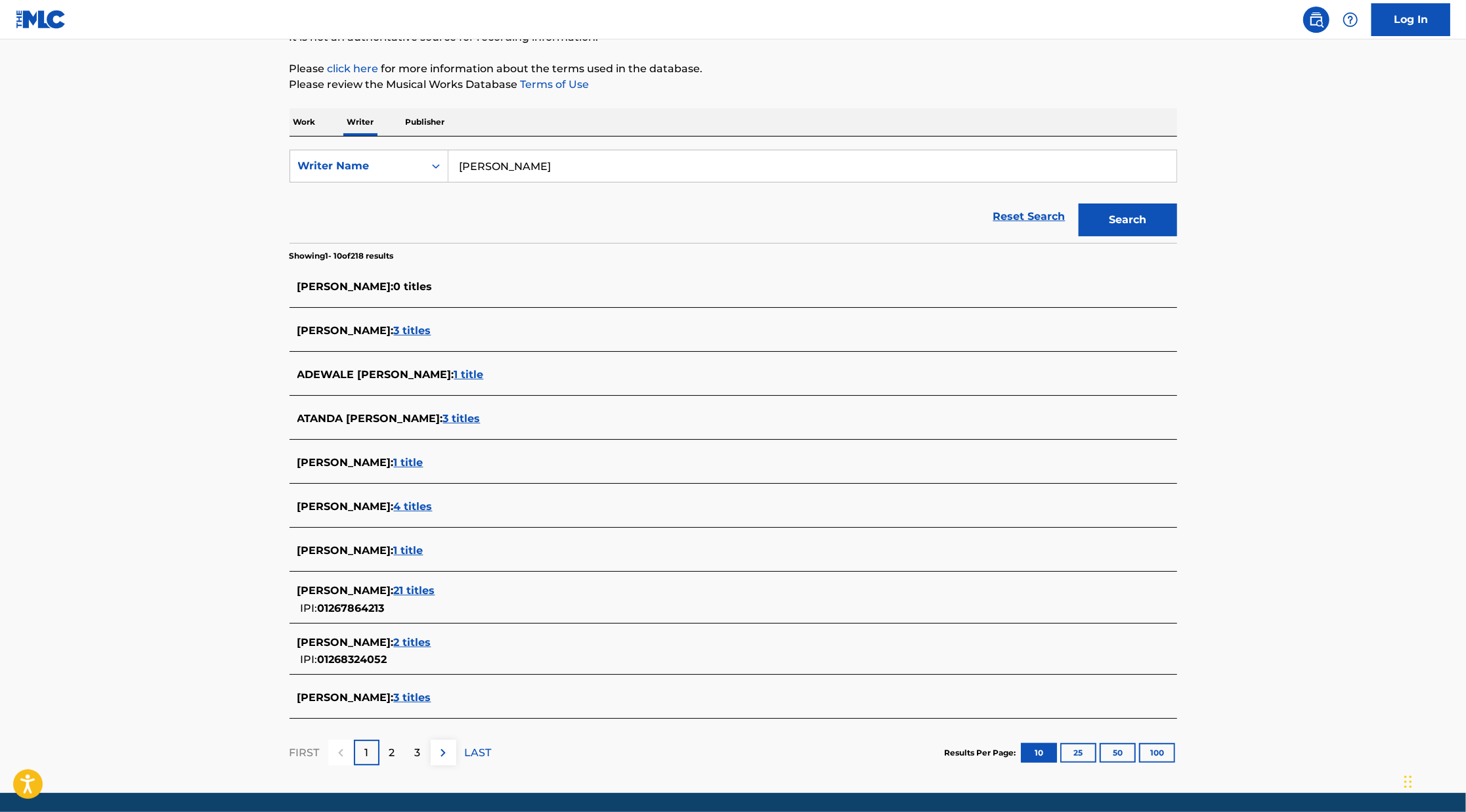
scroll to position [185, 0]
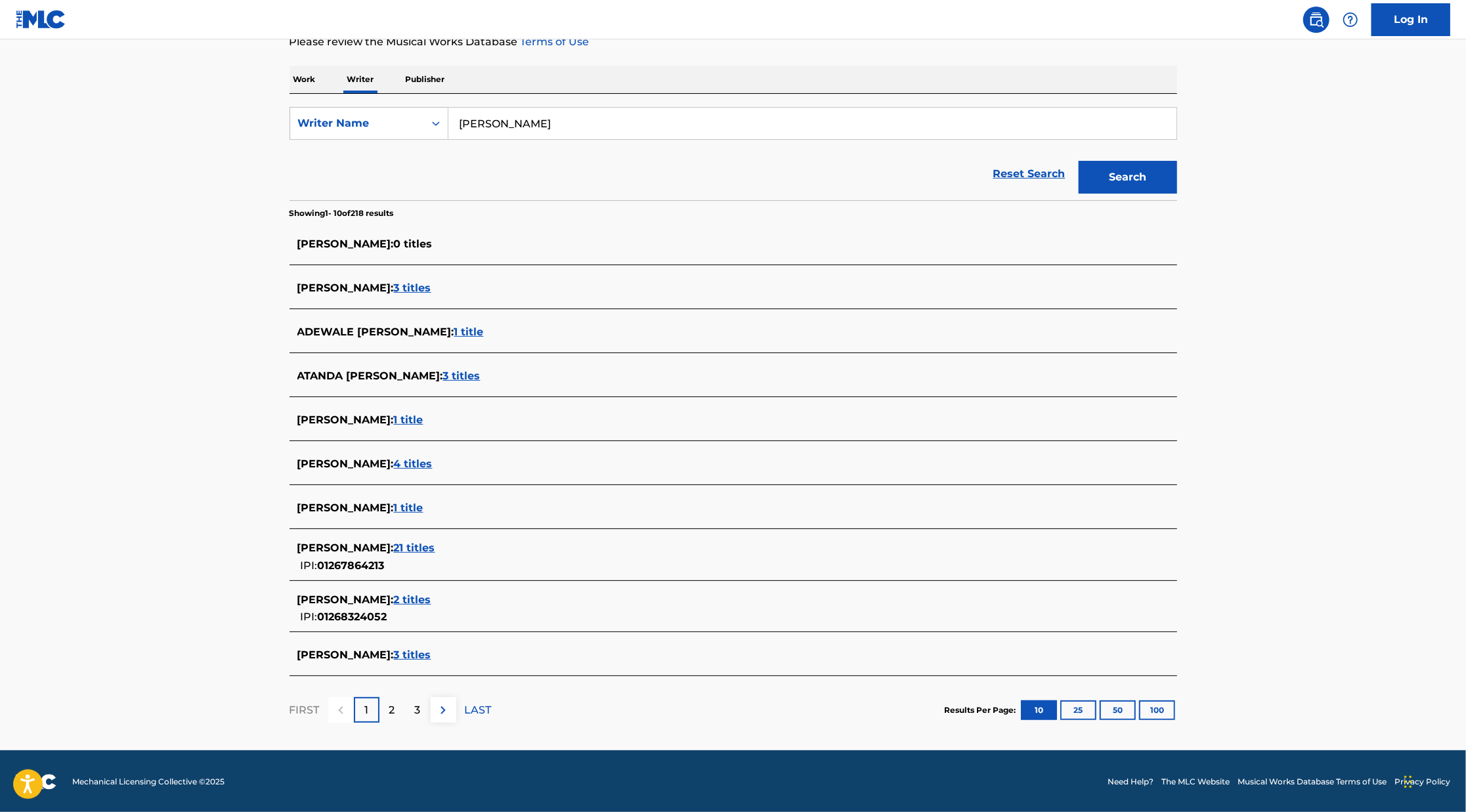
click at [435, 546] on span "21 titles" at bounding box center [414, 548] width 41 height 12
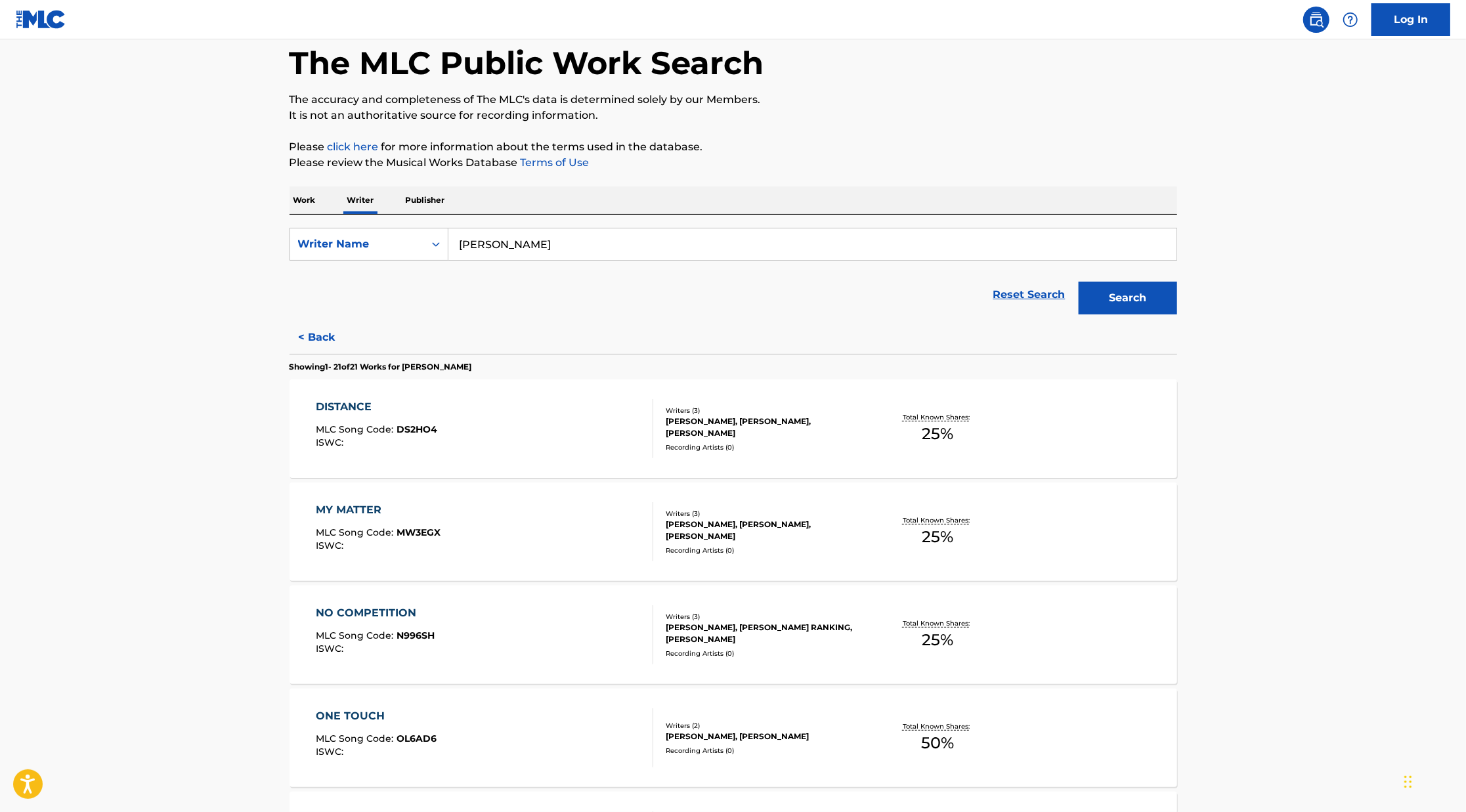
scroll to position [30, 0]
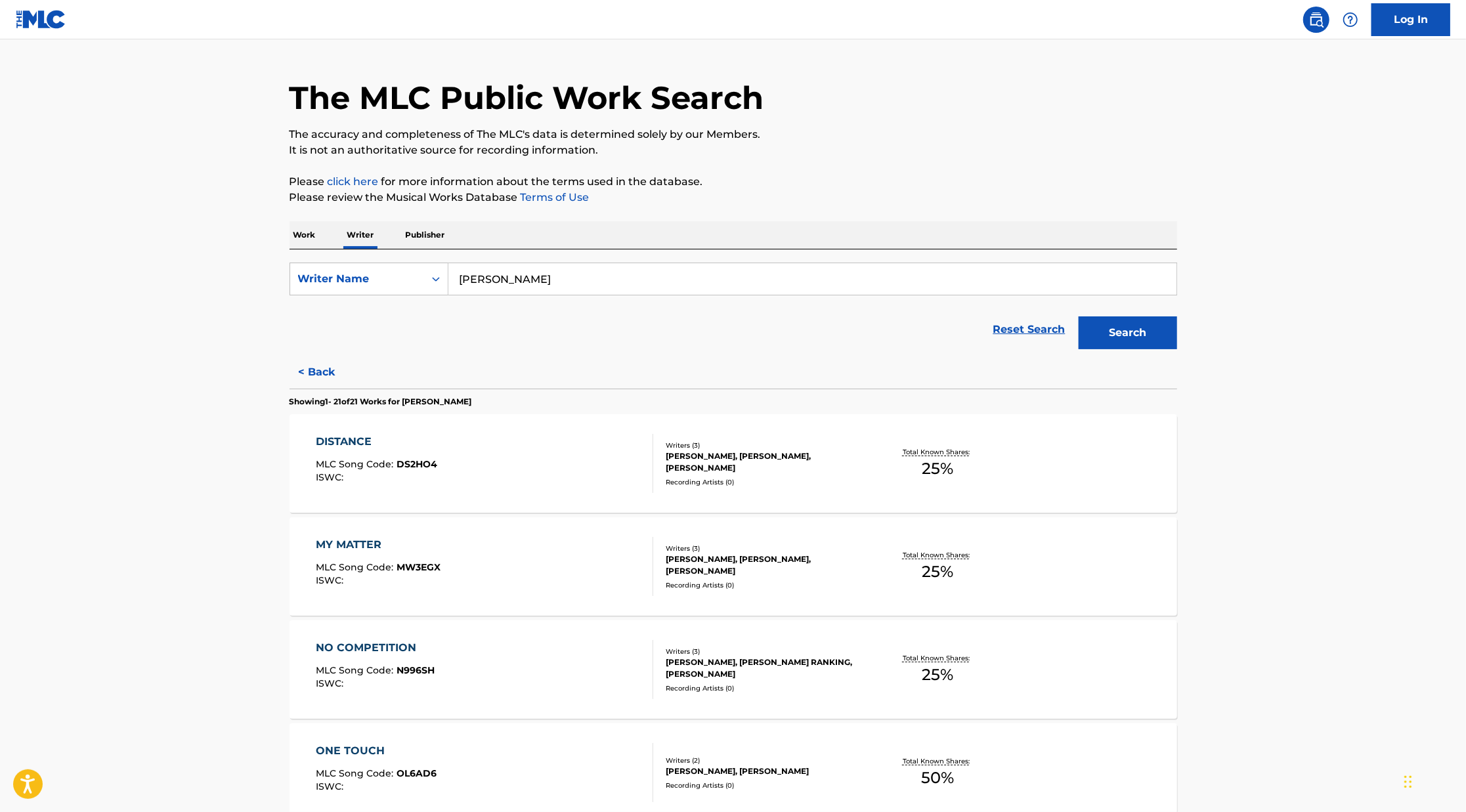
click at [325, 371] on button "< Back" at bounding box center [329, 371] width 79 height 32
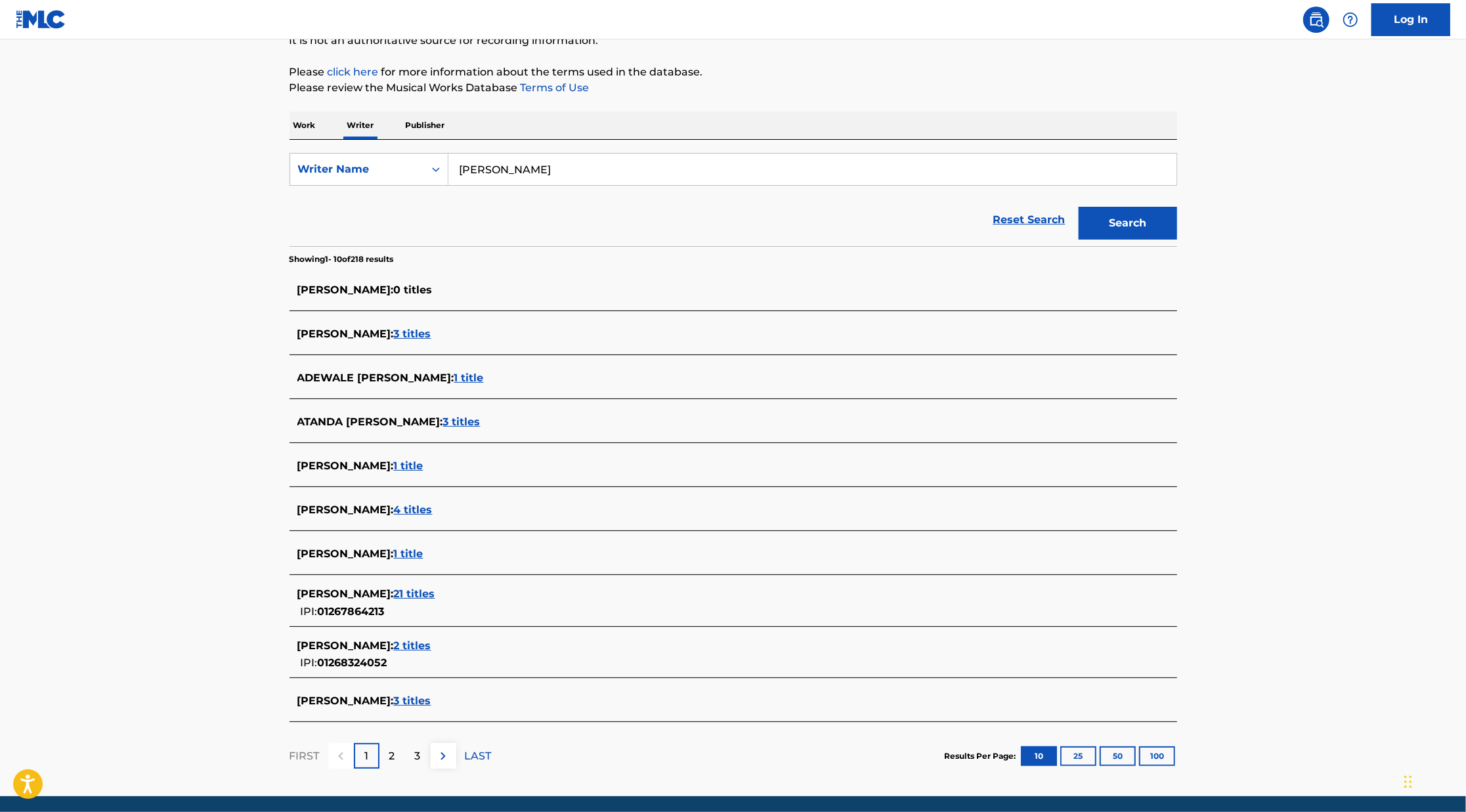
scroll to position [185, 0]
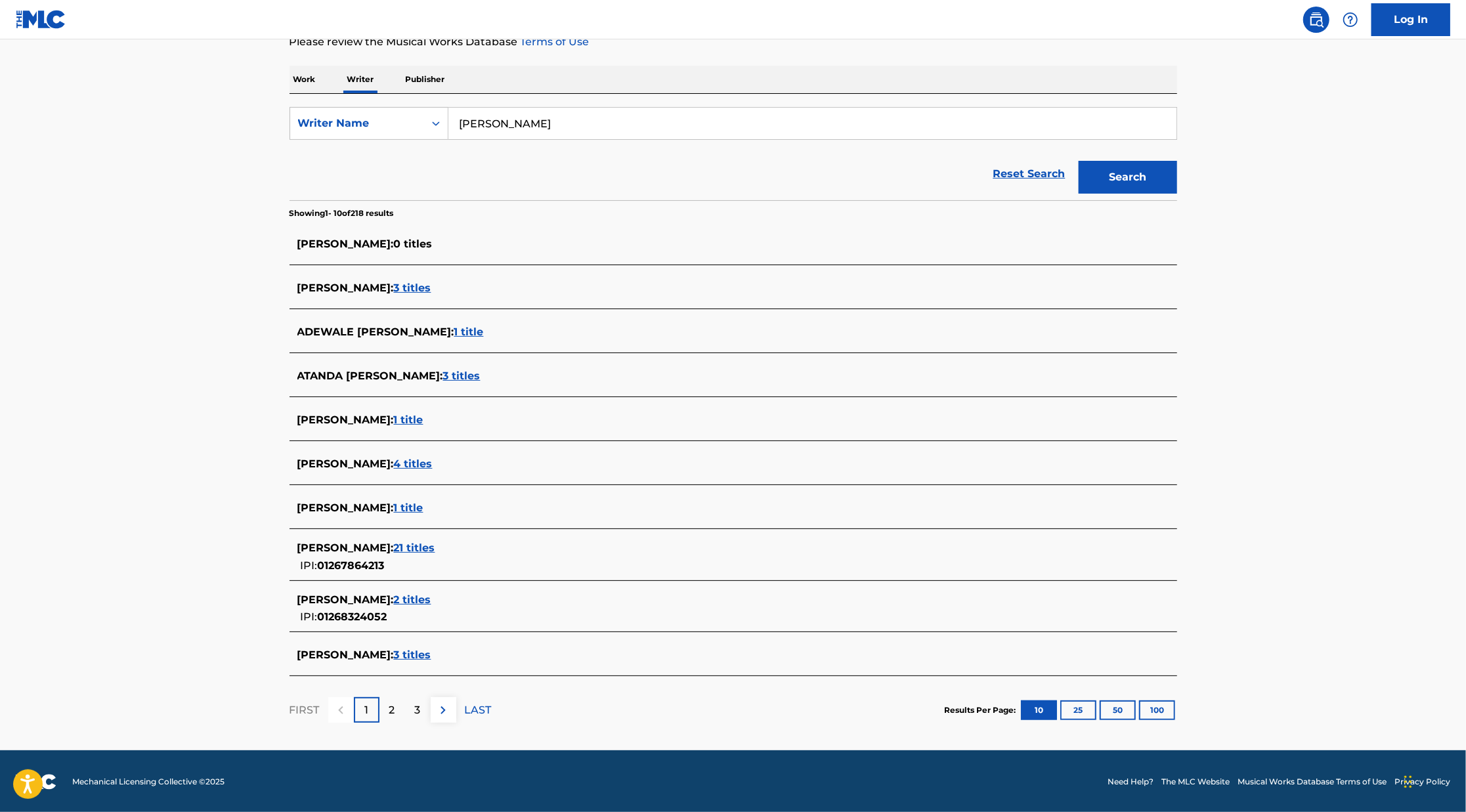
click at [431, 598] on span "2 titles" at bounding box center [413, 600] width 38 height 12
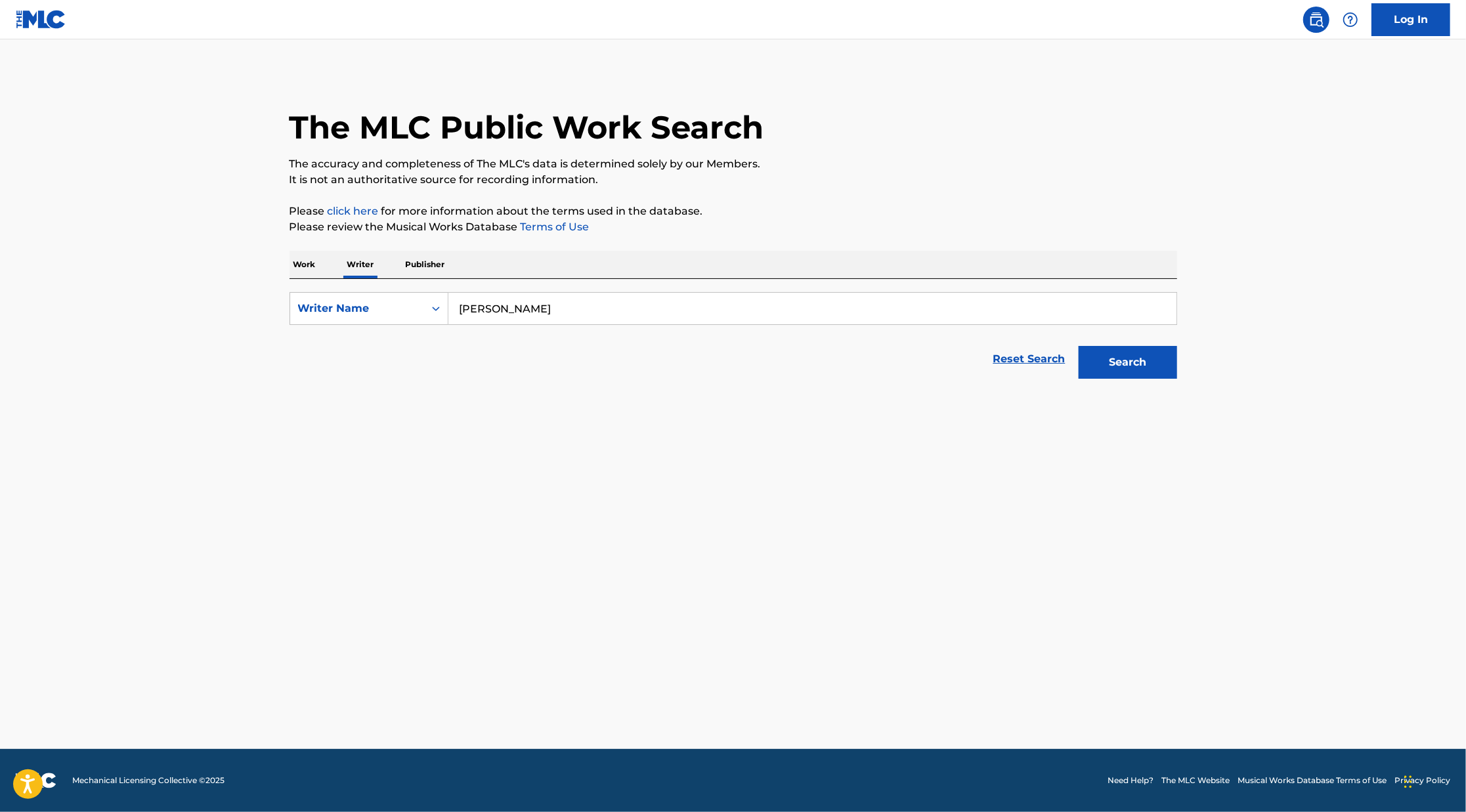
scroll to position [0, 0]
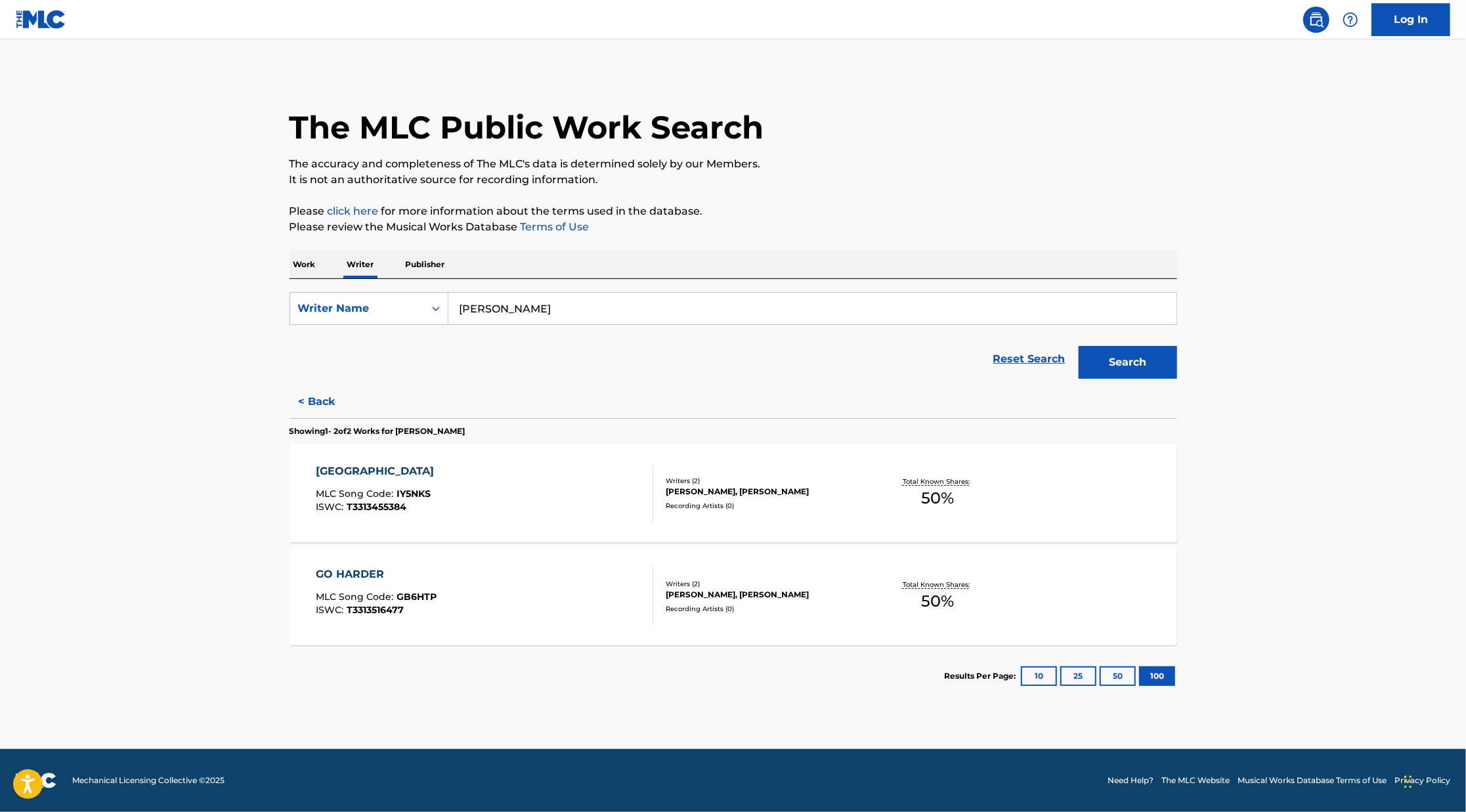
click at [324, 404] on button "< Back" at bounding box center [329, 401] width 79 height 32
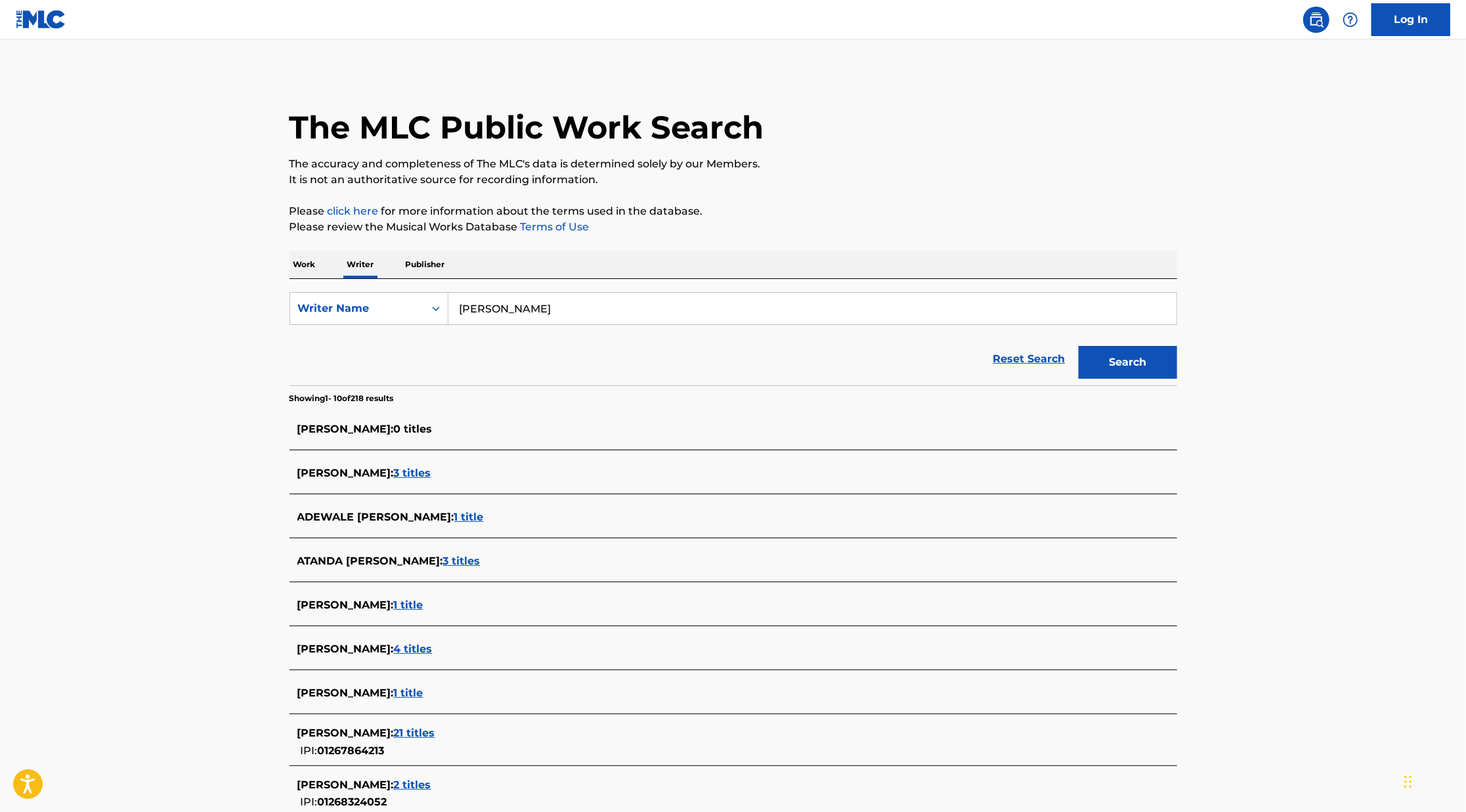
scroll to position [185, 0]
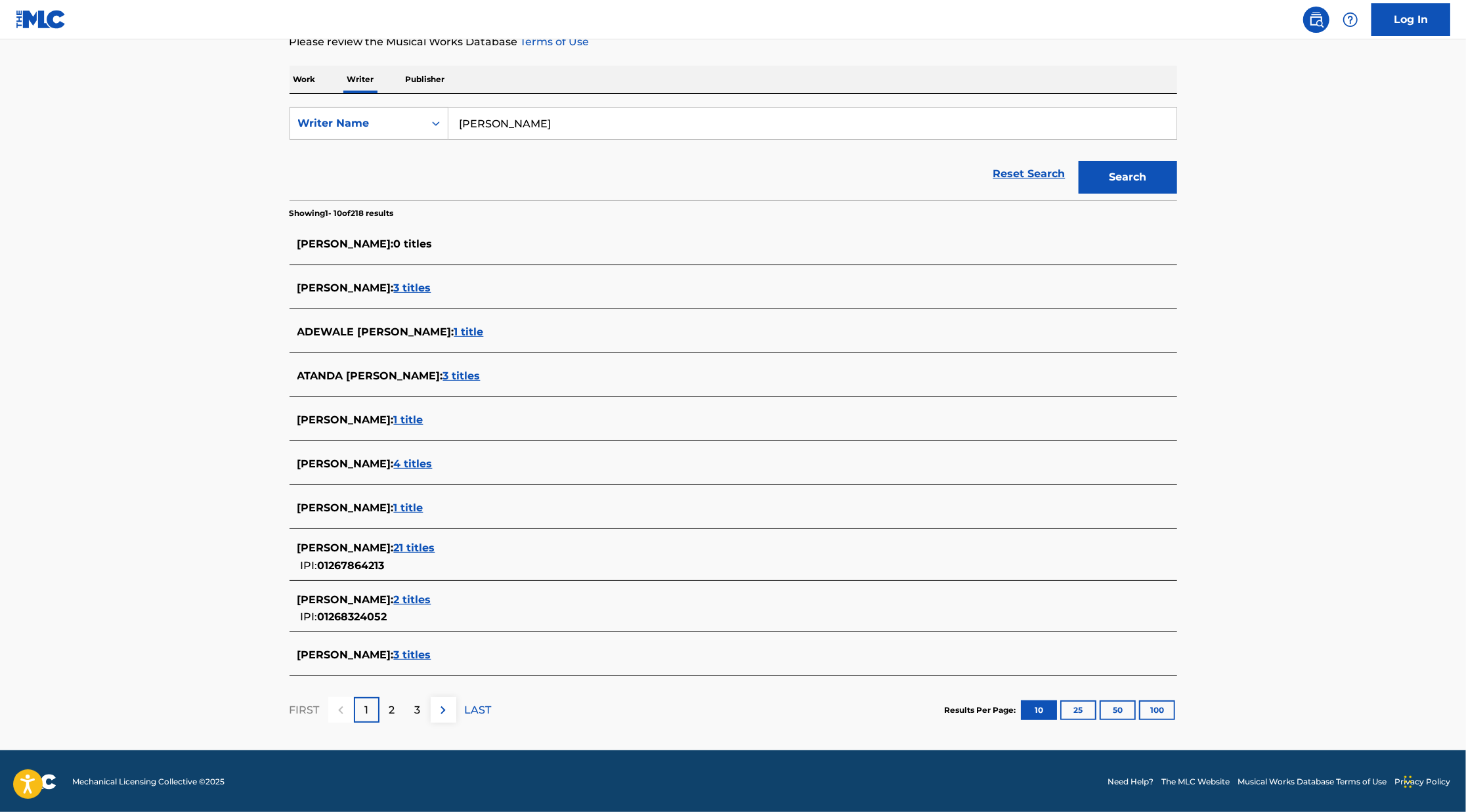
click at [418, 653] on span "3 titles" at bounding box center [413, 655] width 38 height 12
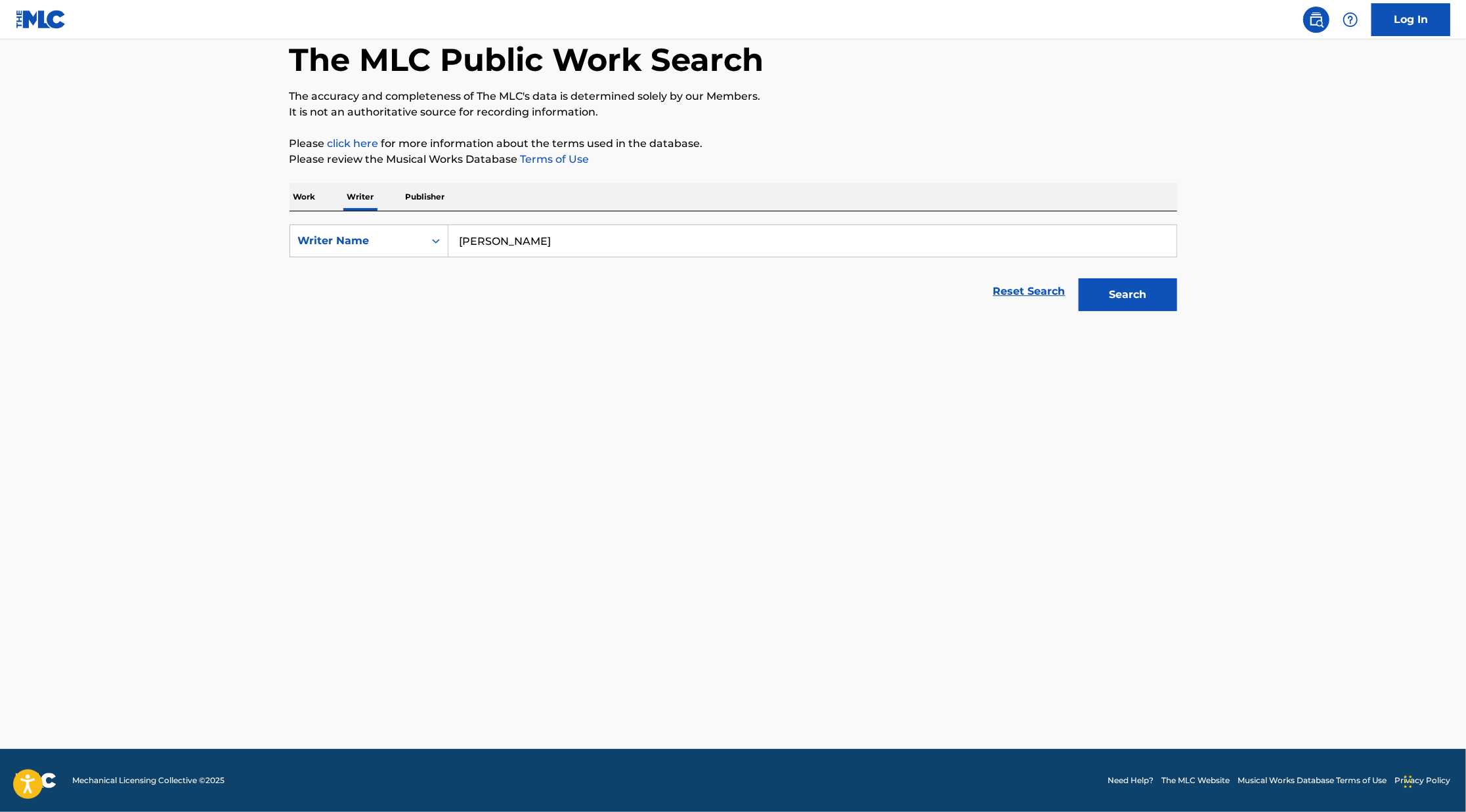
scroll to position [67, 0]
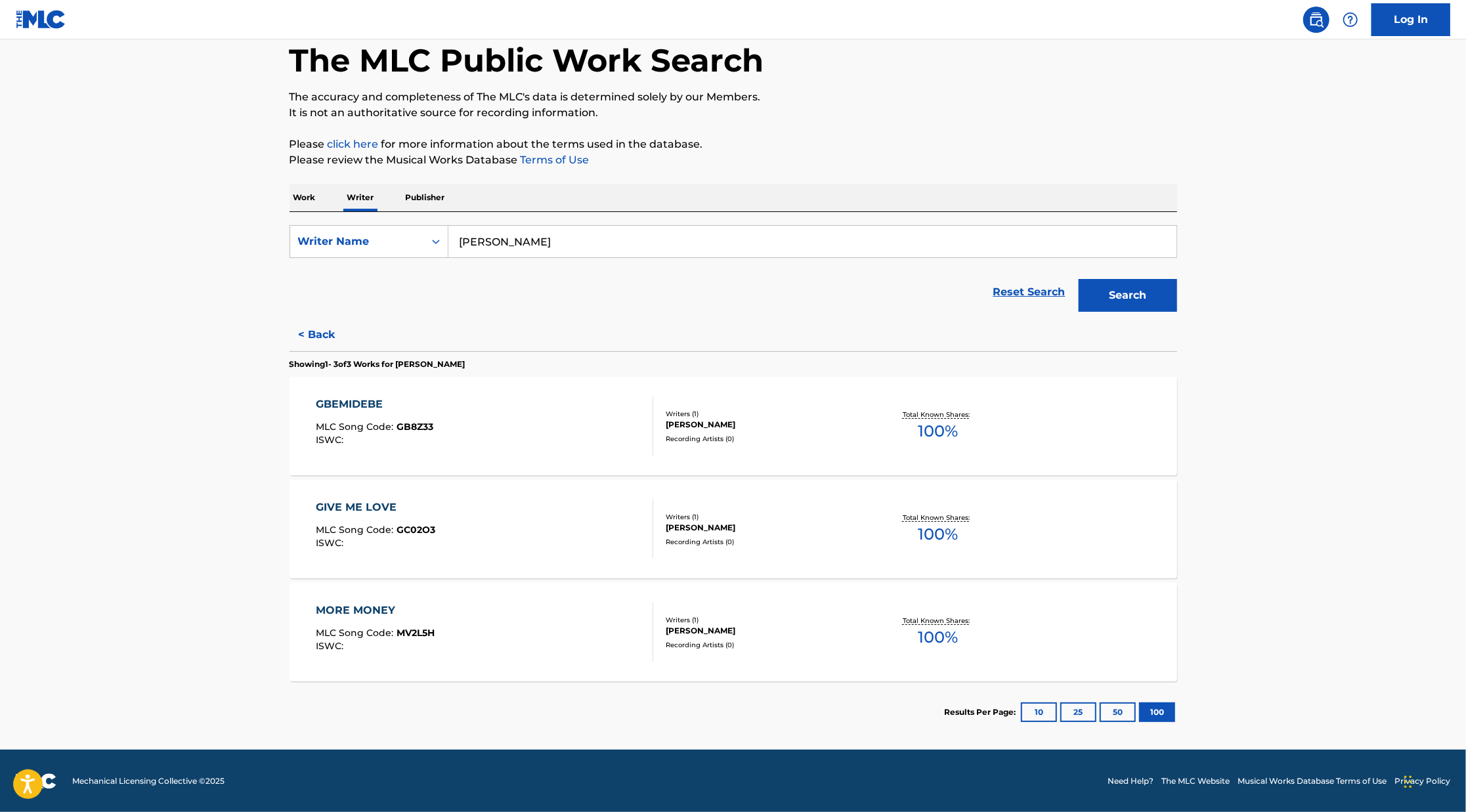
click at [316, 332] on button "< Back" at bounding box center [329, 334] width 79 height 32
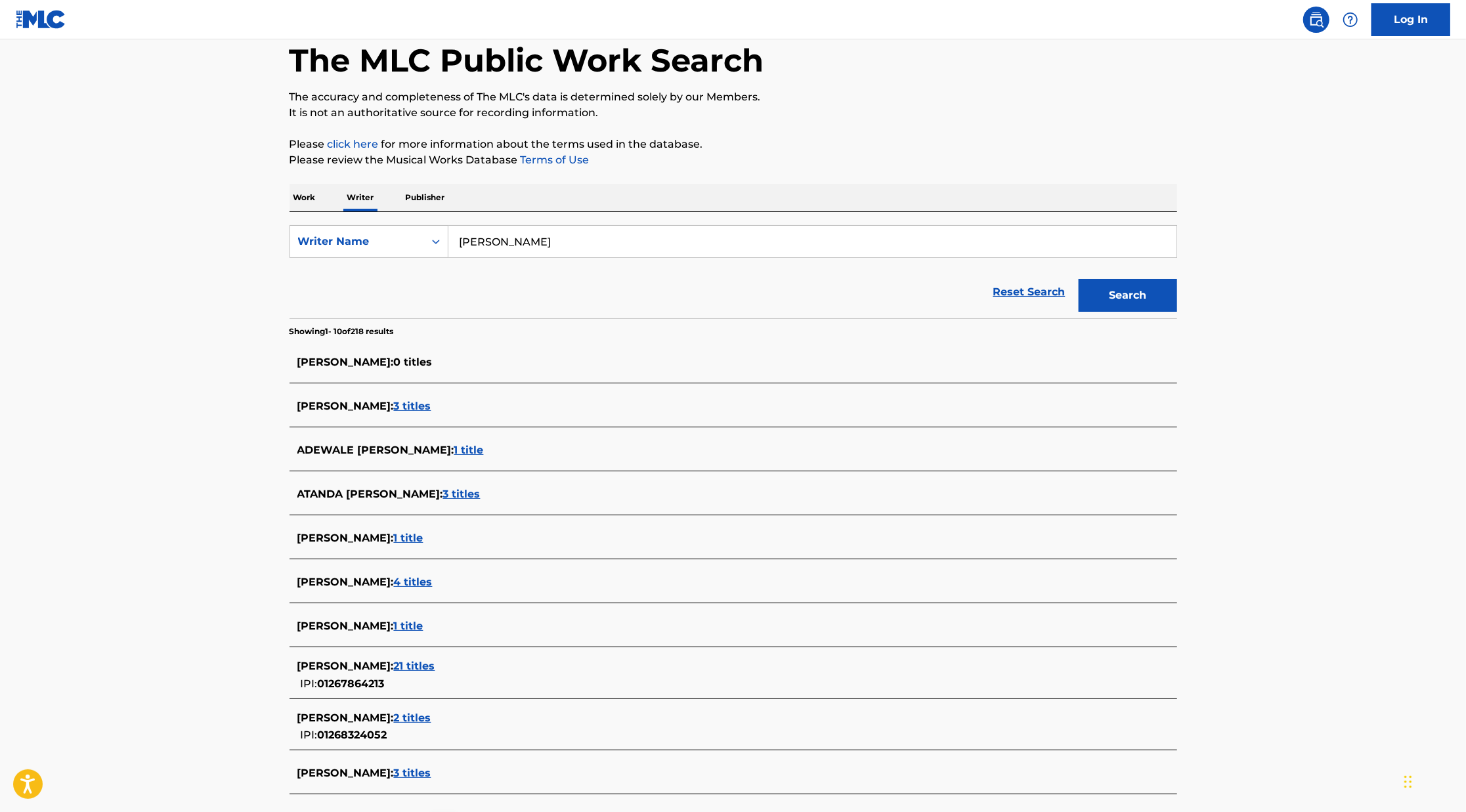
click at [435, 574] on div "[PERSON_NAME] : 4 titles" at bounding box center [716, 582] width 837 height 16
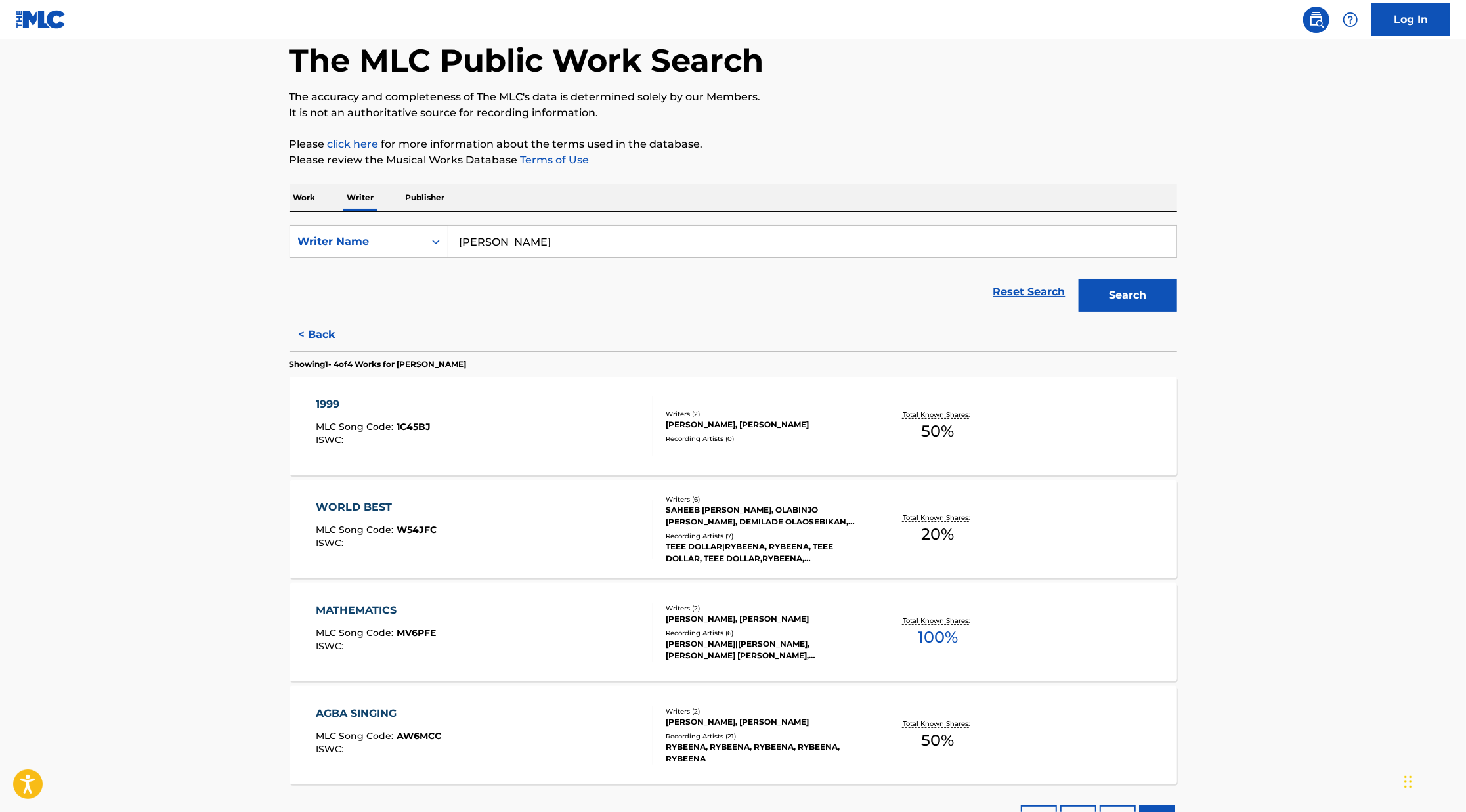
click at [557, 537] on div "WORLD BEST MLC Song Code : W54JFC ISWC :" at bounding box center [485, 528] width 337 height 59
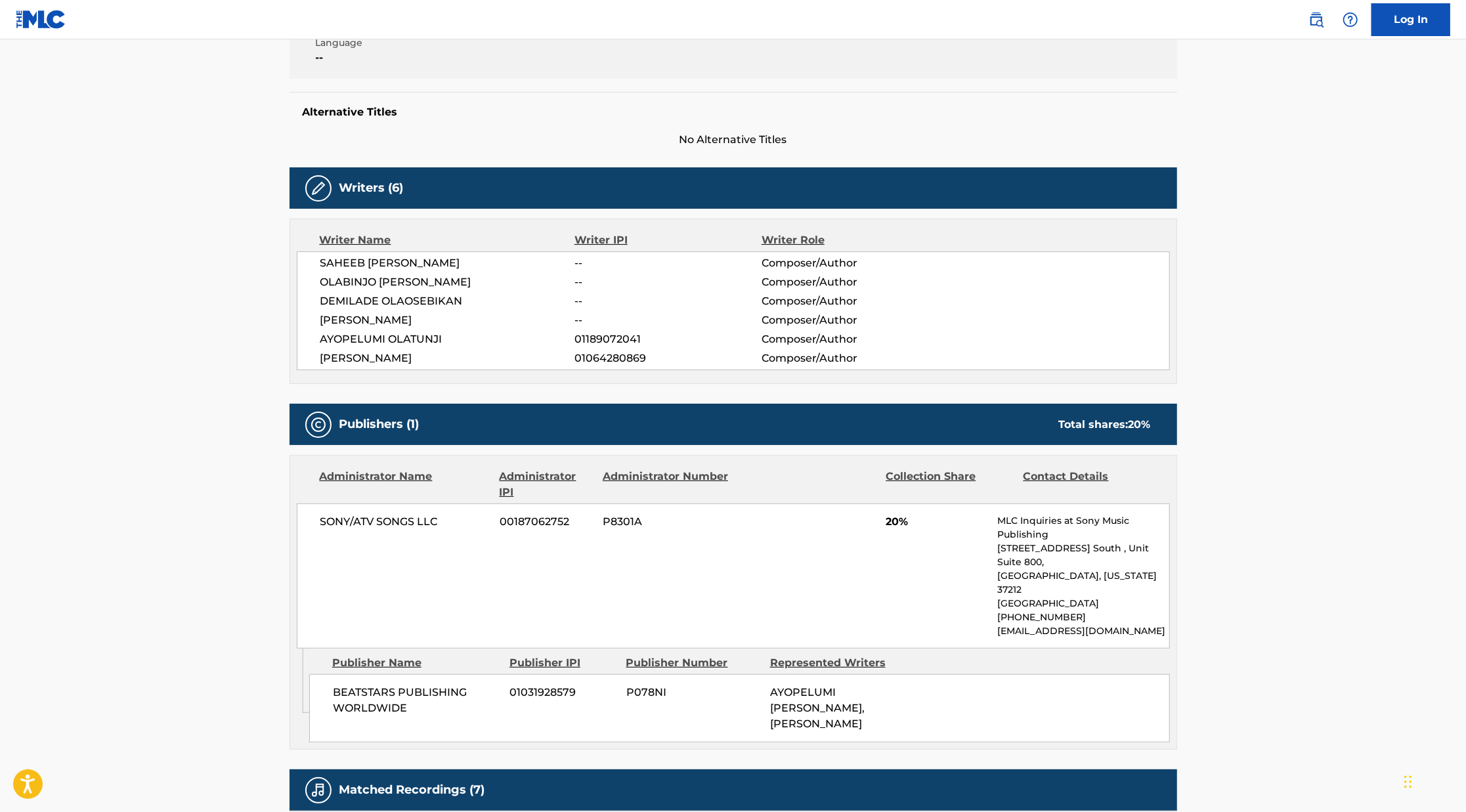
scroll to position [22, 0]
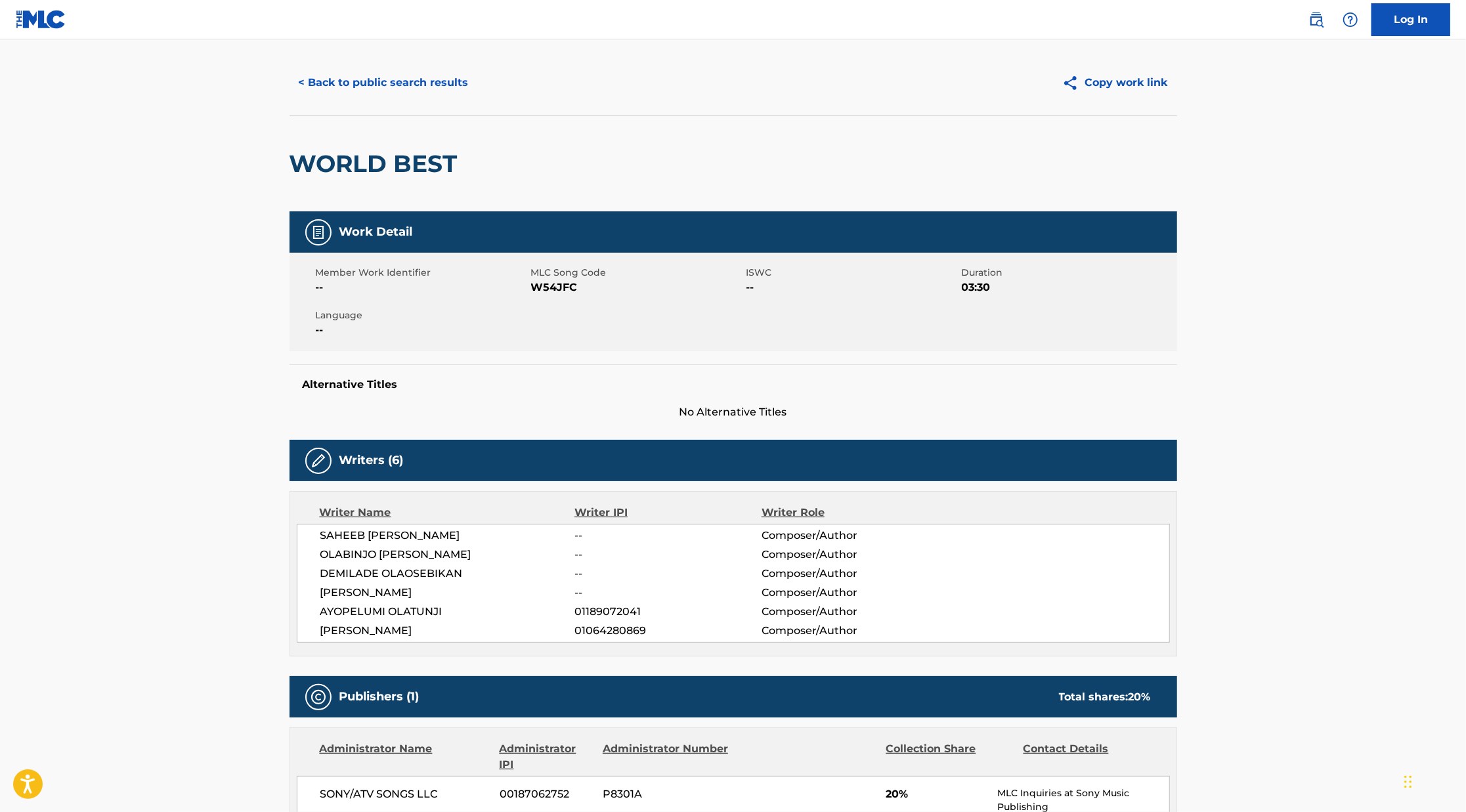
click at [398, 75] on button "< Back to public search results" at bounding box center [384, 83] width 189 height 32
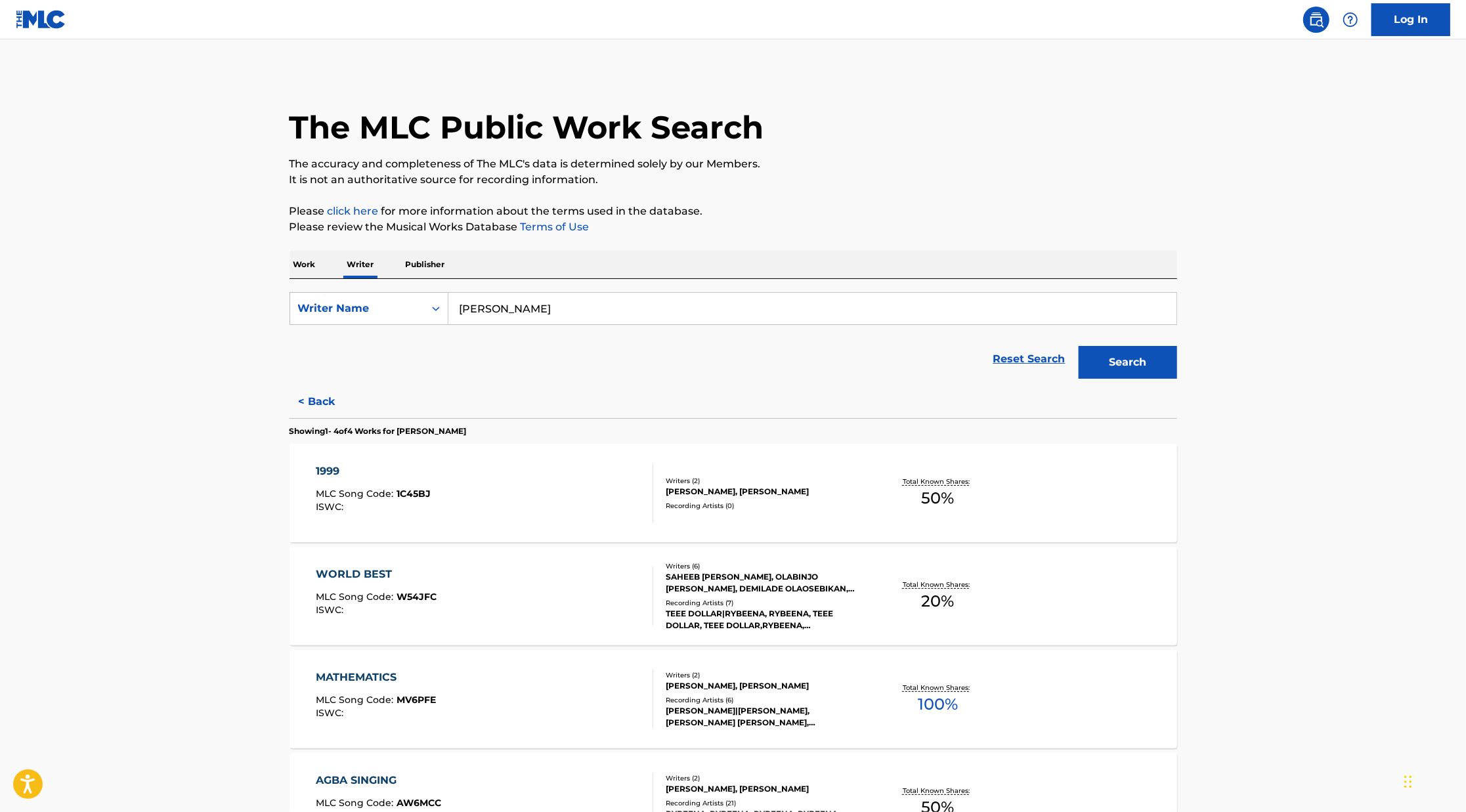
click at [311, 269] on p "Work" at bounding box center [305, 264] width 30 height 27
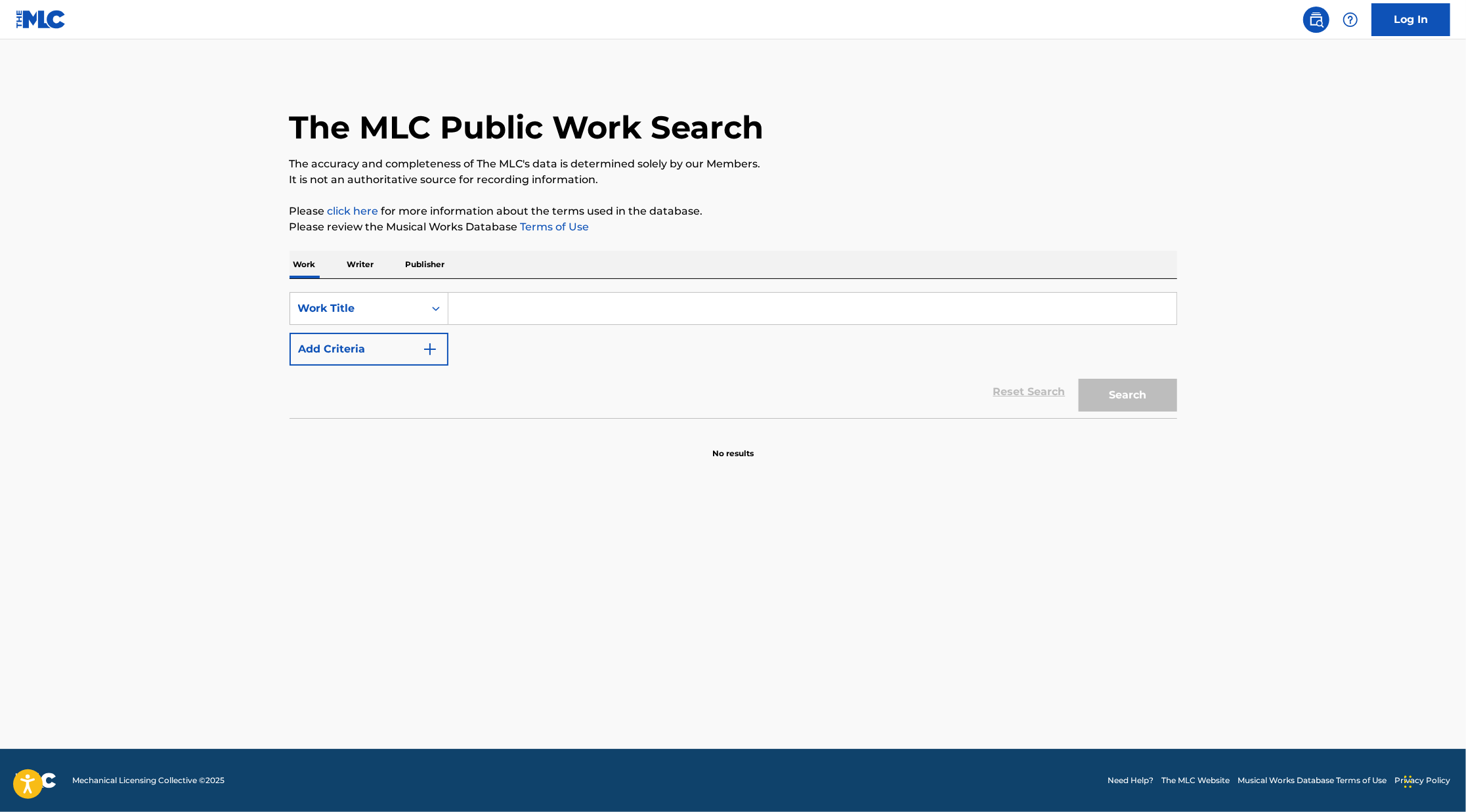
click at [493, 305] on input "Search Form" at bounding box center [812, 309] width 728 height 32
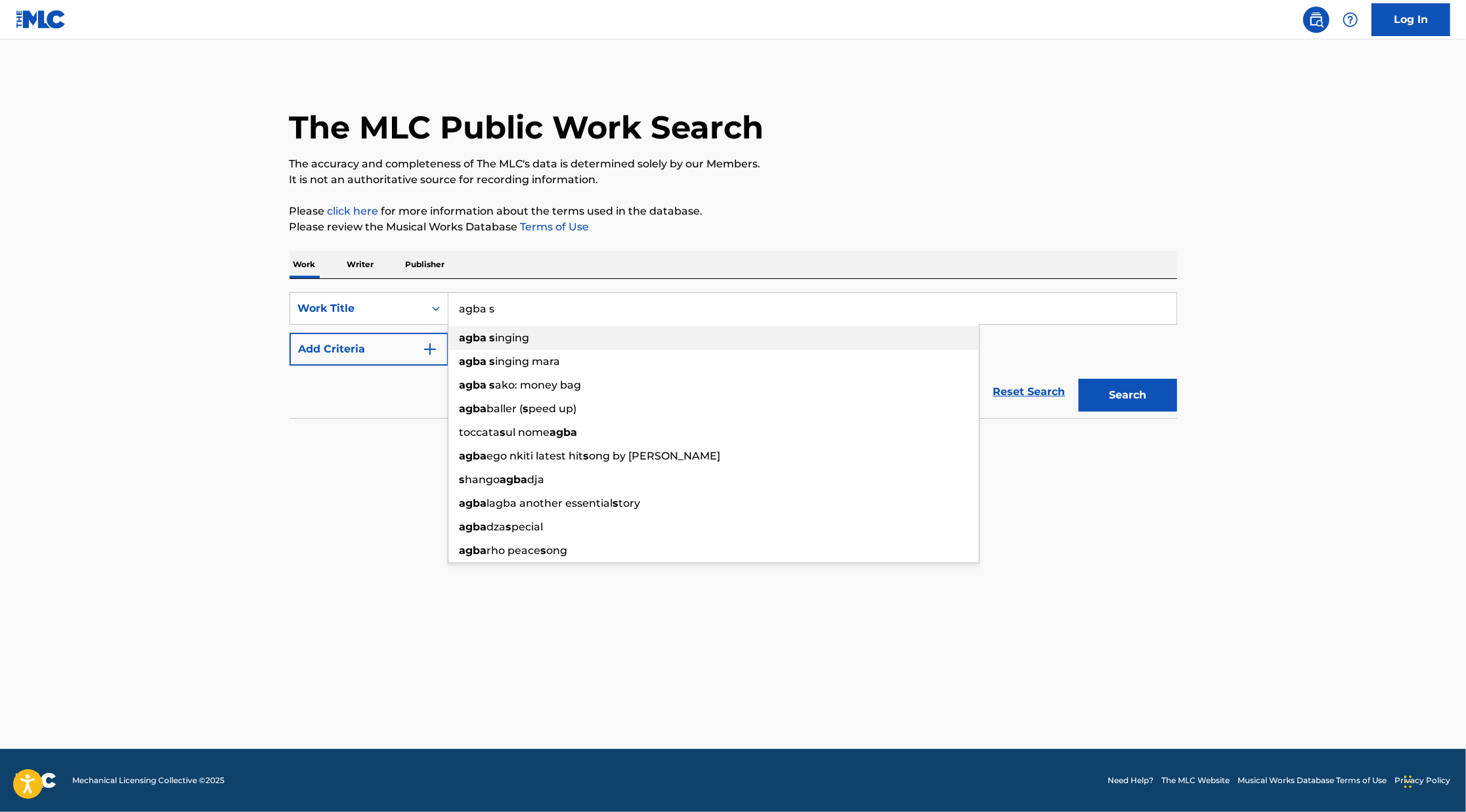
click at [516, 348] on div "agba s inging" at bounding box center [714, 338] width 530 height 24
type input "agba singing"
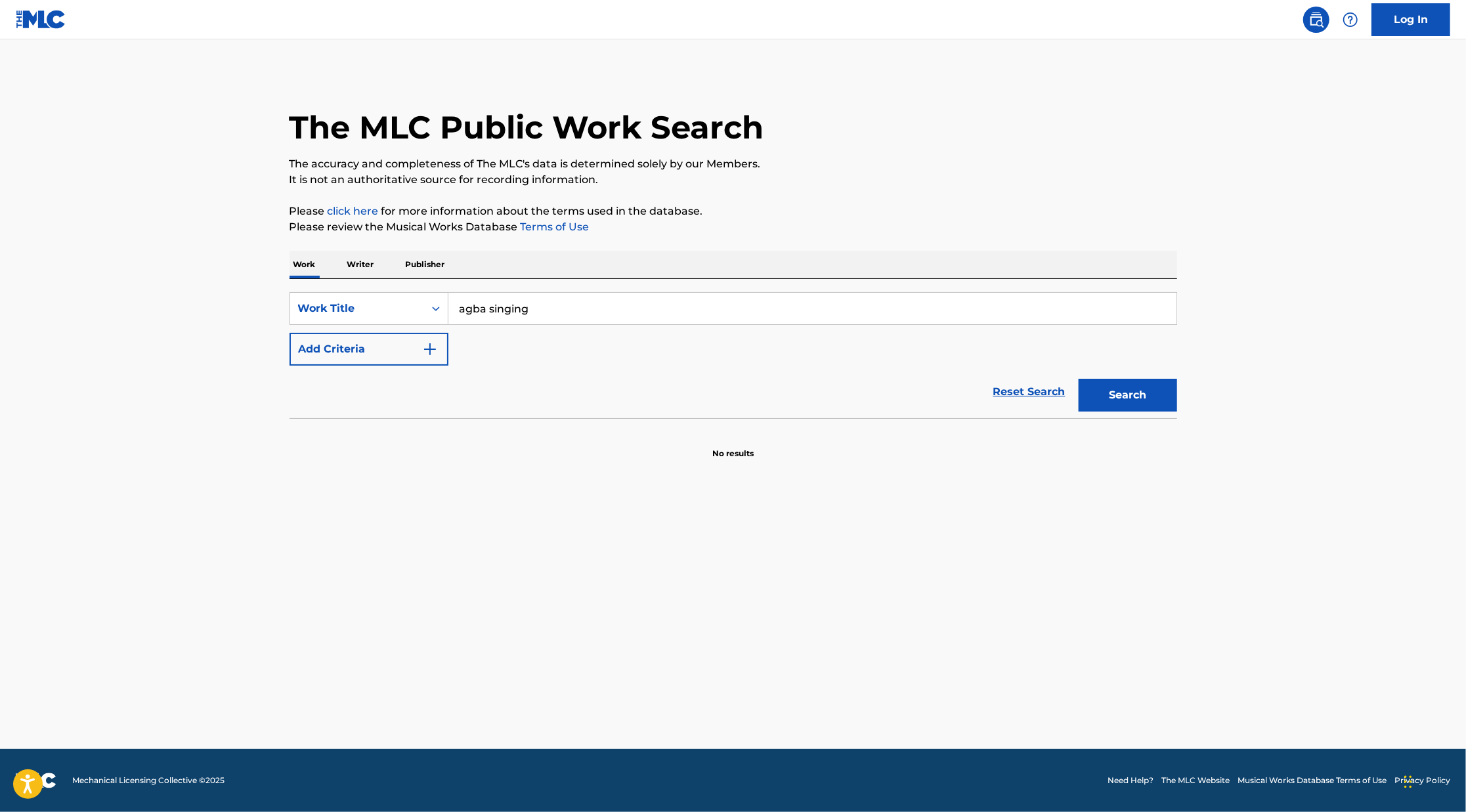
click at [1132, 405] on button "Search" at bounding box center [1128, 394] width 98 height 32
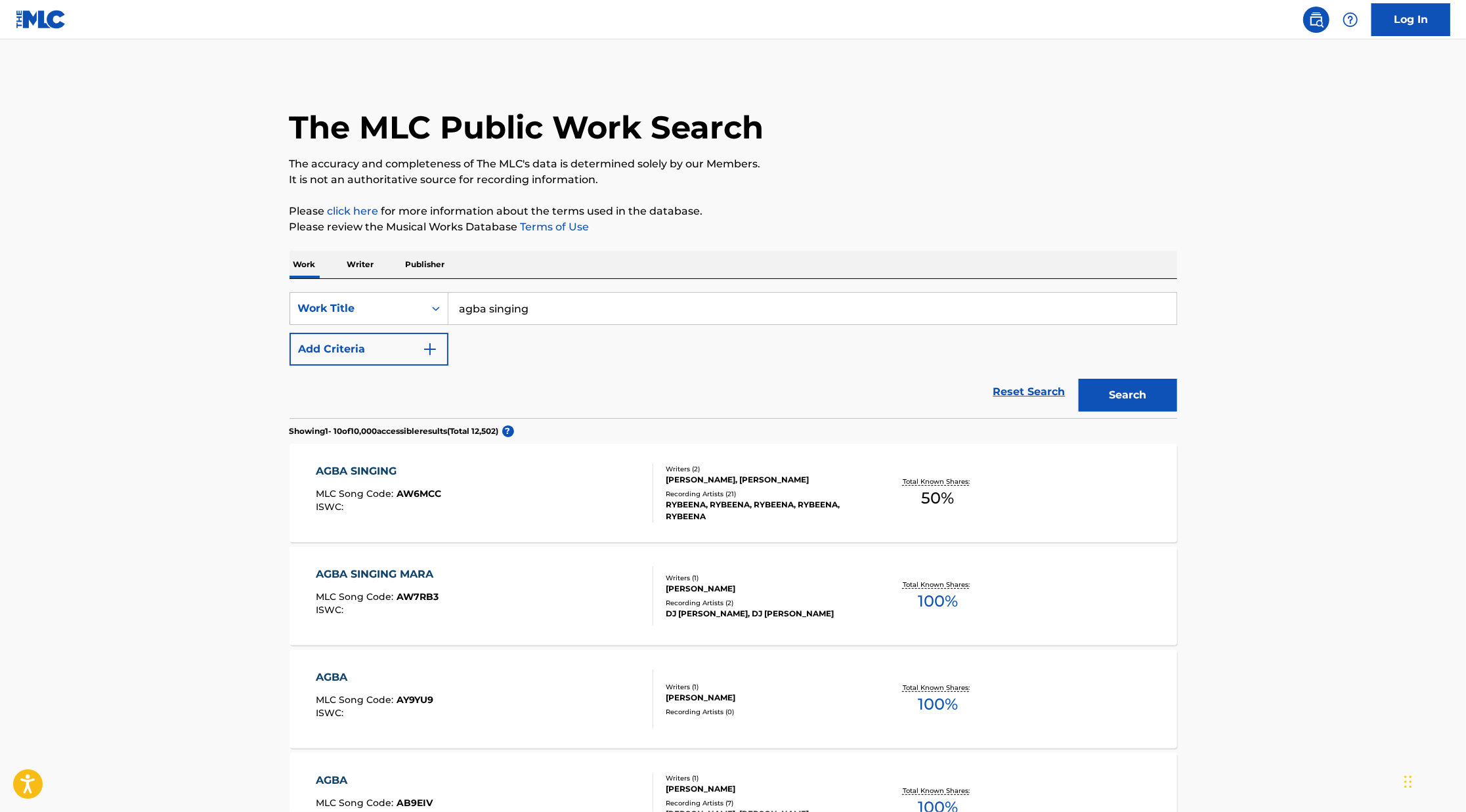
click at [817, 486] on div "Writers ( 2 ) [PERSON_NAME], [PERSON_NAME] Recording Artists ( 21 ) [PERSON_NAM…" at bounding box center [758, 493] width 211 height 59
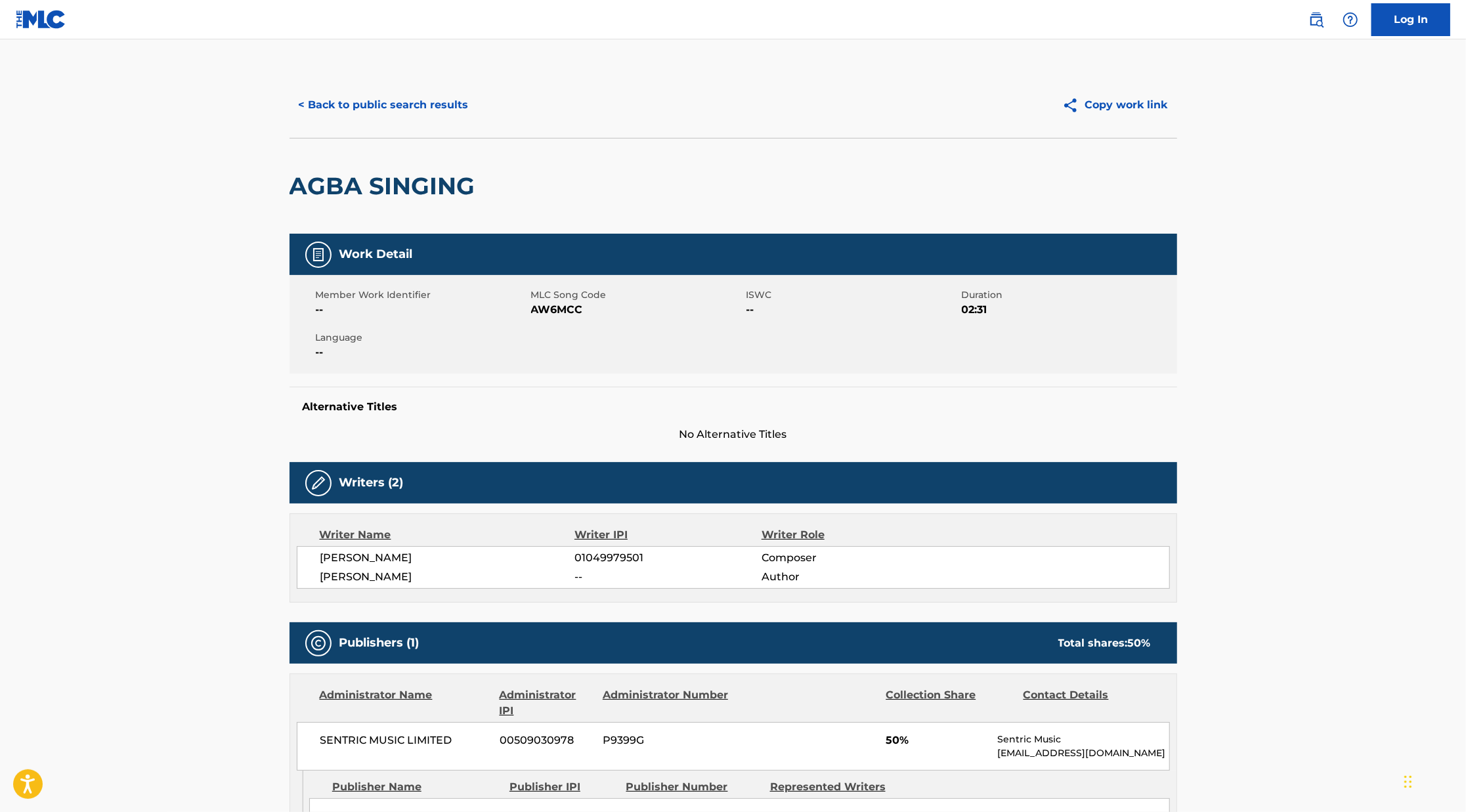
click at [464, 104] on button "< Back to public search results" at bounding box center [384, 104] width 189 height 32
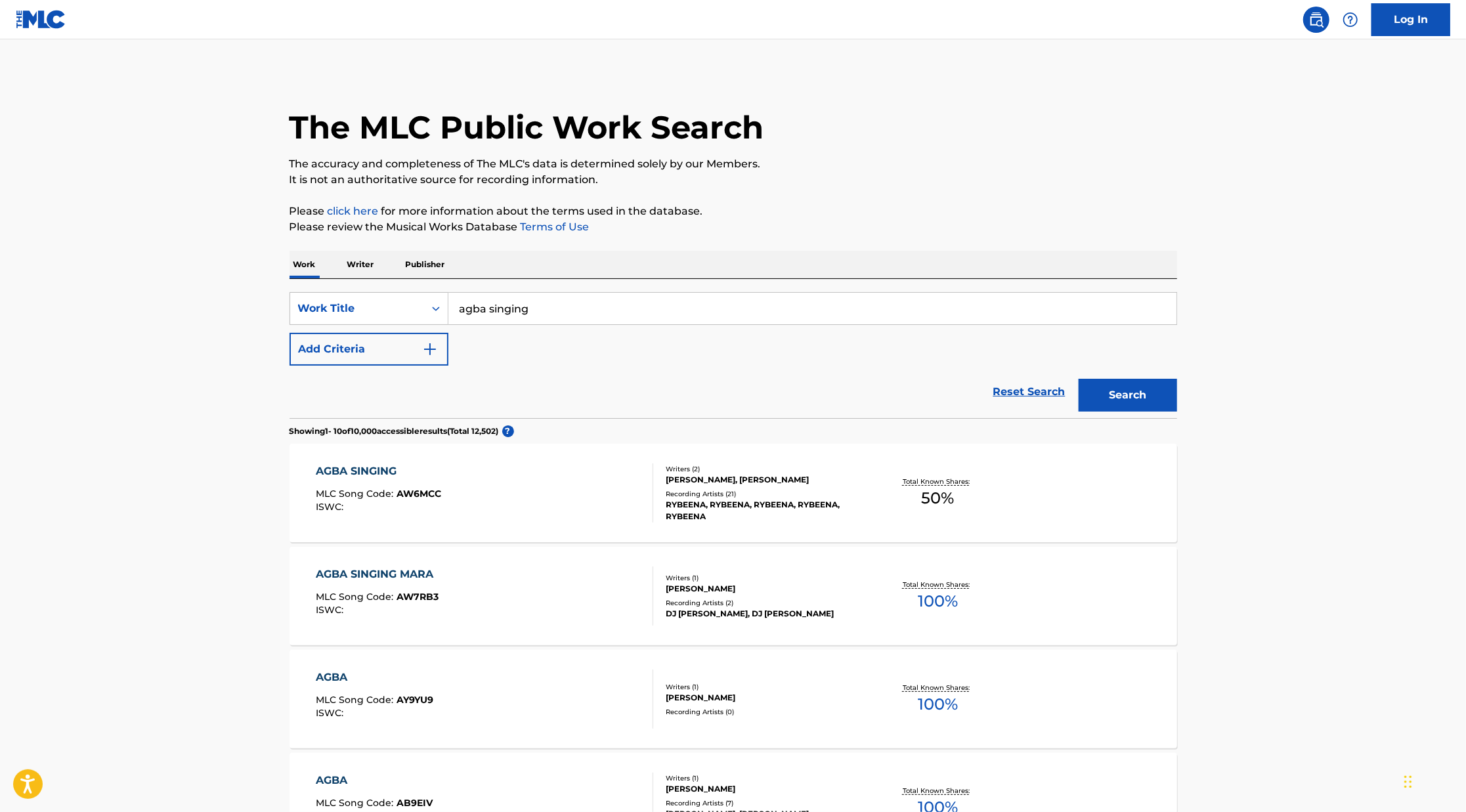
click at [424, 342] on img "Search Form" at bounding box center [430, 349] width 16 height 16
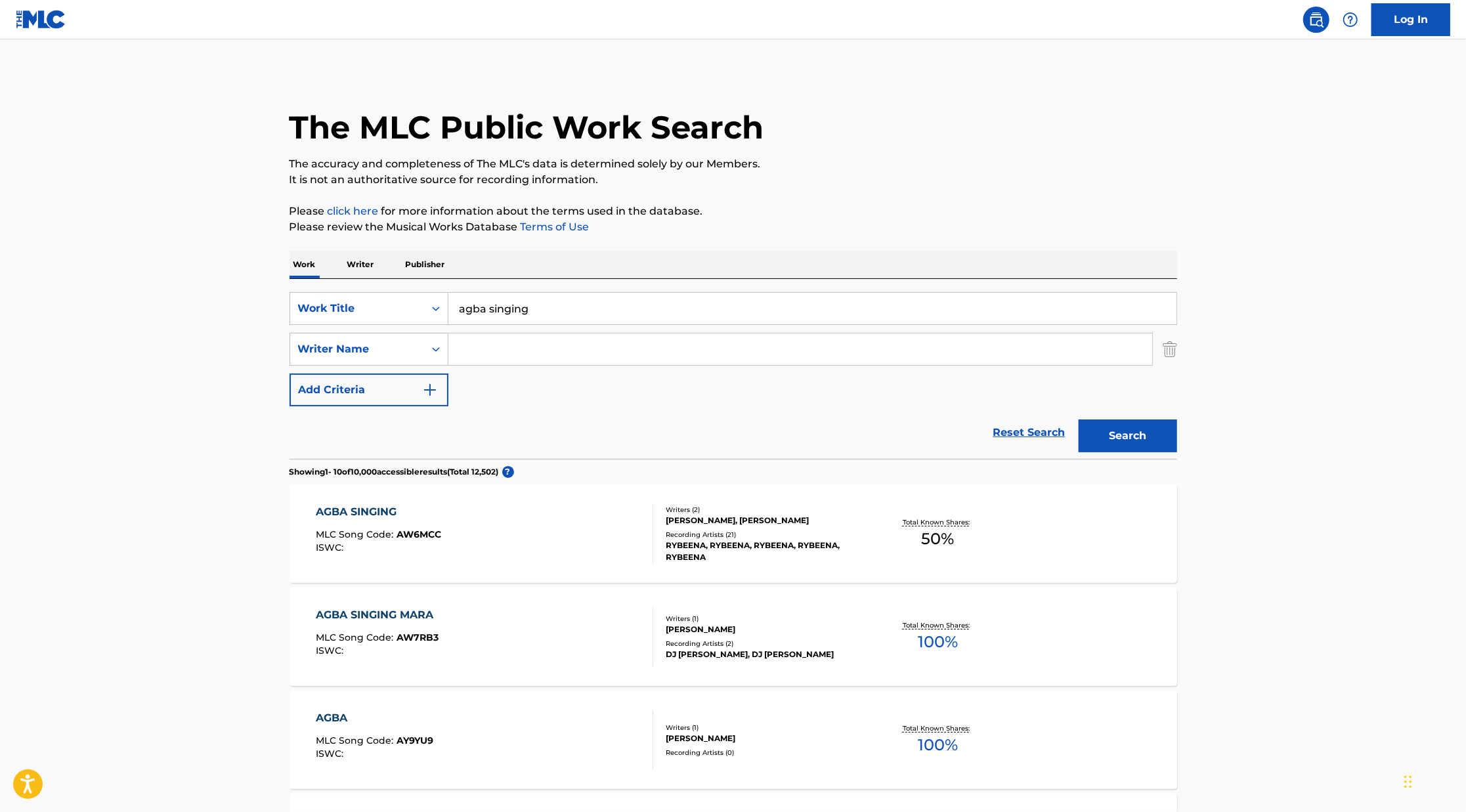
click at [507, 327] on div "SearchWithCriteria522ace19-f6dc-421e-8c34-f7955b726edf Work Title agba singing …" at bounding box center [733, 349] width 888 height 114
click at [539, 308] on input "agba singing" at bounding box center [812, 309] width 728 height 32
type input "a"
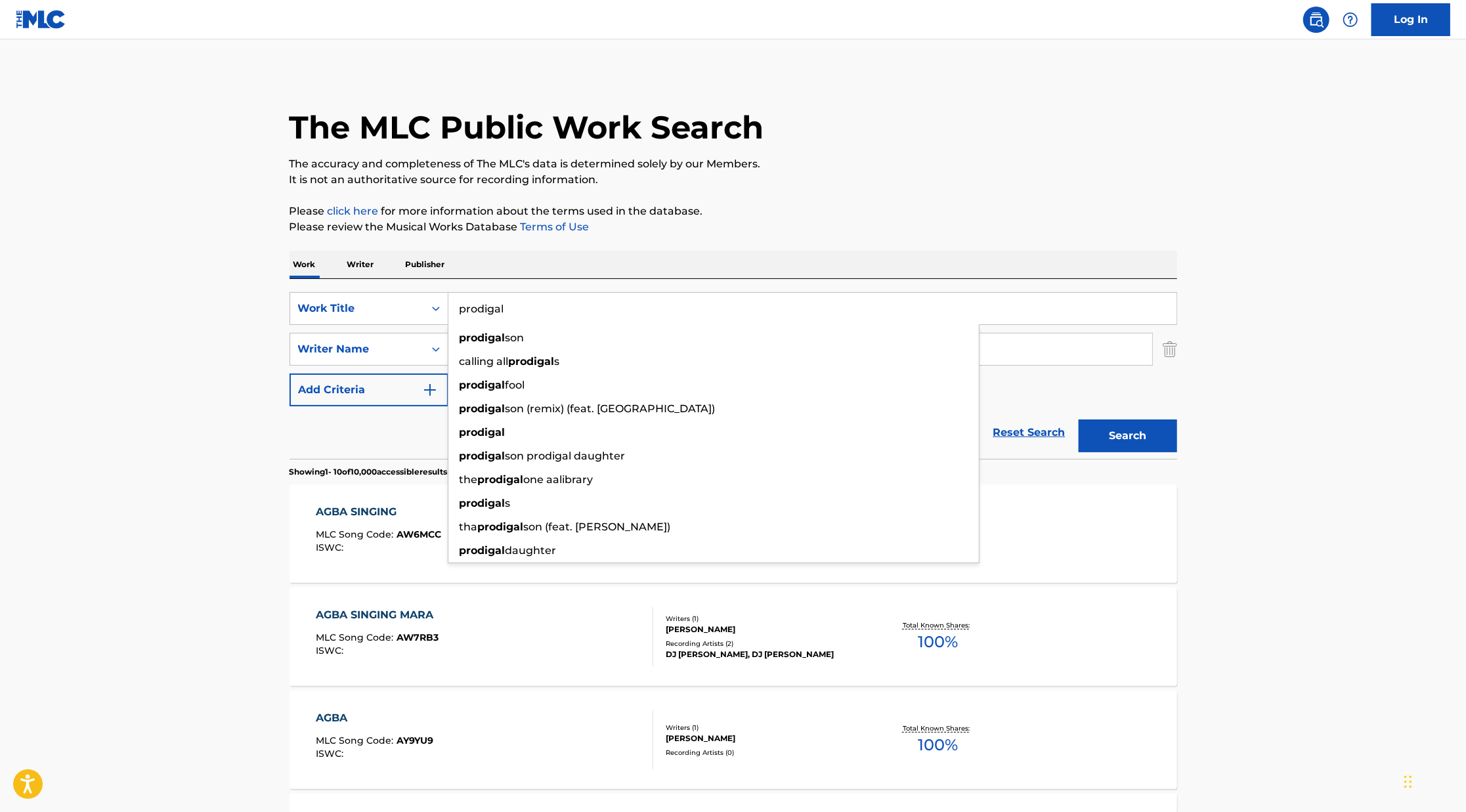
type input "prodigal"
click at [415, 434] on div "Reset Search Search" at bounding box center [733, 433] width 888 height 53
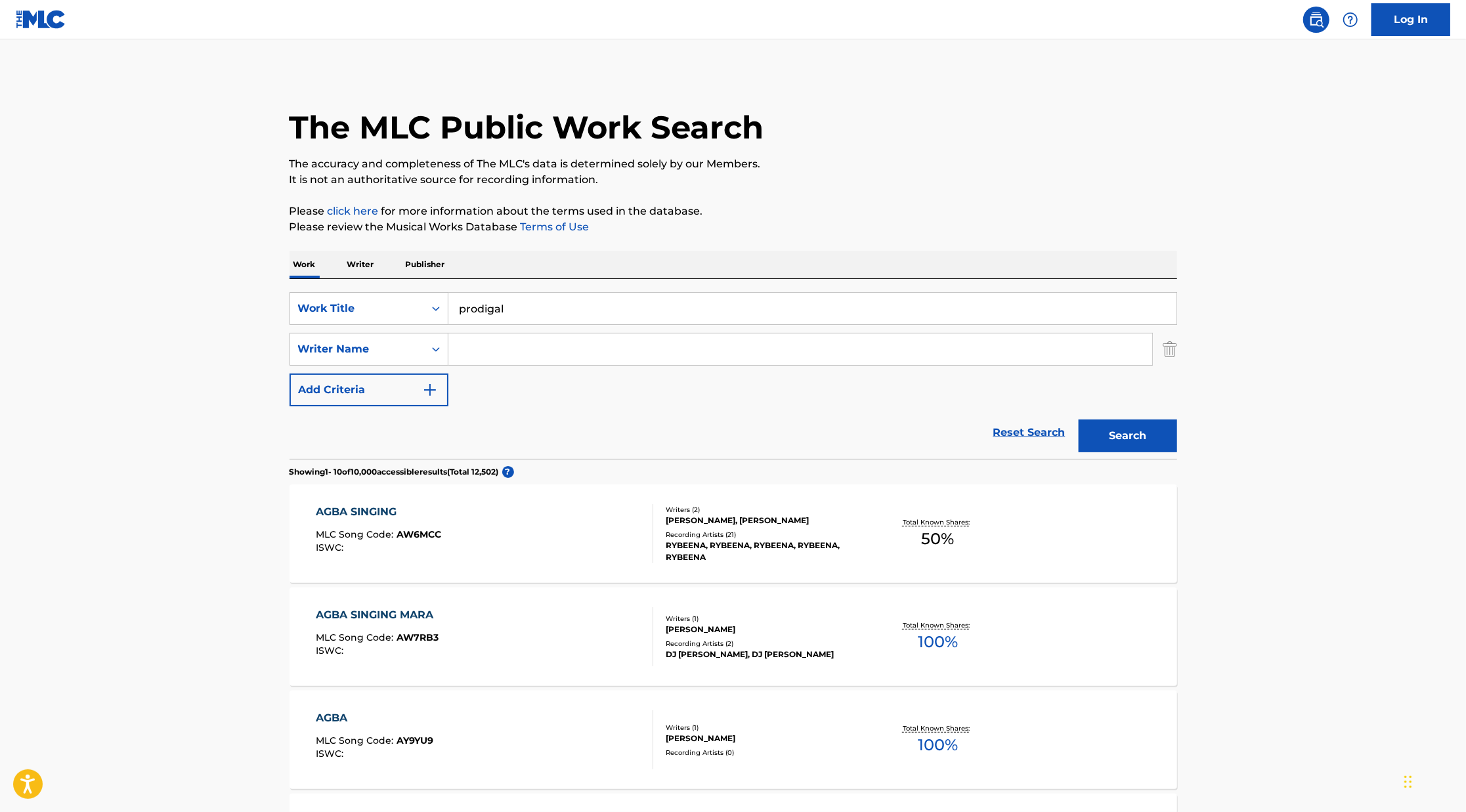
click at [513, 358] on input "Search Form" at bounding box center [801, 349] width 704 height 32
paste input "[PERSON_NAME]"
type input "[PERSON_NAME]"
click at [1079, 420] on button "Search" at bounding box center [1128, 435] width 98 height 32
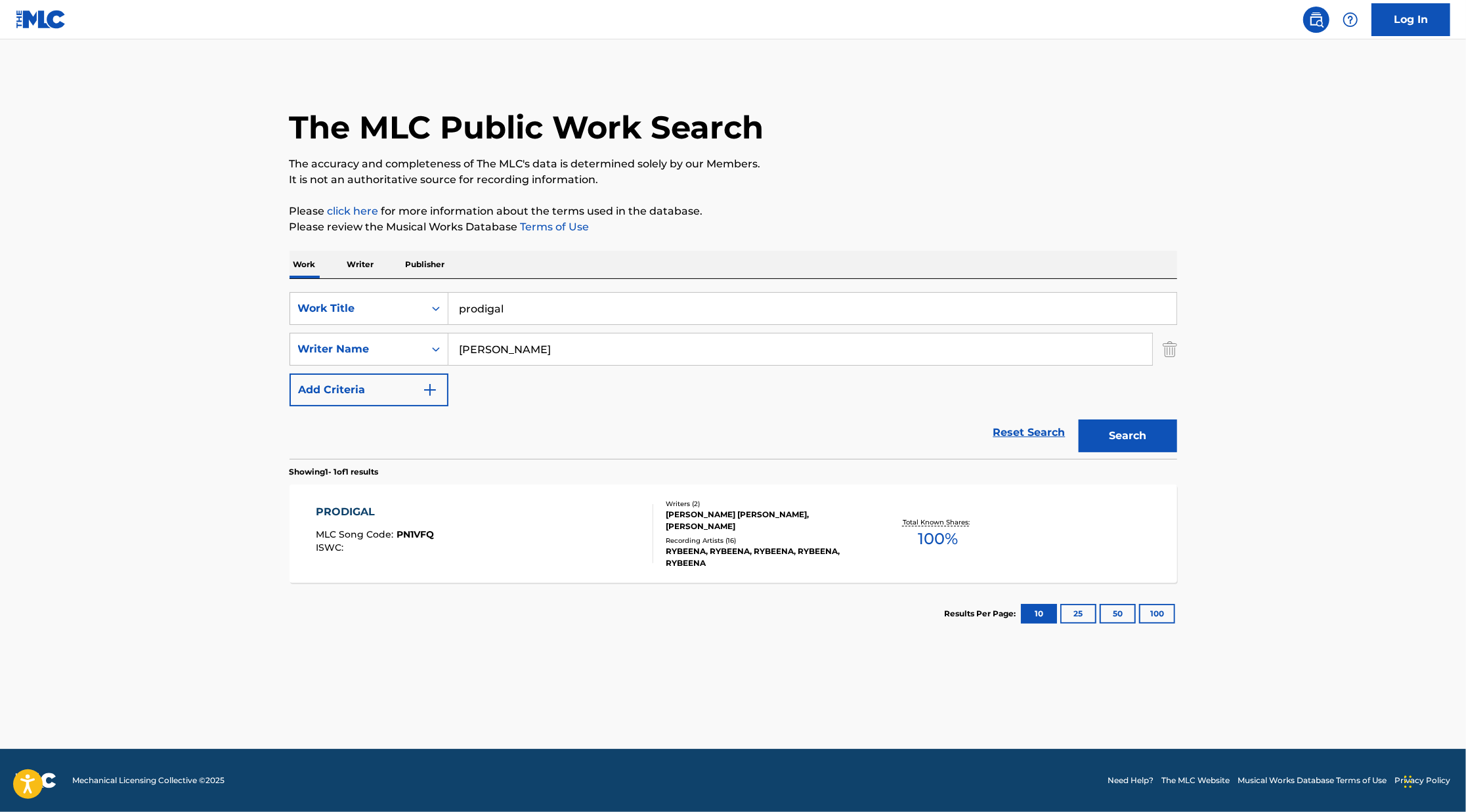
click at [707, 529] on div "[PERSON_NAME] [PERSON_NAME], [PERSON_NAME]" at bounding box center [765, 521] width 198 height 24
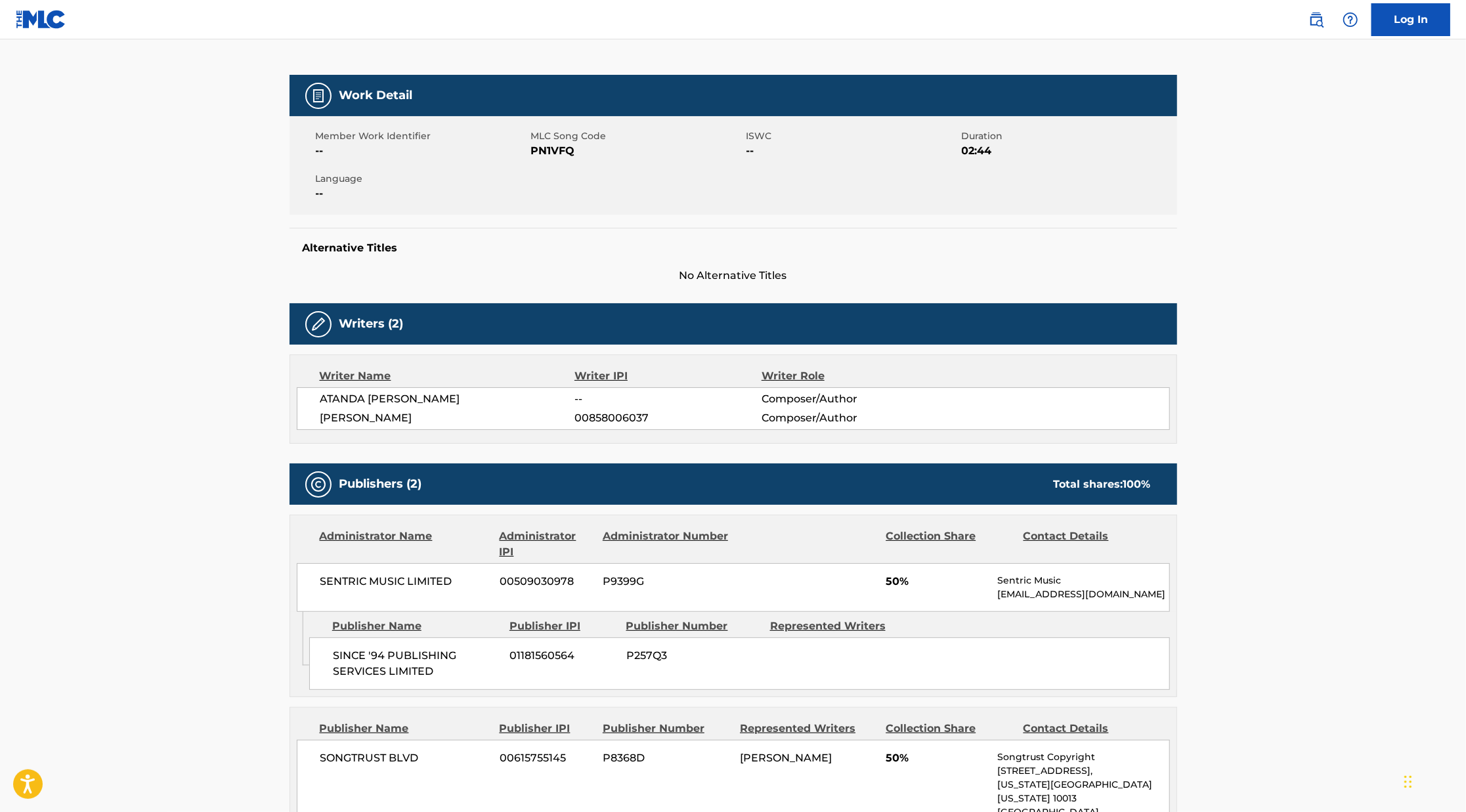
scroll to position [19, 0]
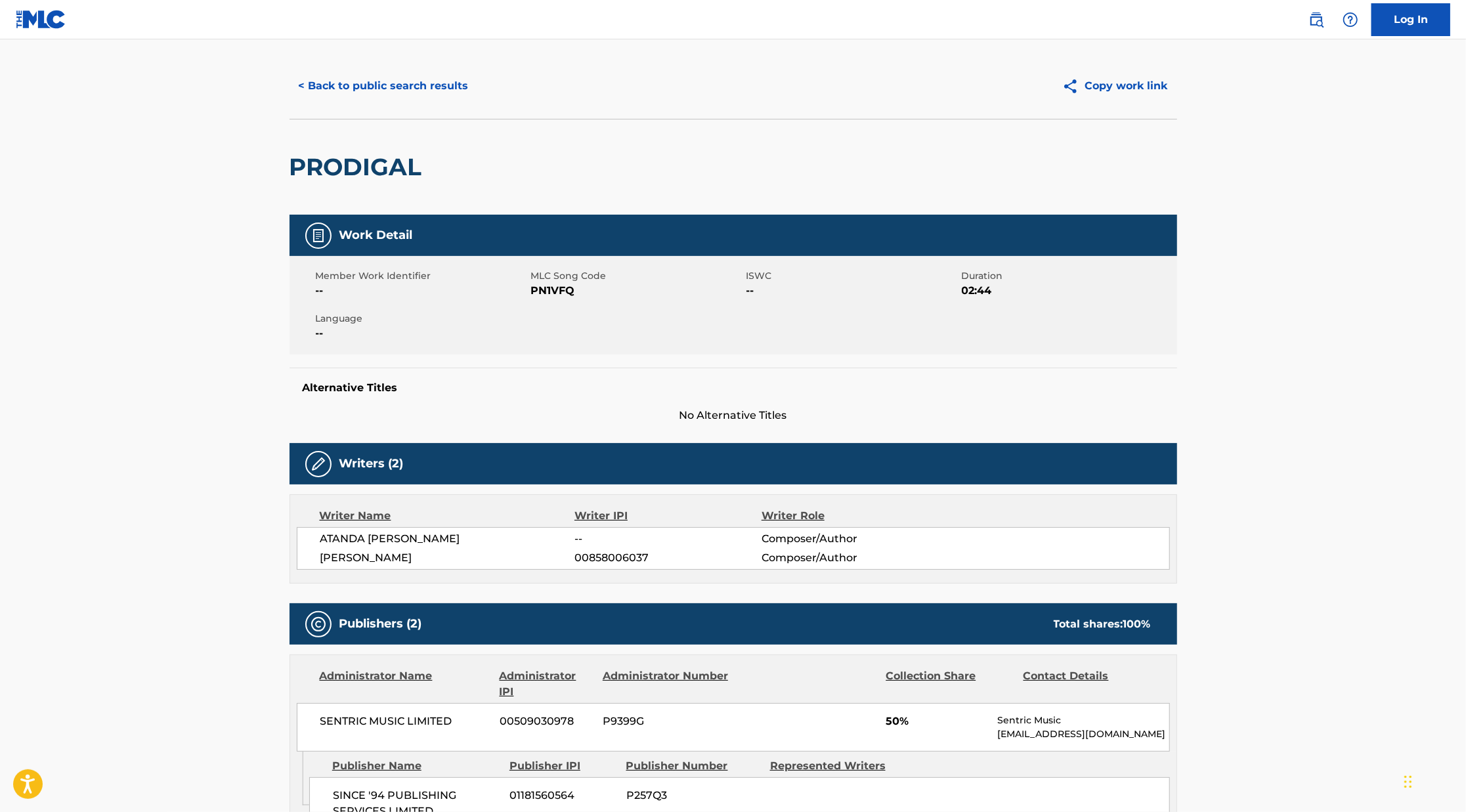
click at [425, 84] on button "< Back to public search results" at bounding box center [384, 85] width 189 height 32
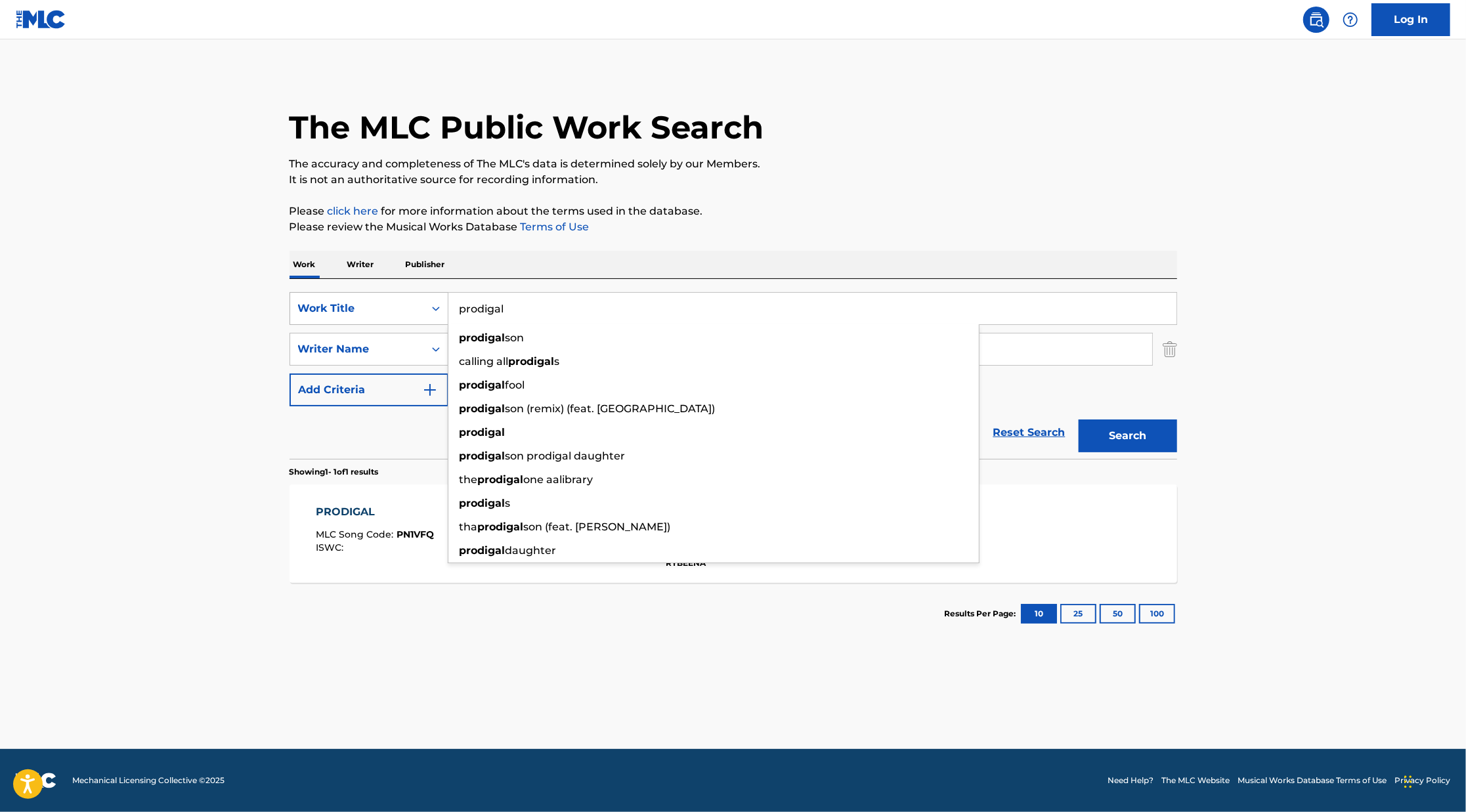
drag, startPoint x: 508, startPoint y: 311, endPoint x: 428, endPoint y: 305, distance: 80.2
click at [428, 305] on div "SearchWithCriteria522ace19-f6dc-421e-8c34-f7955b726edf Work Title prodigal prod…" at bounding box center [733, 308] width 888 height 32
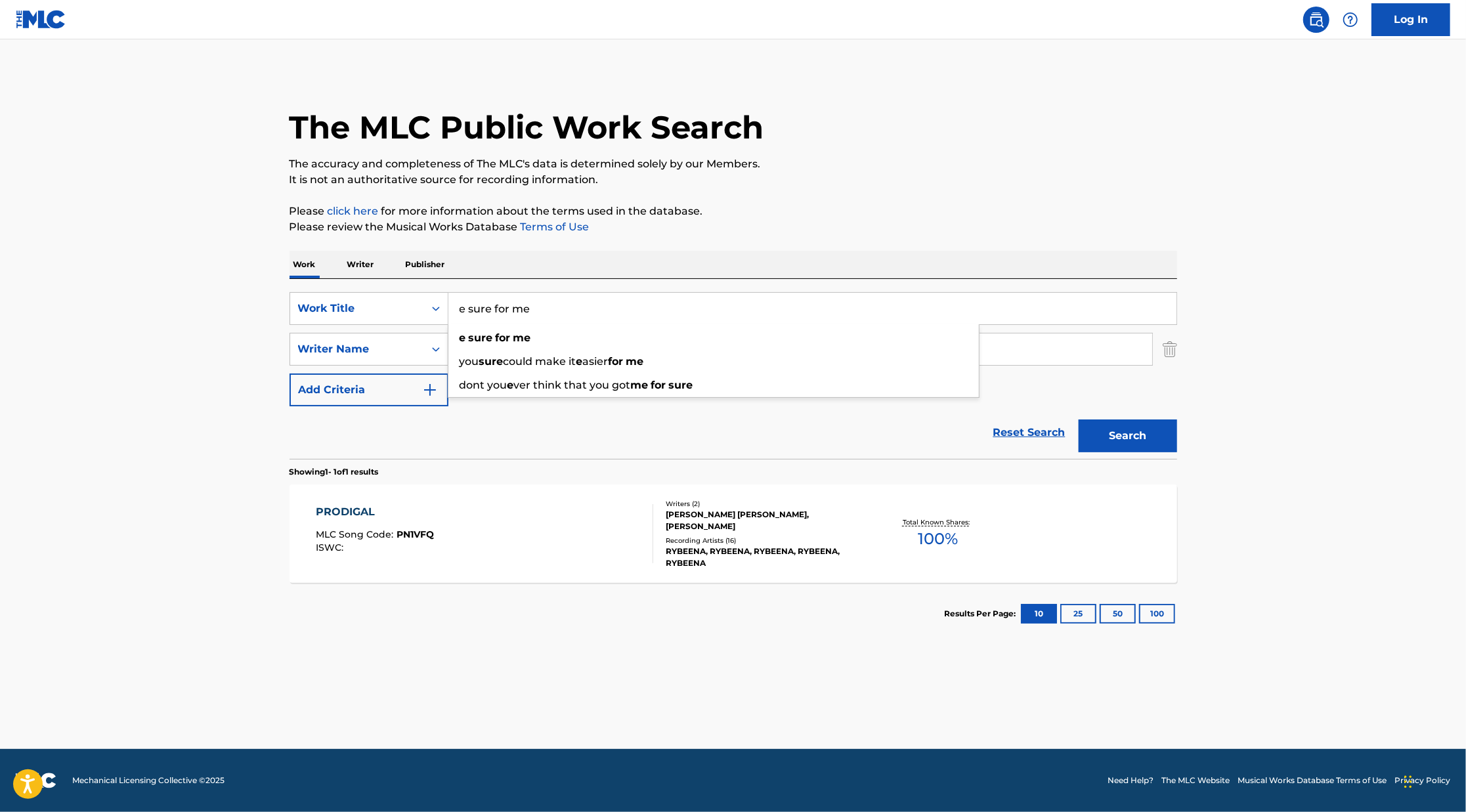
type input "e sure for me"
click at [400, 449] on div "Reset Search Search" at bounding box center [733, 433] width 888 height 53
click at [1104, 443] on button "Search" at bounding box center [1128, 435] width 98 height 32
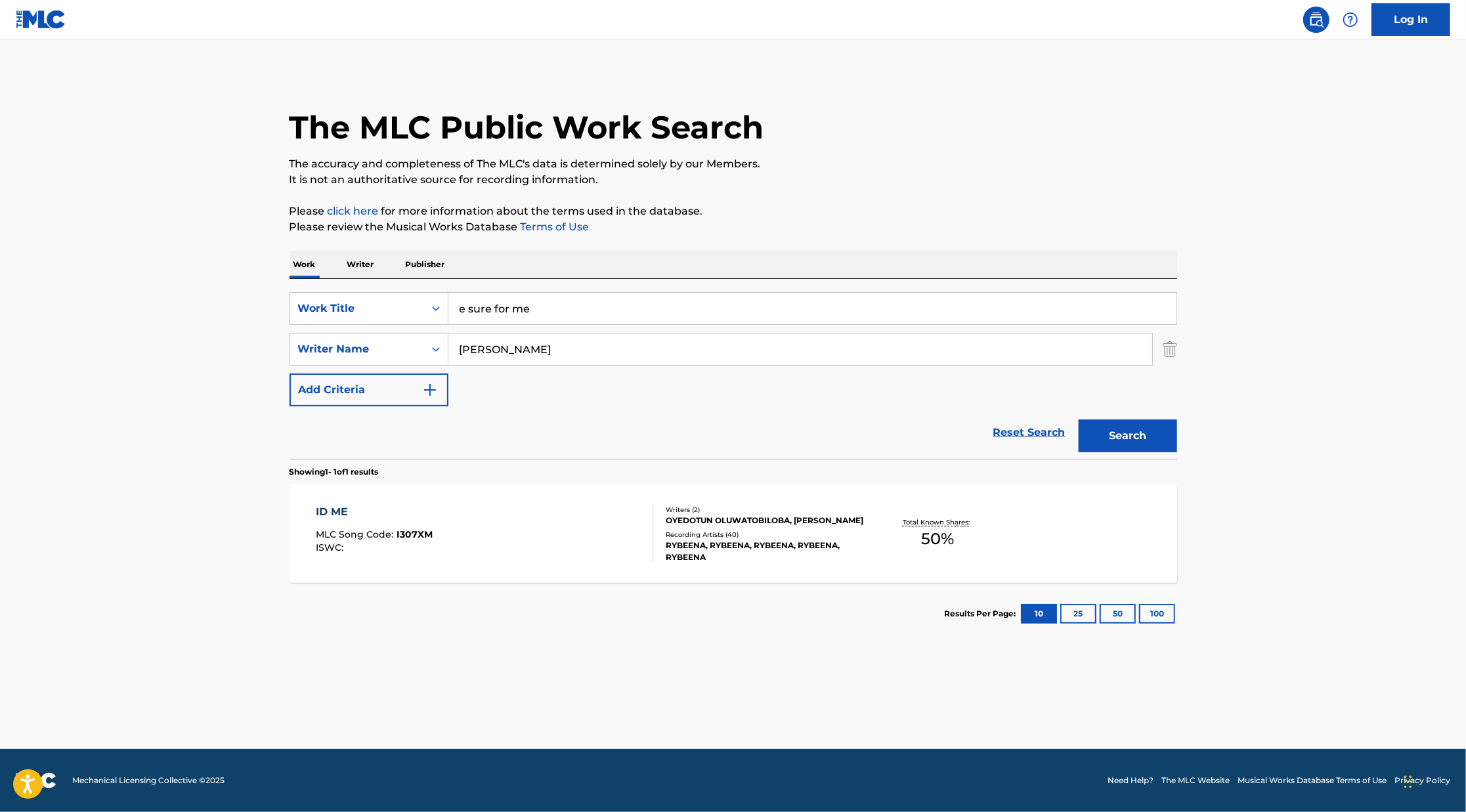
click at [725, 505] on div "Writers ( 2 )" at bounding box center [765, 509] width 198 height 10
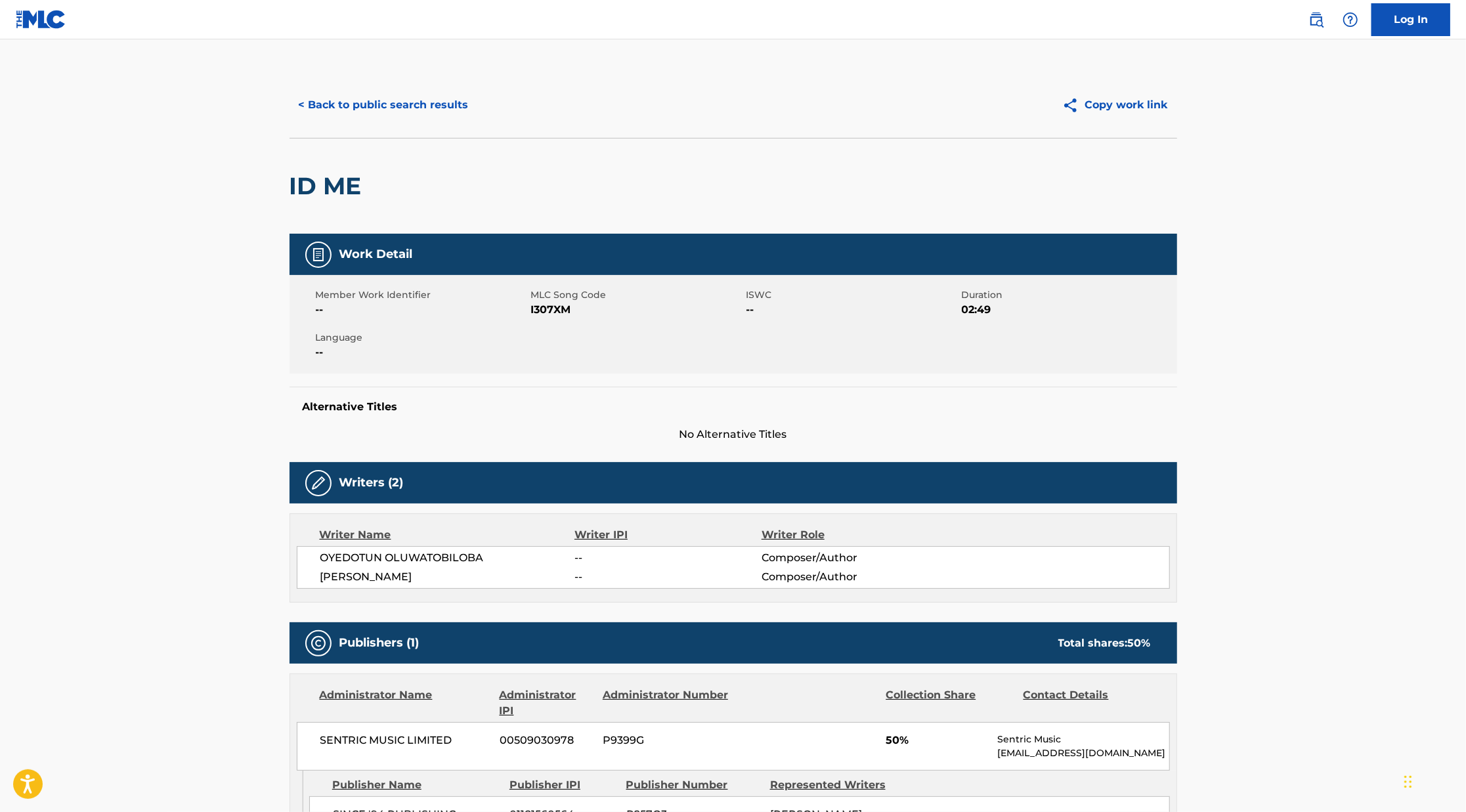
click at [431, 92] on button "< Back to public search results" at bounding box center [384, 104] width 189 height 32
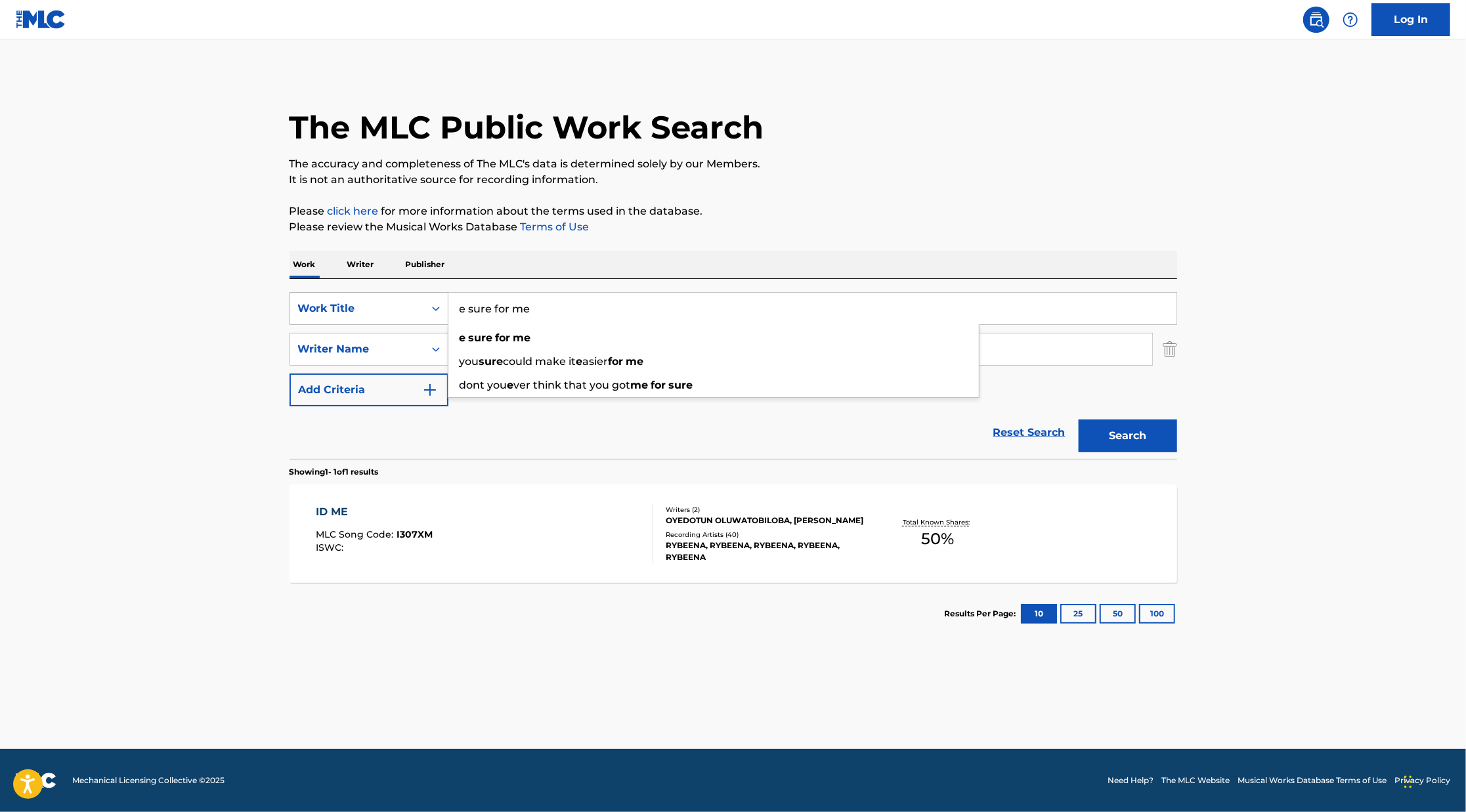
drag, startPoint x: 543, startPoint y: 308, endPoint x: 378, endPoint y: 303, distance: 165.1
click at [378, 303] on div "SearchWithCriteria522ace19-f6dc-421e-8c34-f7955b726edf Work Title e sure for me…" at bounding box center [733, 308] width 888 height 32
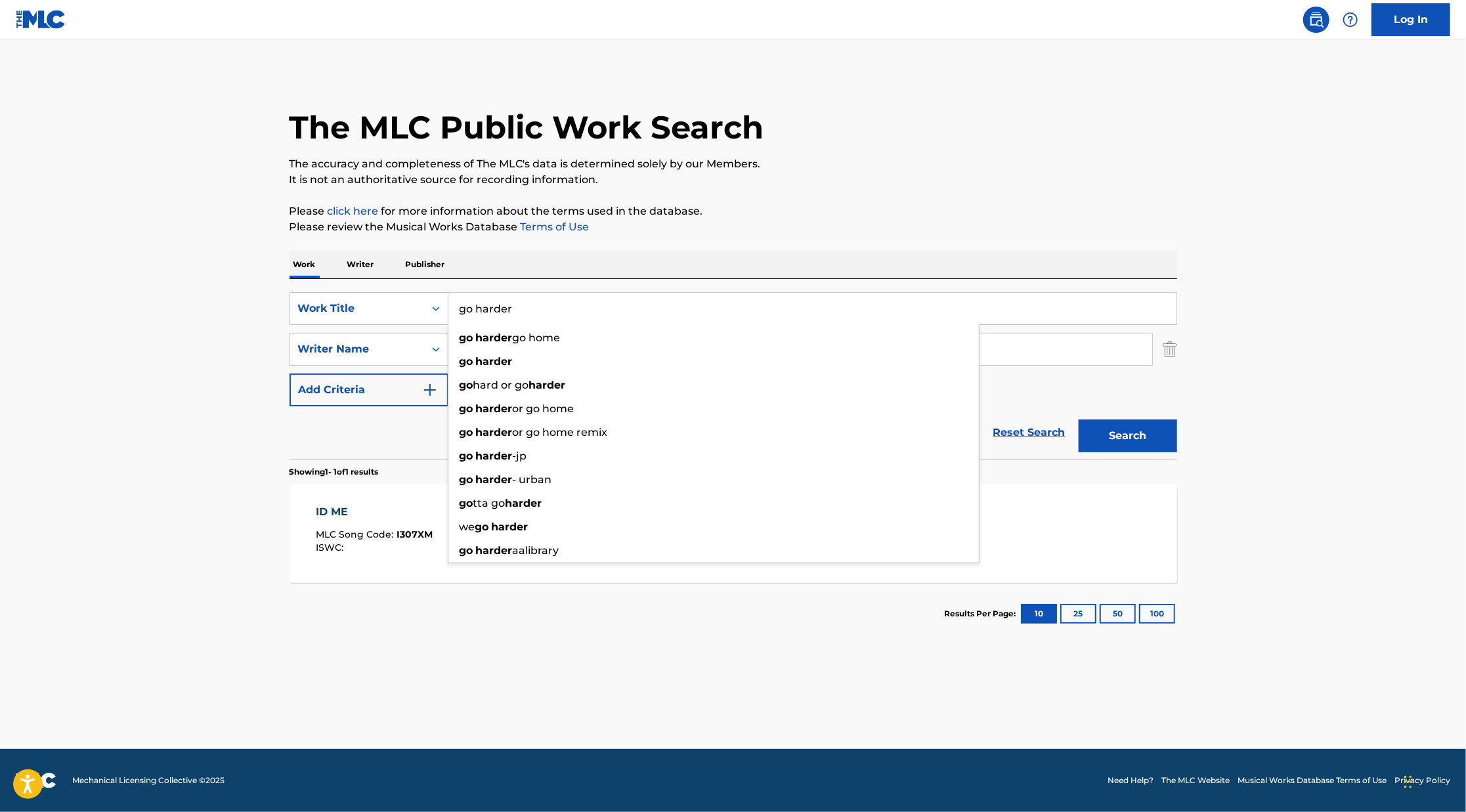
type input "go harder"
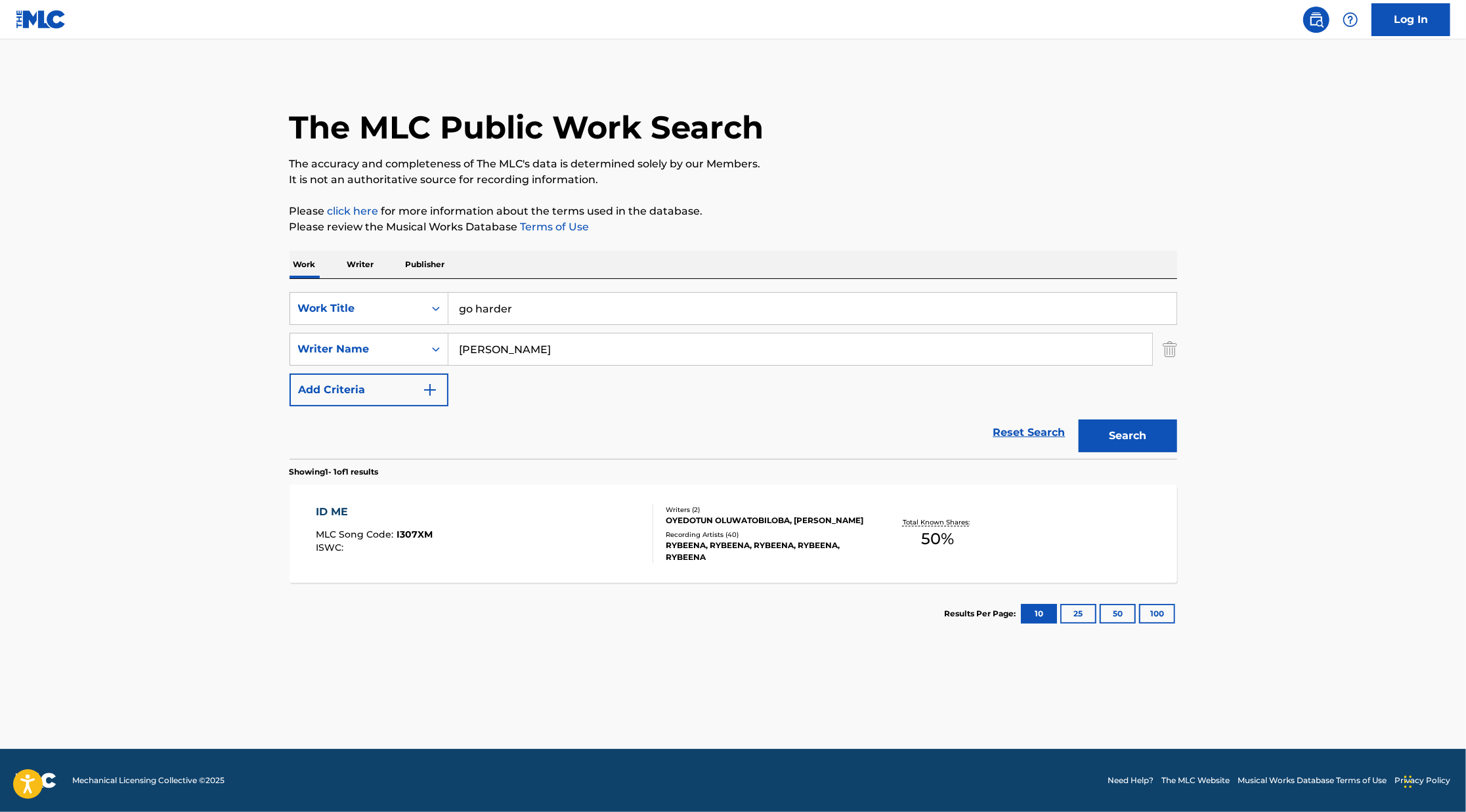
click at [384, 447] on div "Reset Search Search" at bounding box center [733, 433] width 888 height 53
click at [1152, 432] on button "Search" at bounding box center [1128, 435] width 98 height 32
click at [768, 536] on div "[PERSON_NAME], [PERSON_NAME]" at bounding box center [765, 532] width 198 height 11
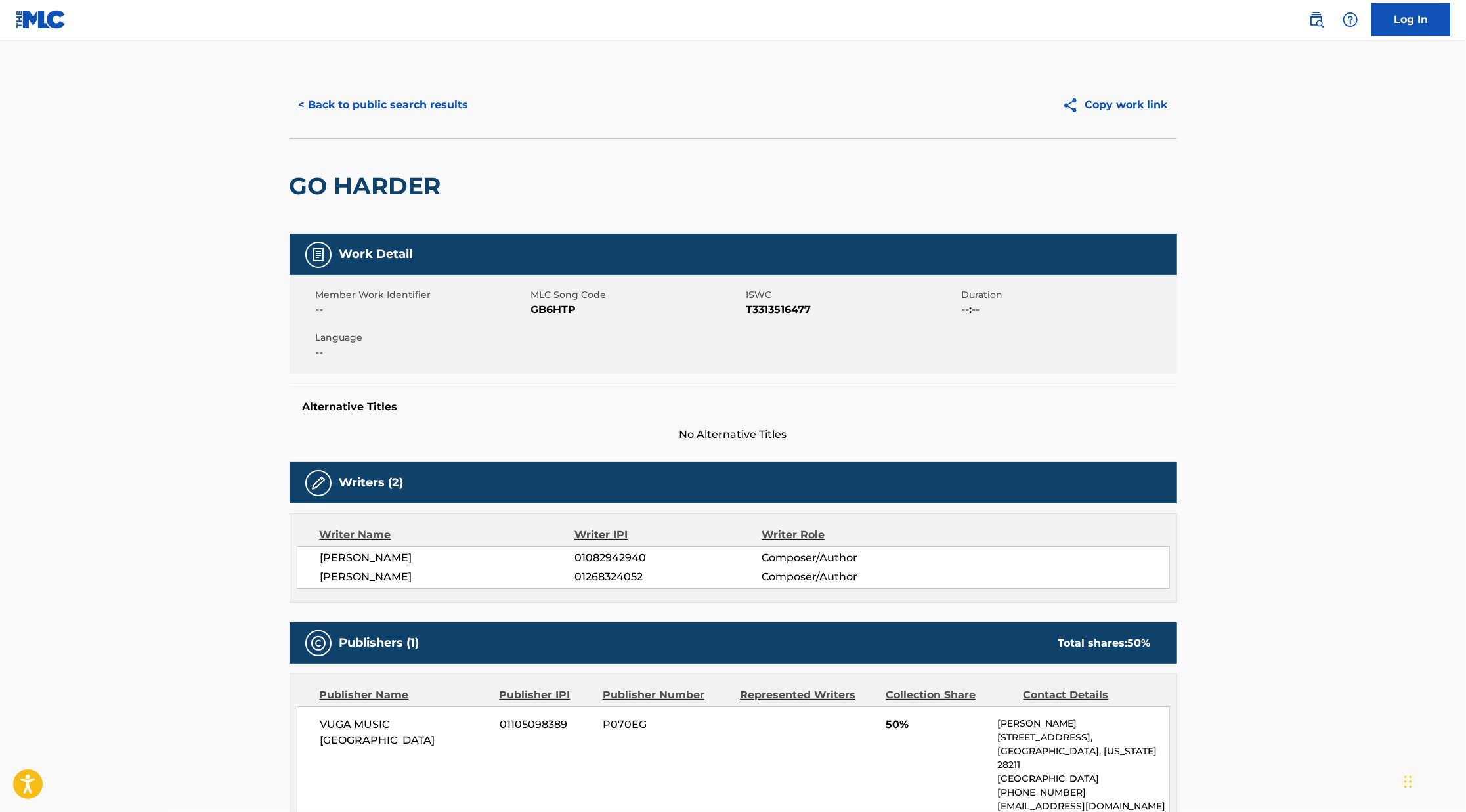
click at [367, 104] on button "< Back to public search results" at bounding box center [384, 104] width 189 height 32
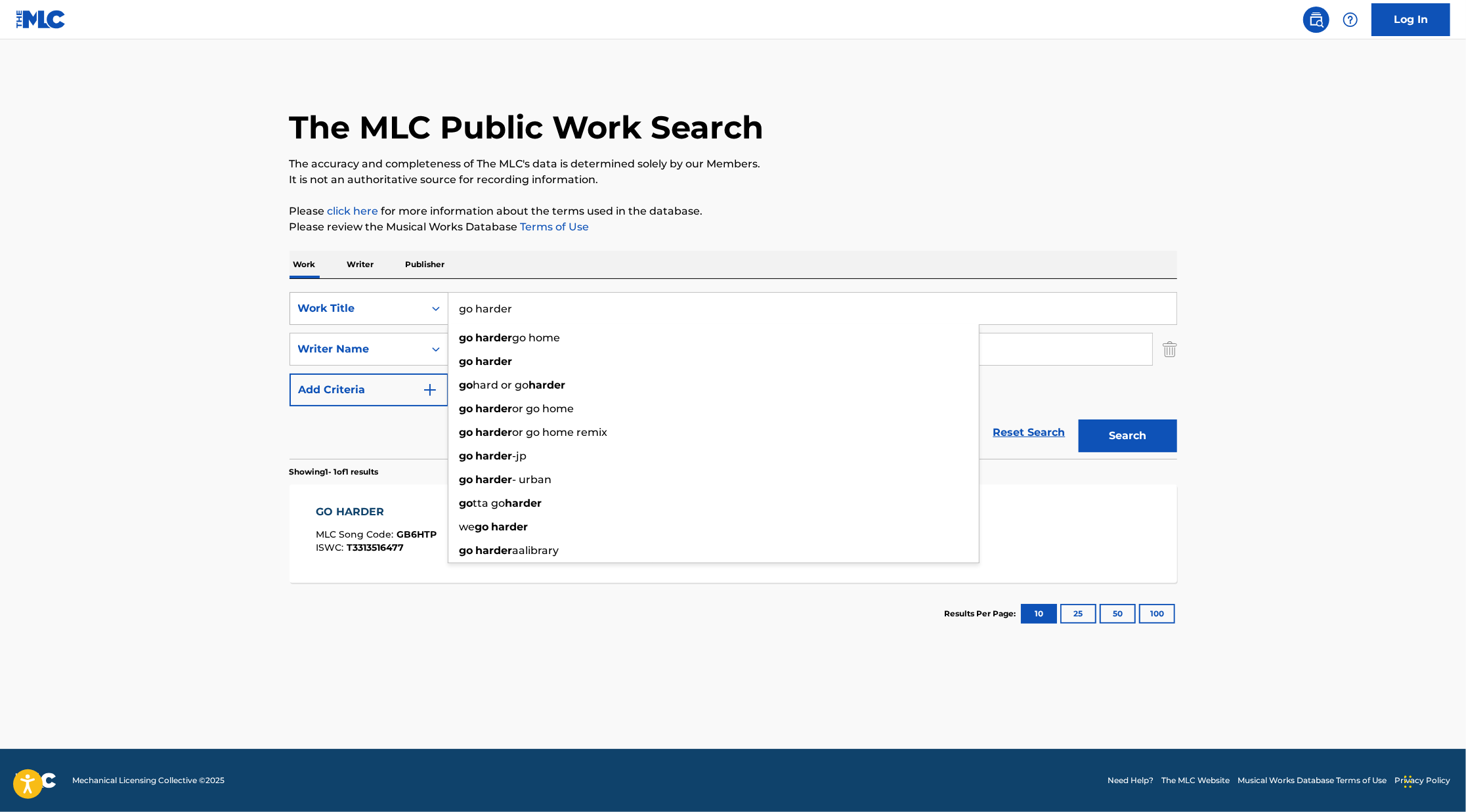
drag, startPoint x: 535, startPoint y: 303, endPoint x: 441, endPoint y: 310, distance: 94.3
click at [441, 310] on div "SearchWithCriteria522ace19-f6dc-421e-8c34-f7955b726edf Work Title go harder go …" at bounding box center [733, 308] width 888 height 32
type input "destiny"
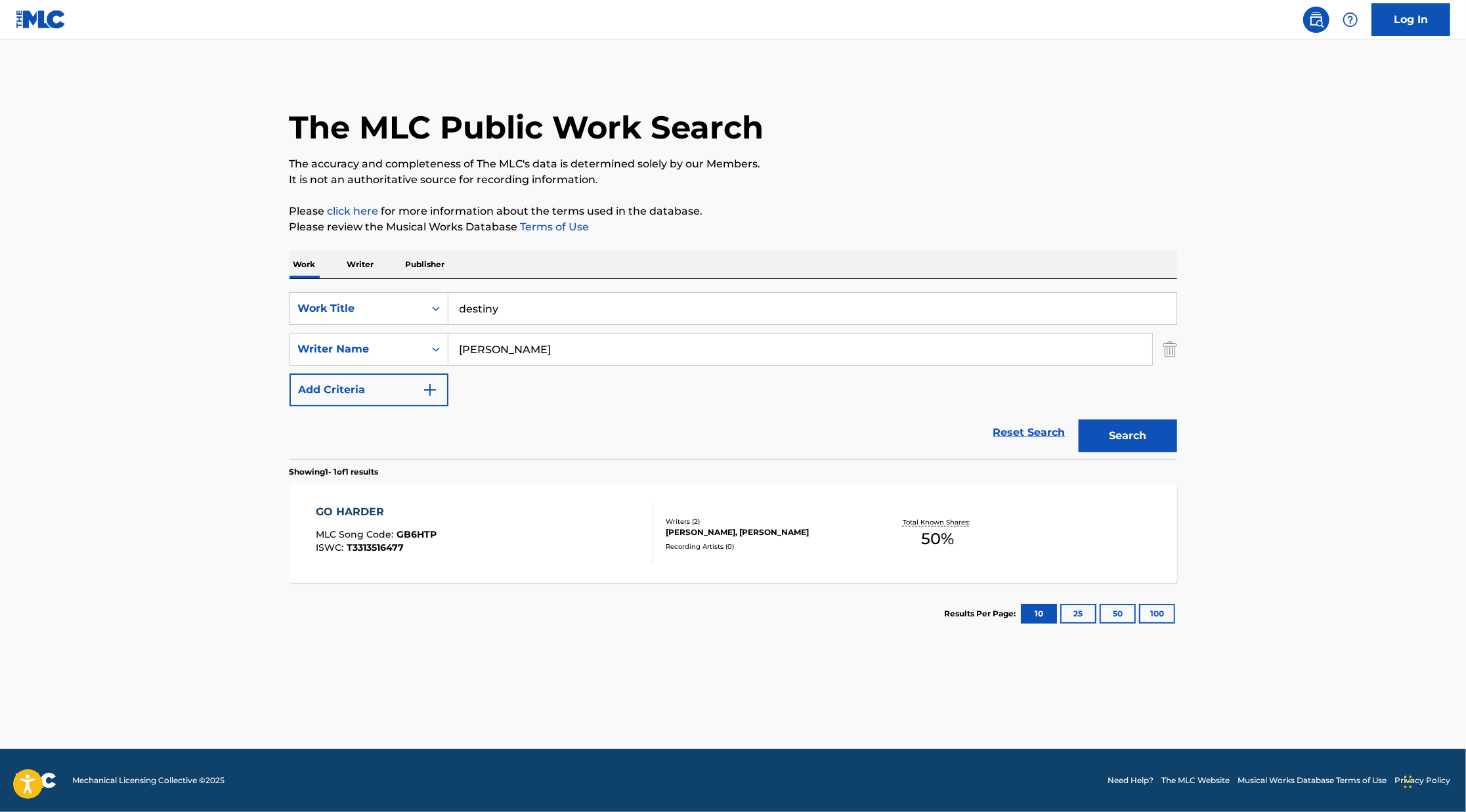
click at [1011, 476] on section "Showing 1 - 1 of 1 results" at bounding box center [733, 469] width 888 height 19
click at [1167, 451] on button "Search" at bounding box center [1128, 435] width 98 height 32
